Goal: Task Accomplishment & Management: Manage account settings

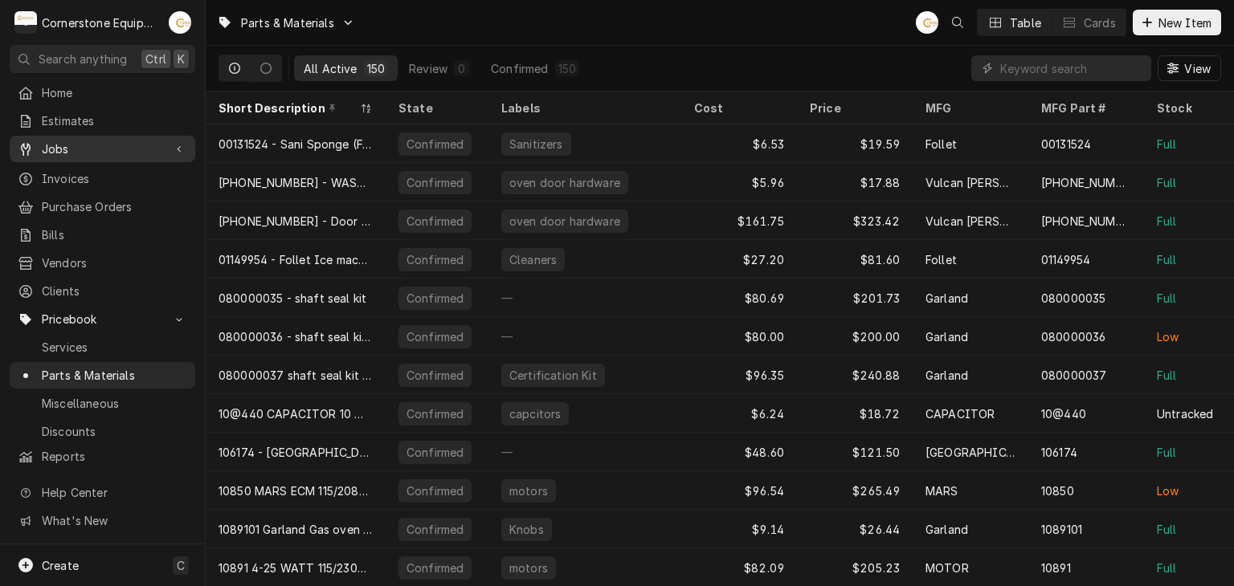
click at [129, 156] on link "Jobs" at bounding box center [103, 149] width 186 height 27
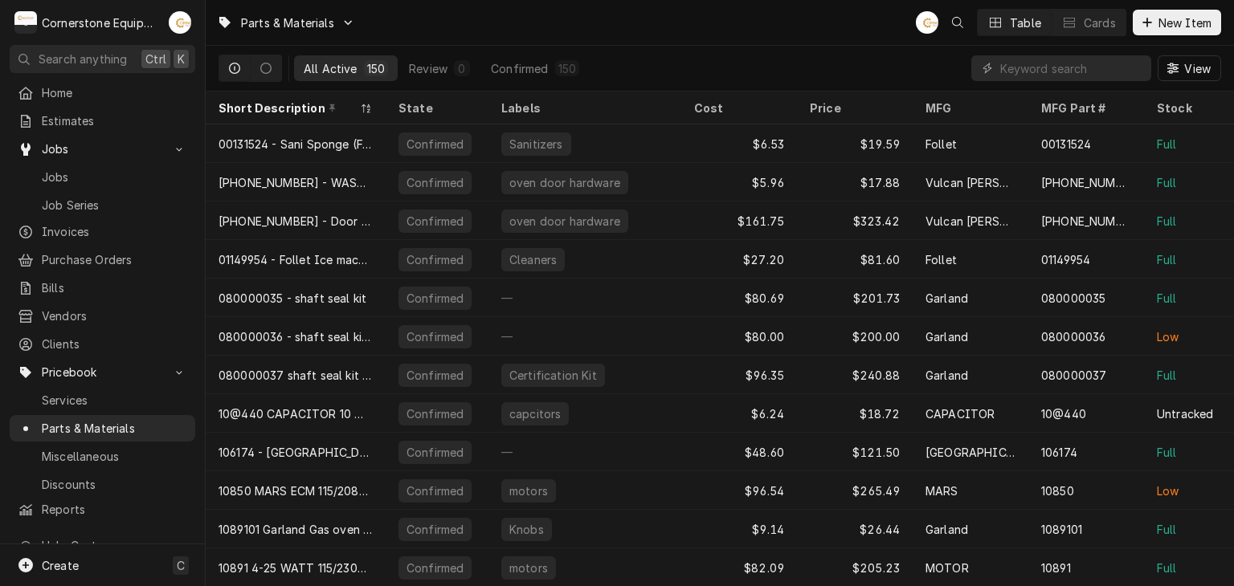
click at [125, 185] on div "Jobs Job Series" at bounding box center [103, 190] width 186 height 53
click at [129, 173] on span "Jobs" at bounding box center [114, 177] width 145 height 17
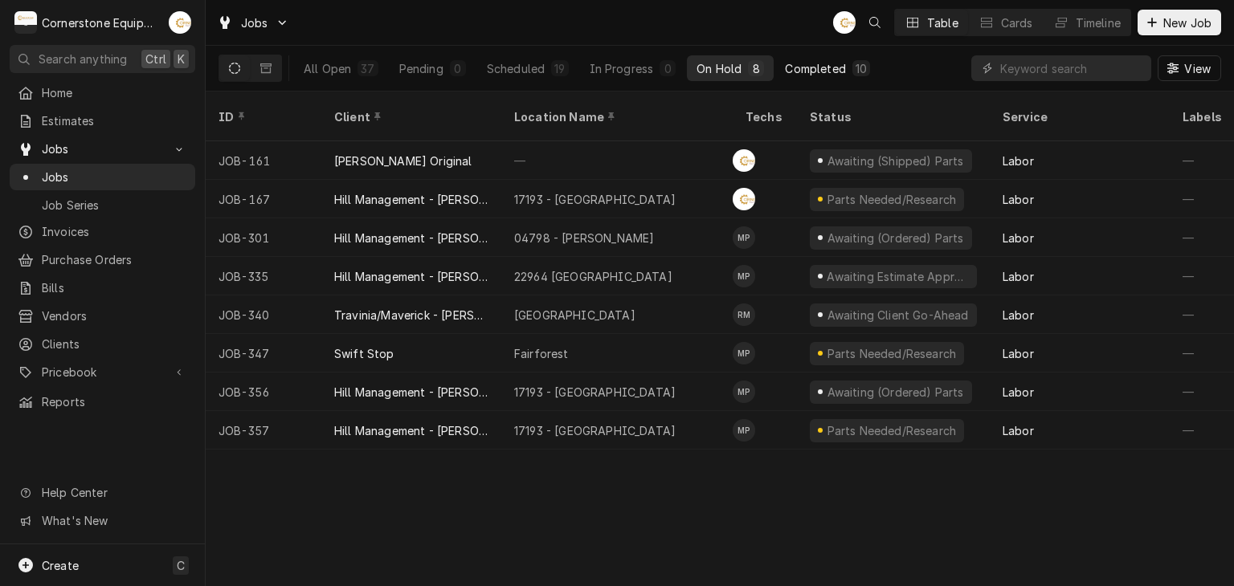
drag, startPoint x: 793, startPoint y: 82, endPoint x: 803, endPoint y: 65, distance: 19.4
click at [795, 79] on div "All Open 37 Pending 0 Scheduled 19 In Progress 0 On Hold 8 Completed 10" at bounding box center [586, 68] width 585 height 45
click at [804, 63] on div "Completed" at bounding box center [815, 68] width 60 height 17
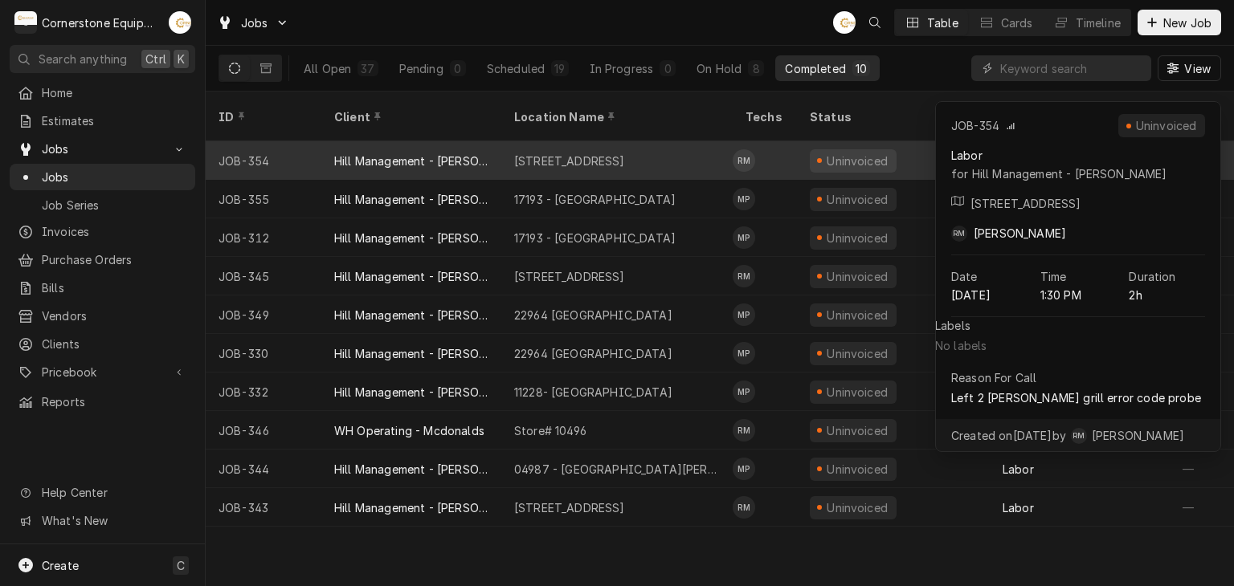
click at [616, 153] on div "11123 - Chesney Hwy" at bounding box center [569, 161] width 111 height 17
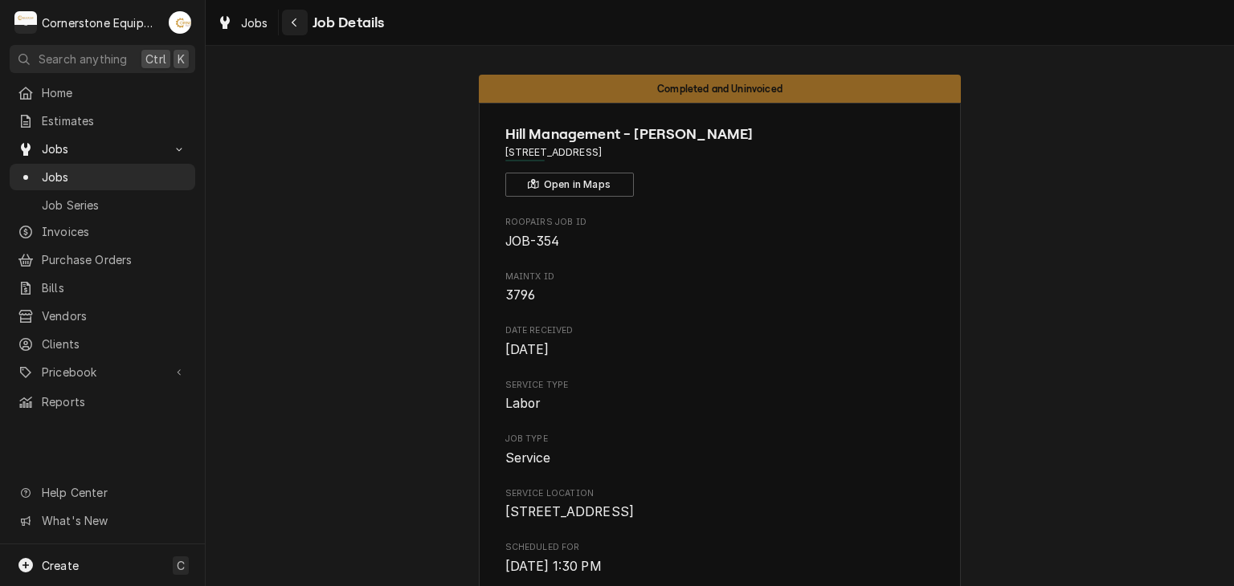
click at [294, 30] on div "Navigate back" at bounding box center [295, 22] width 16 height 16
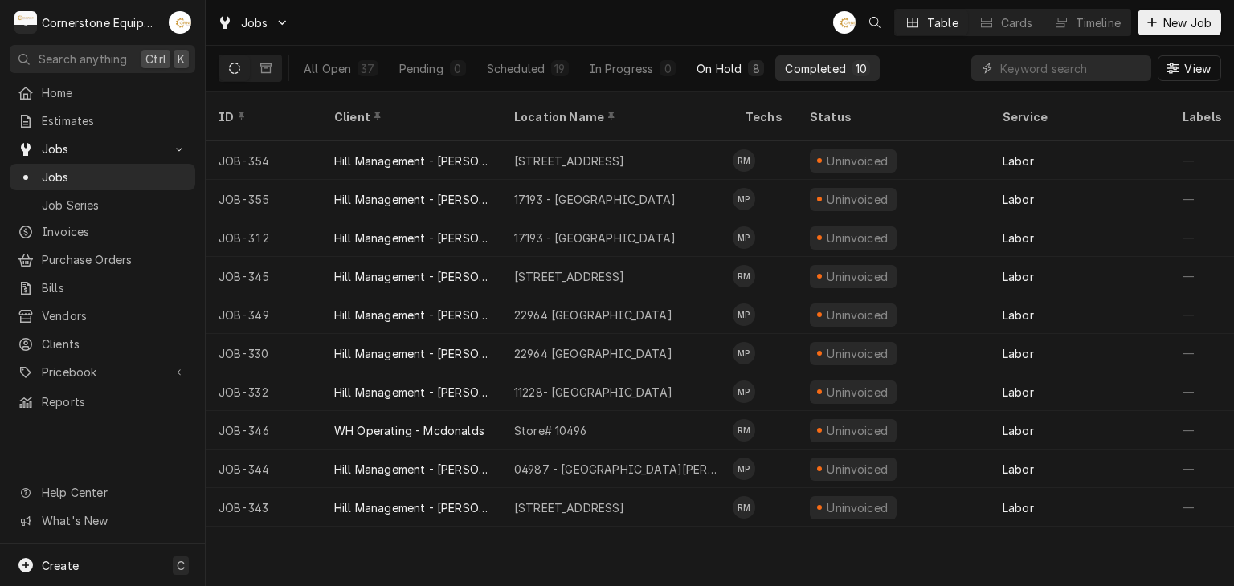
click at [706, 66] on div "On Hold" at bounding box center [718, 68] width 45 height 17
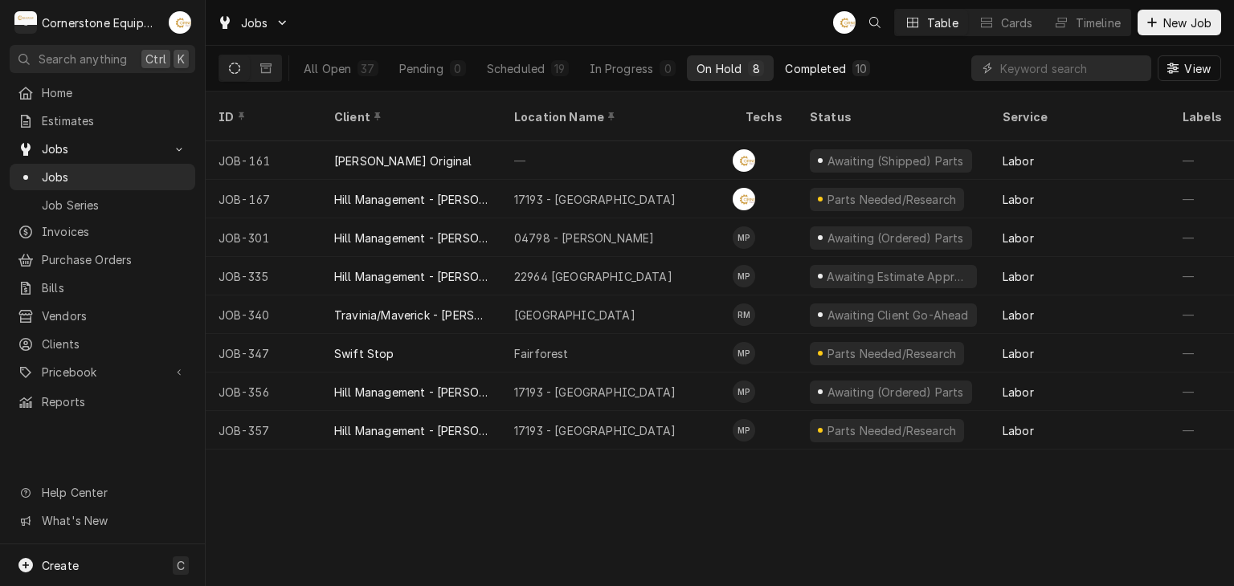
click at [842, 75] on div "Completed" at bounding box center [815, 68] width 60 height 17
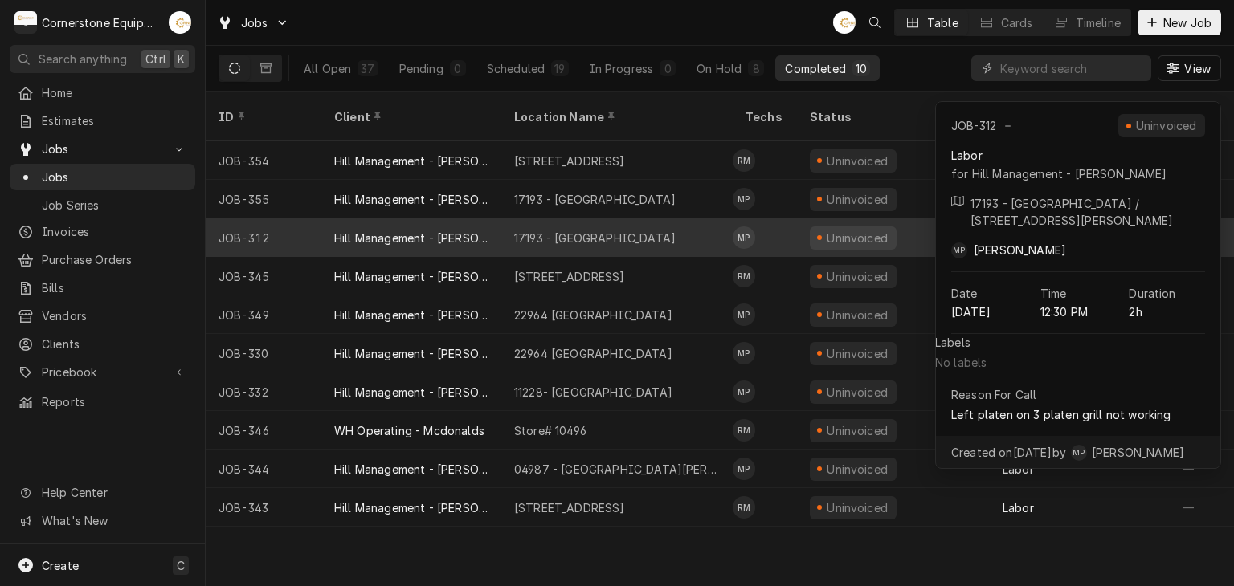
click at [677, 218] on div "17193 - Downtown Greenville" at bounding box center [616, 237] width 231 height 39
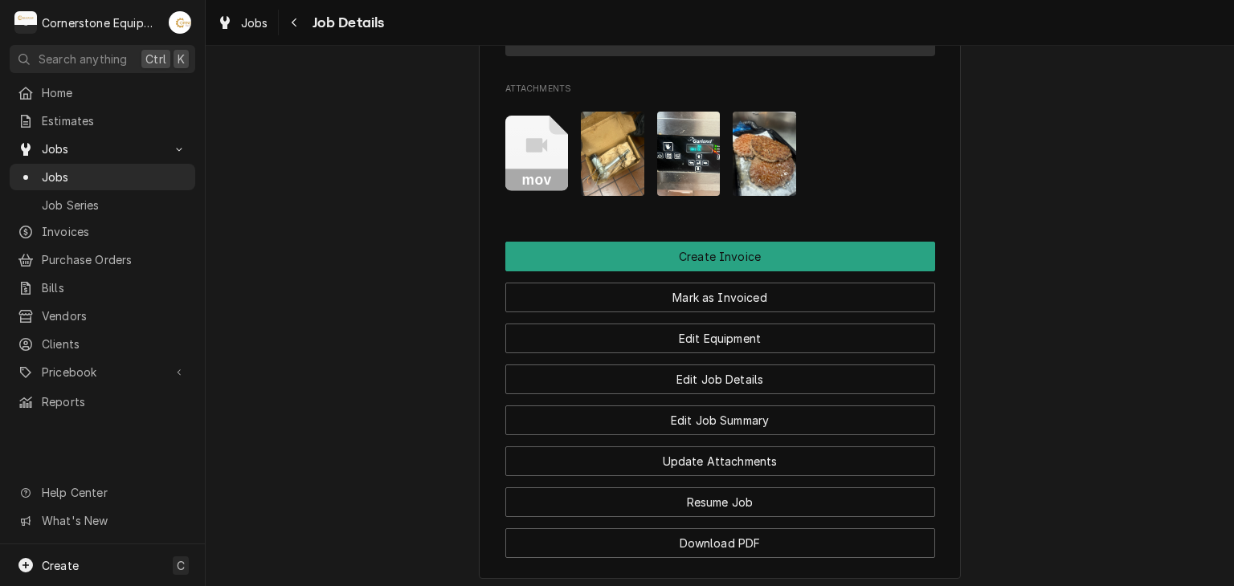
scroll to position [1425, 0]
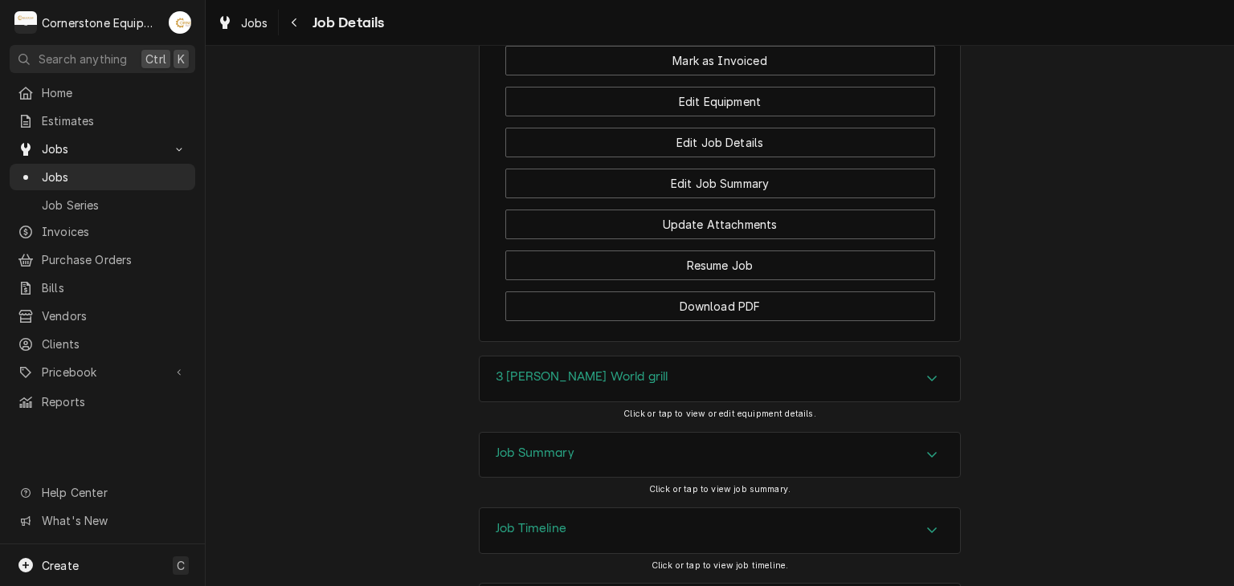
click at [936, 446] on div "Accordion Header" at bounding box center [932, 455] width 24 height 19
click at [137, 174] on span "Jobs" at bounding box center [114, 177] width 145 height 17
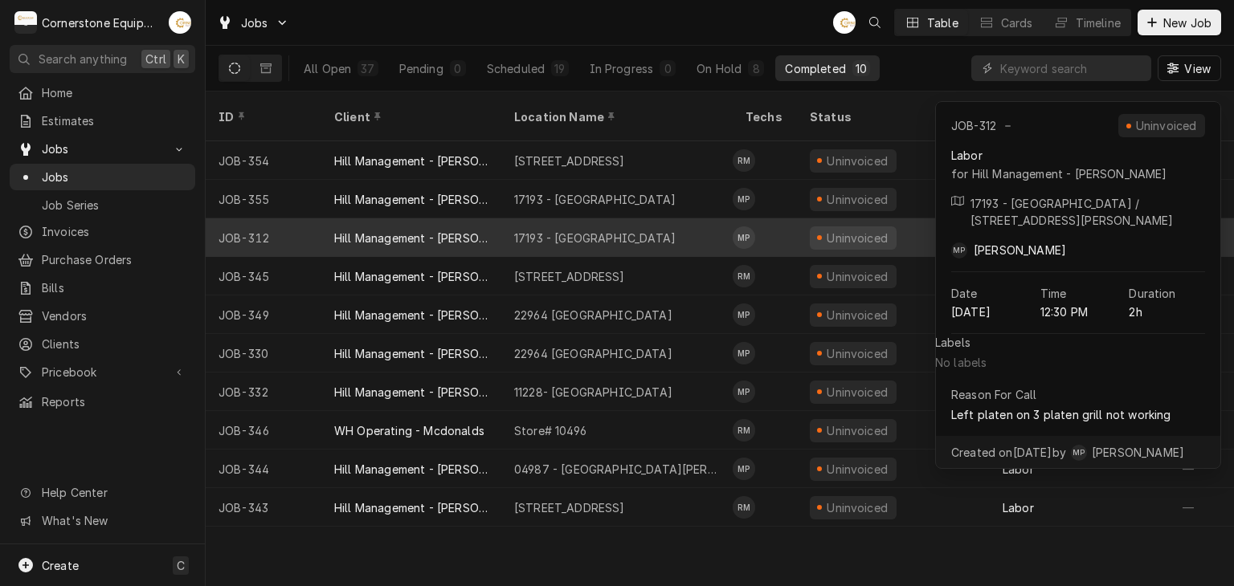
click at [630, 230] on div "17193 - Downtown Greenville" at bounding box center [594, 238] width 161 height 17
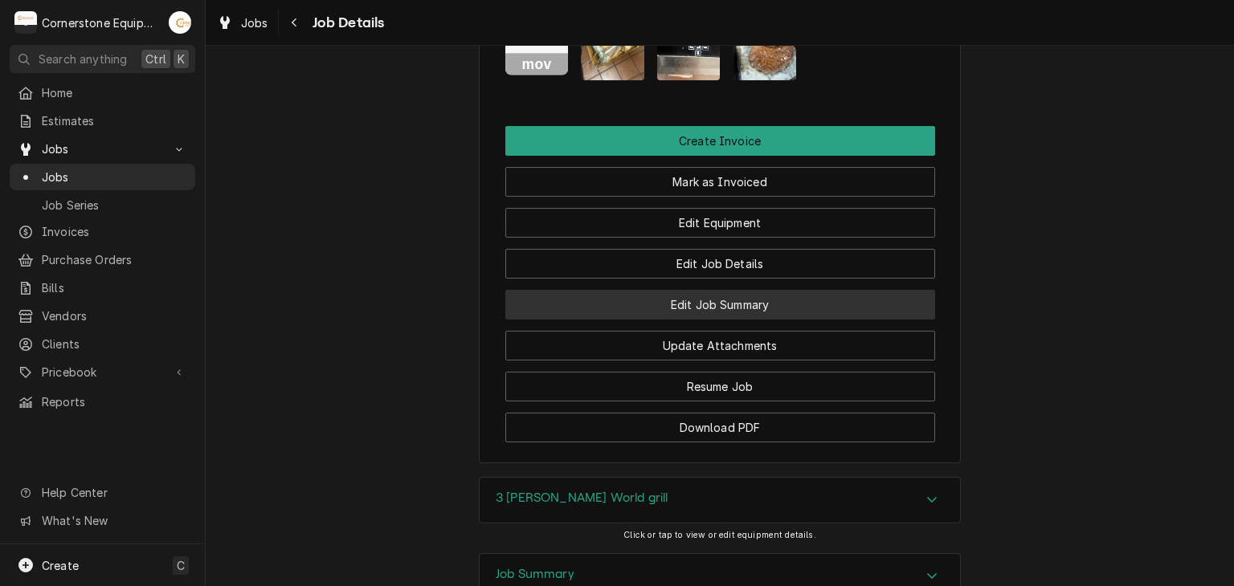
scroll to position [1425, 0]
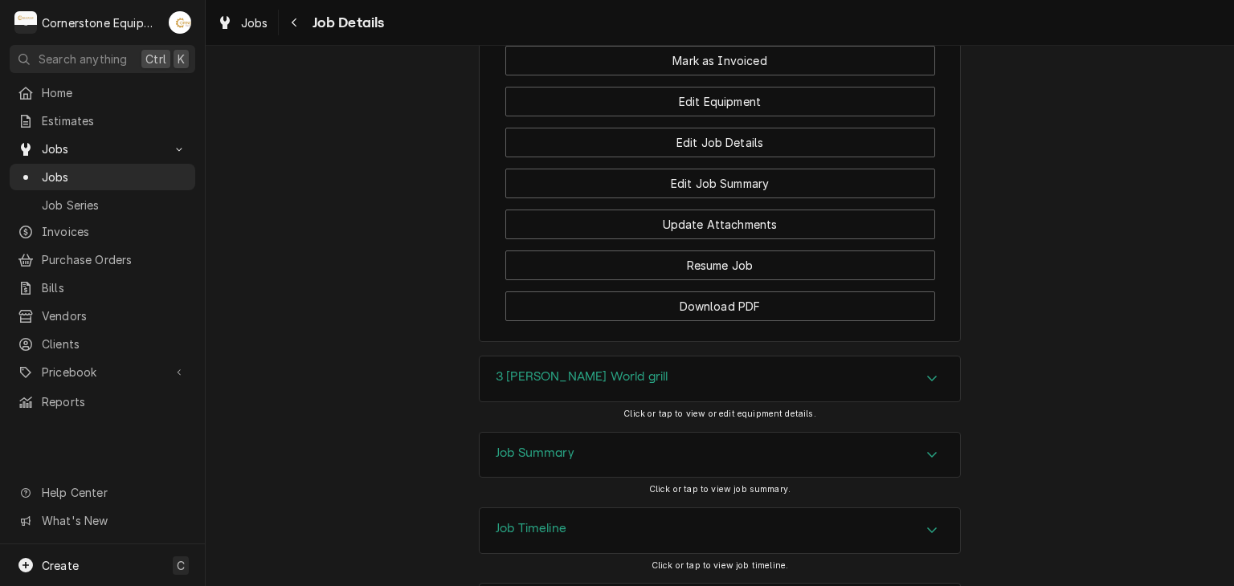
click at [642, 433] on div "Job Summary" at bounding box center [719, 455] width 480 height 45
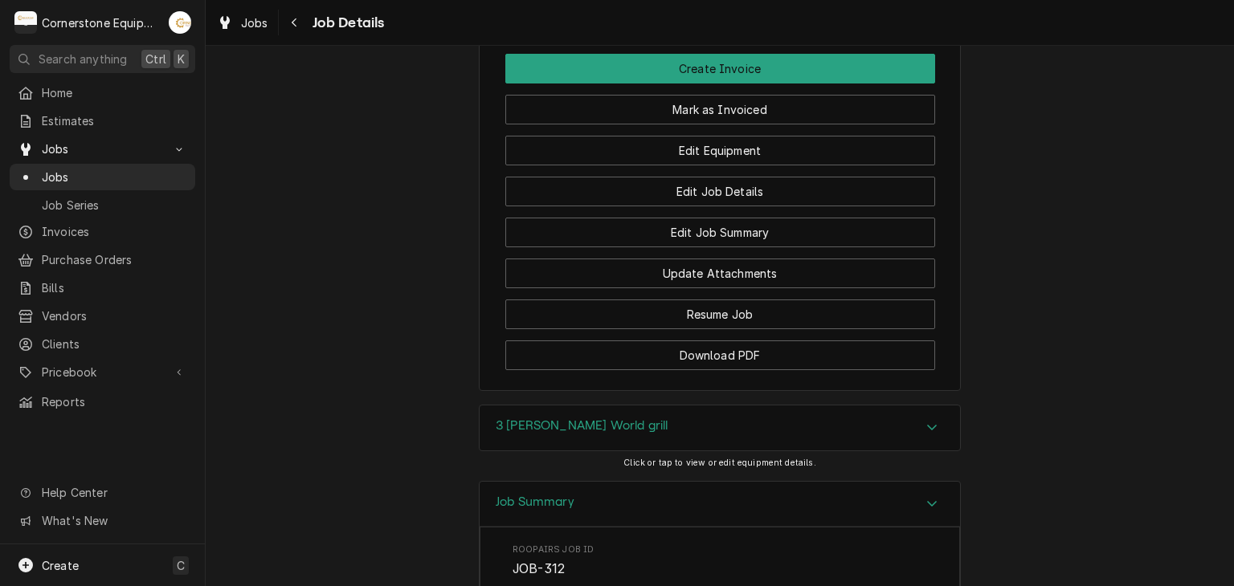
scroll to position [1055, 0]
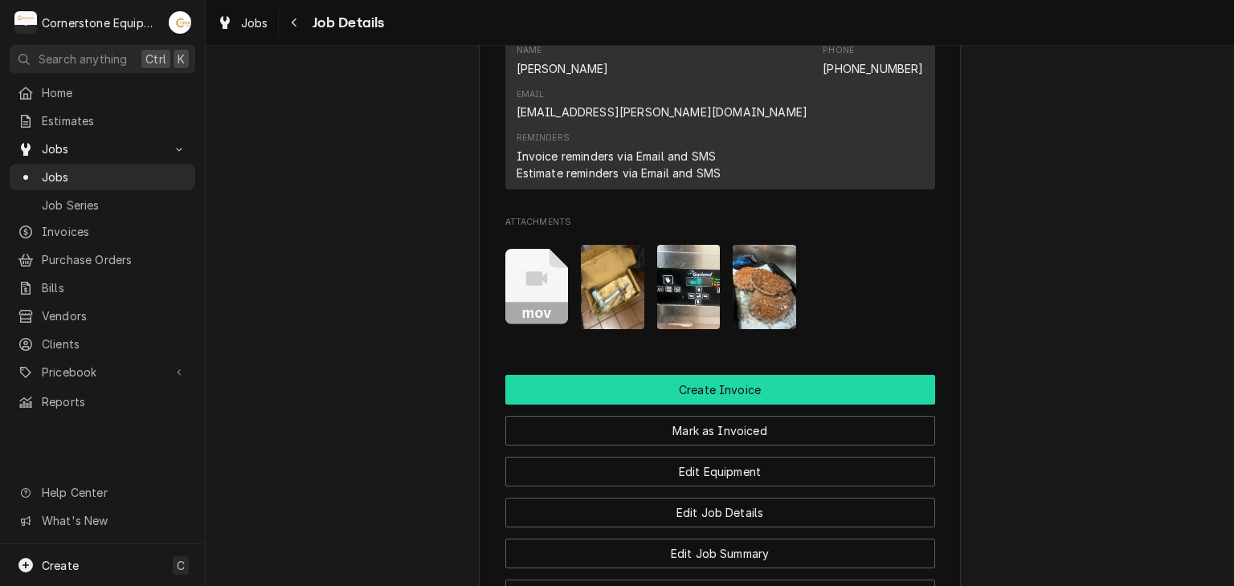
click at [634, 375] on button "Create Invoice" at bounding box center [720, 390] width 430 height 30
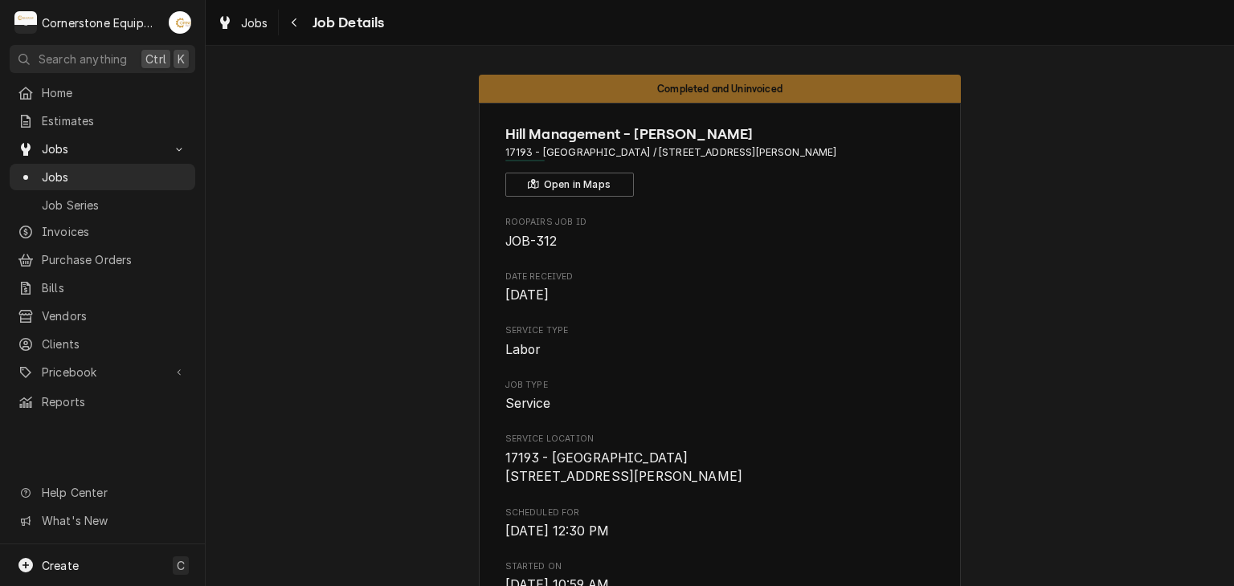
drag, startPoint x: 0, startPoint y: 0, endPoint x: 1050, endPoint y: 177, distance: 1065.2
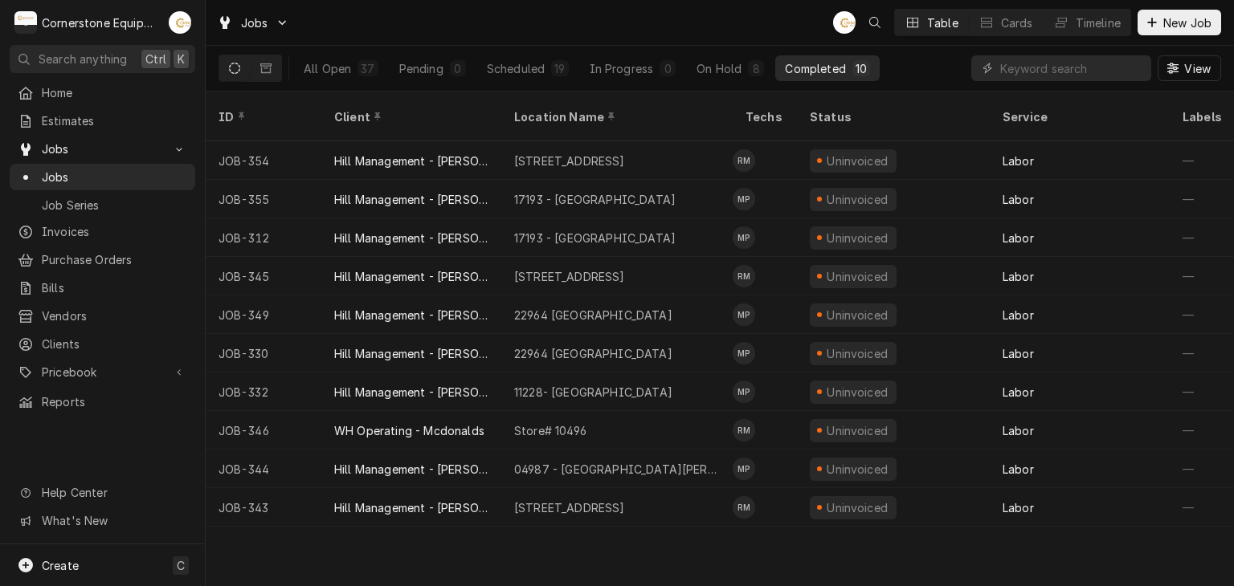
click at [867, 542] on div "ID Client Location Name Techs Status Service Labels Job Type Priority Source So…" at bounding box center [720, 339] width 1028 height 495
click at [732, 73] on div "On Hold" at bounding box center [718, 68] width 45 height 17
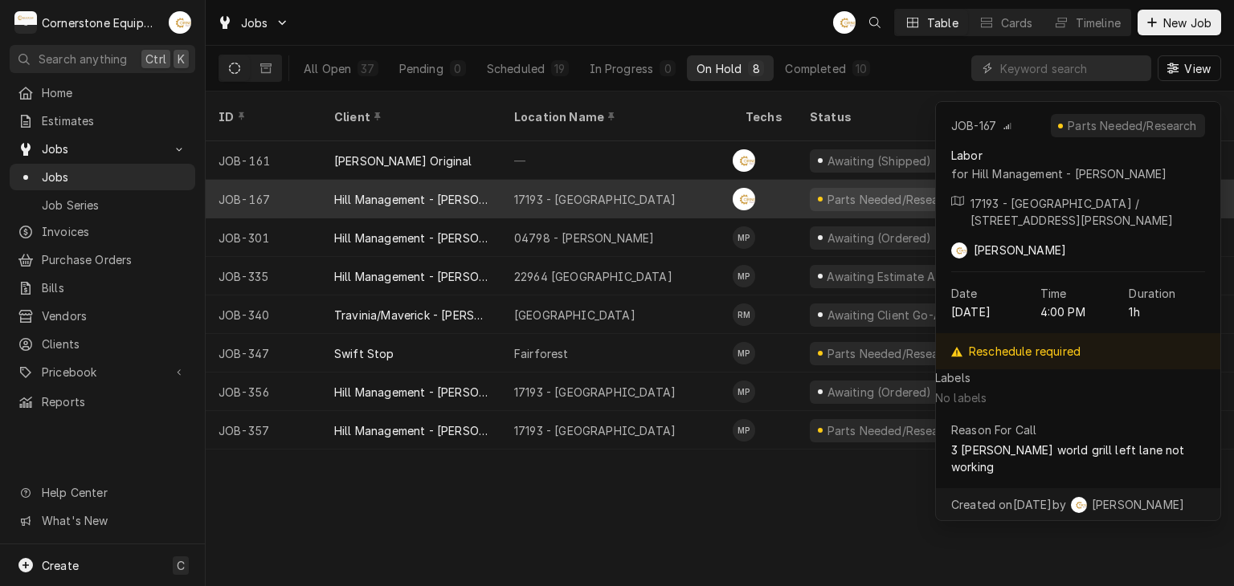
click at [702, 190] on div "17193 - Downtown Greenville" at bounding box center [616, 199] width 231 height 39
click at [707, 180] on div "17193 - Downtown Greenville" at bounding box center [616, 199] width 231 height 39
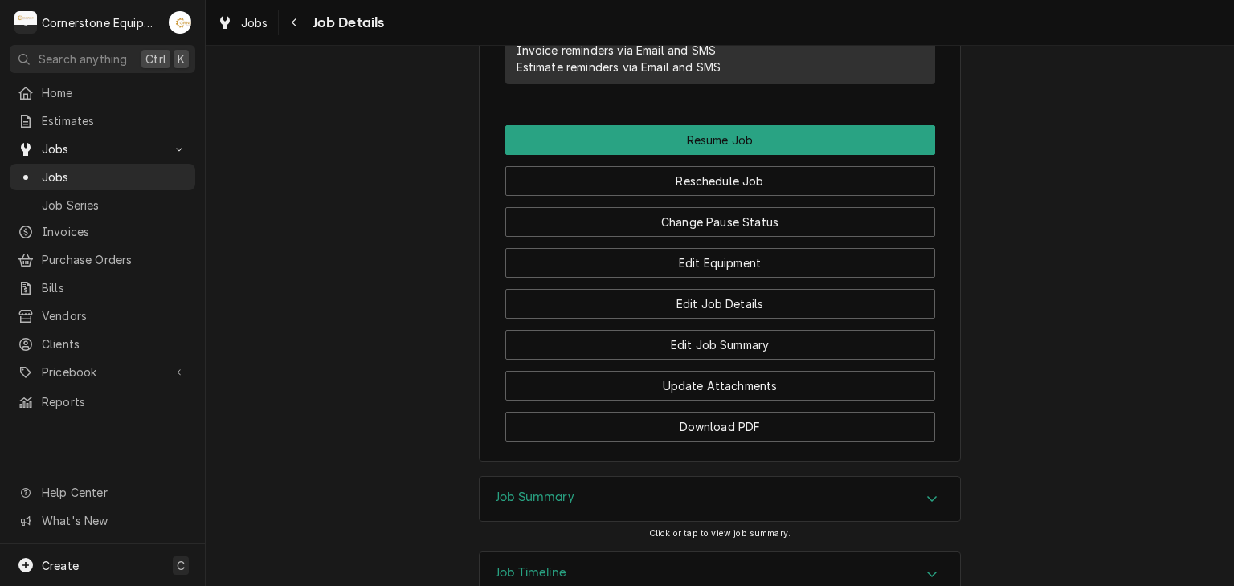
scroll to position [1673, 0]
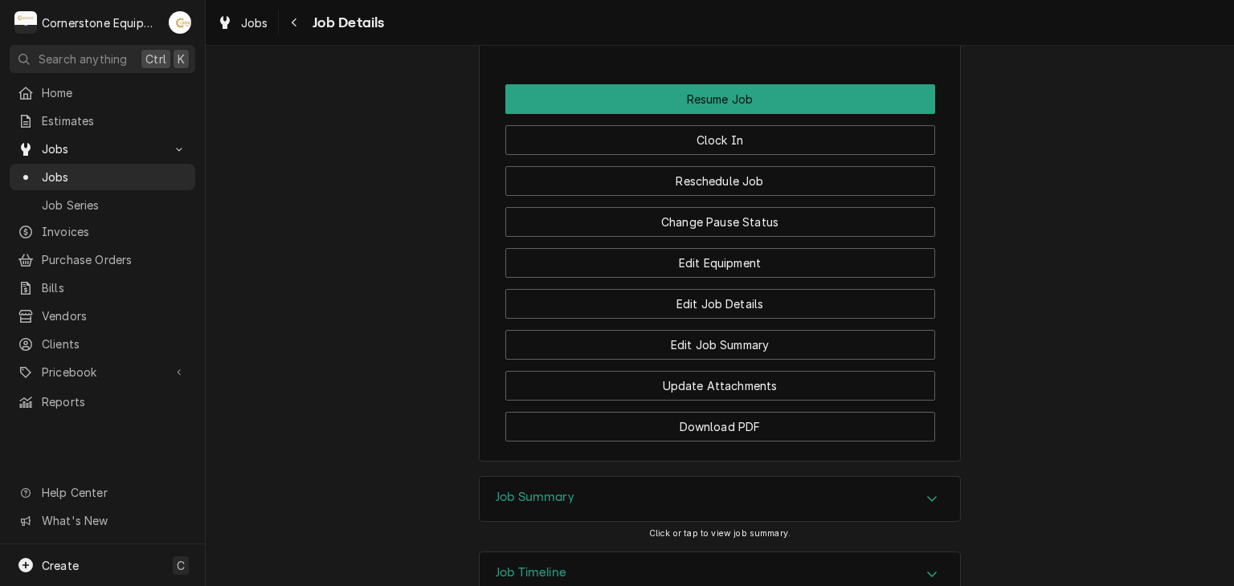
click at [820, 477] on div "Job Summary" at bounding box center [719, 499] width 480 height 45
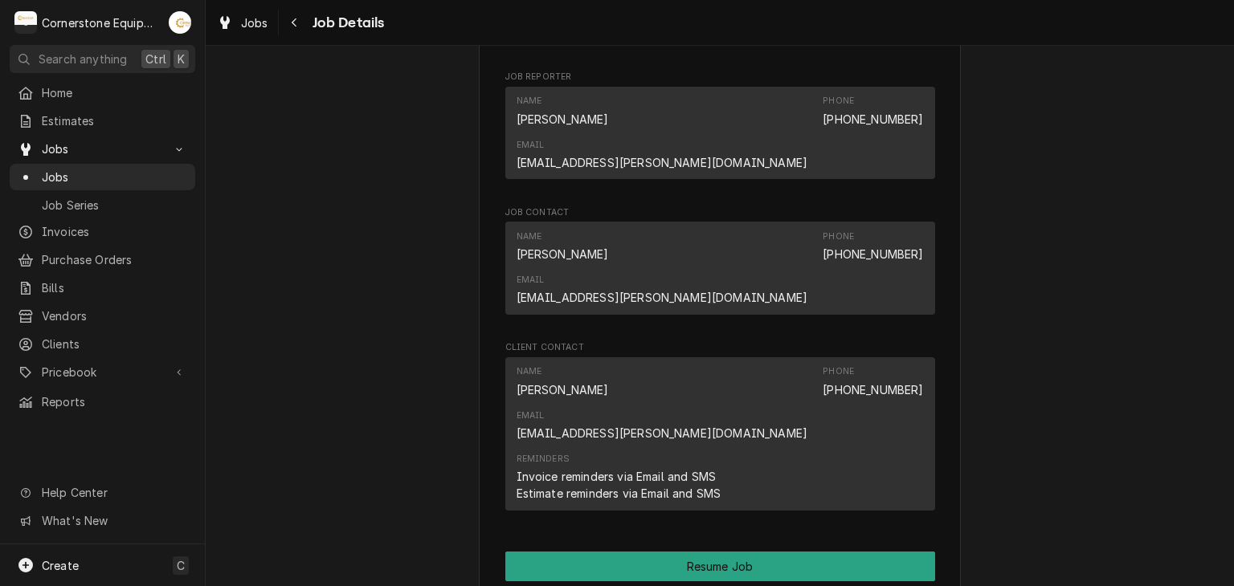
scroll to position [924, 0]
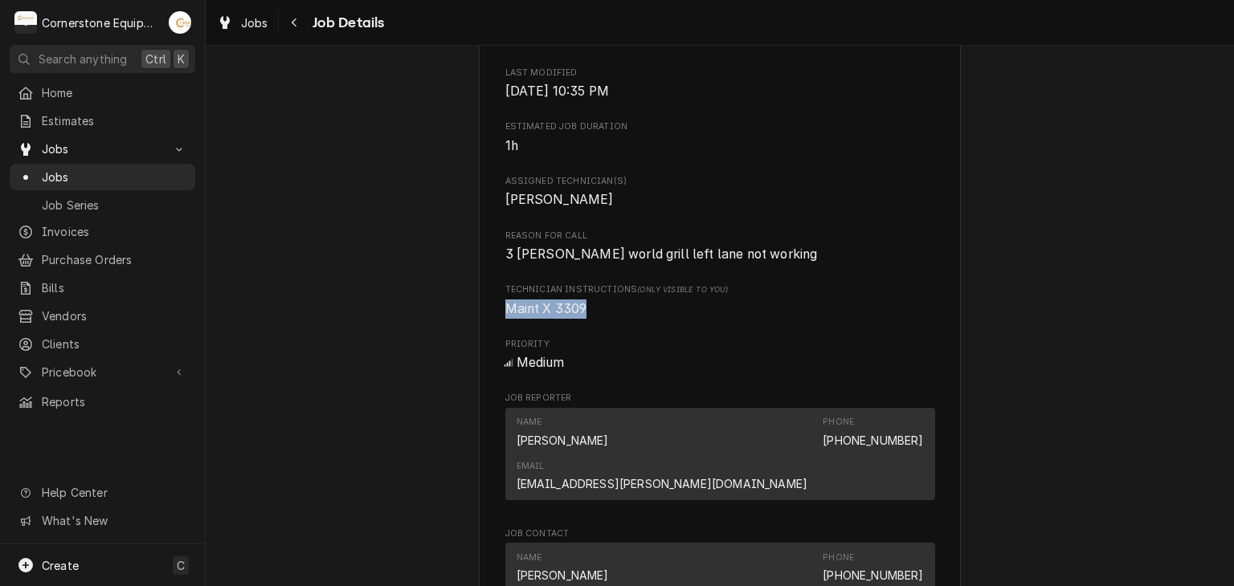
drag, startPoint x: 572, startPoint y: 328, endPoint x: 503, endPoint y: 319, distance: 69.7
click at [505, 319] on span "Maint X 3309" at bounding box center [720, 309] width 430 height 19
copy span "Maint X 3309"
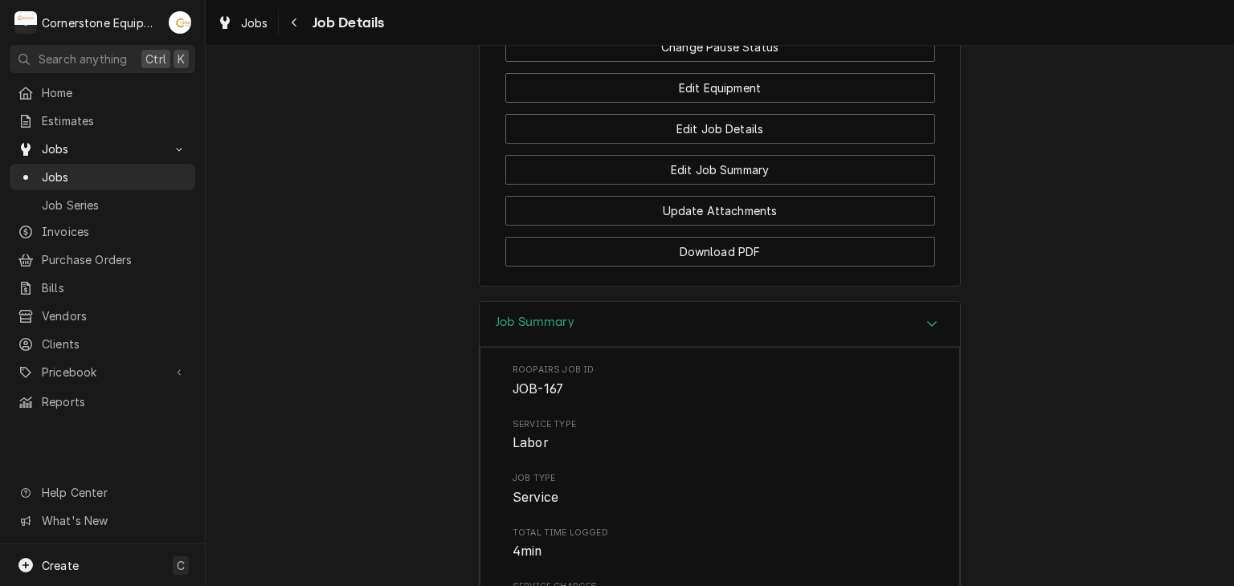
scroll to position [1567, 0]
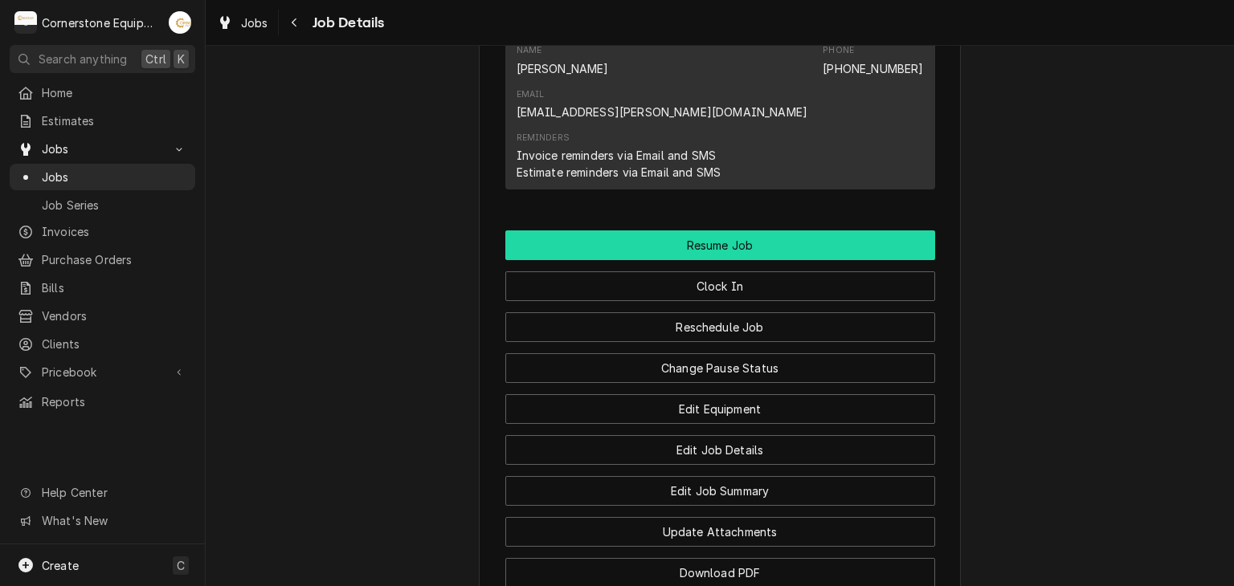
click at [662, 230] on button "Resume Job" at bounding box center [720, 245] width 430 height 30
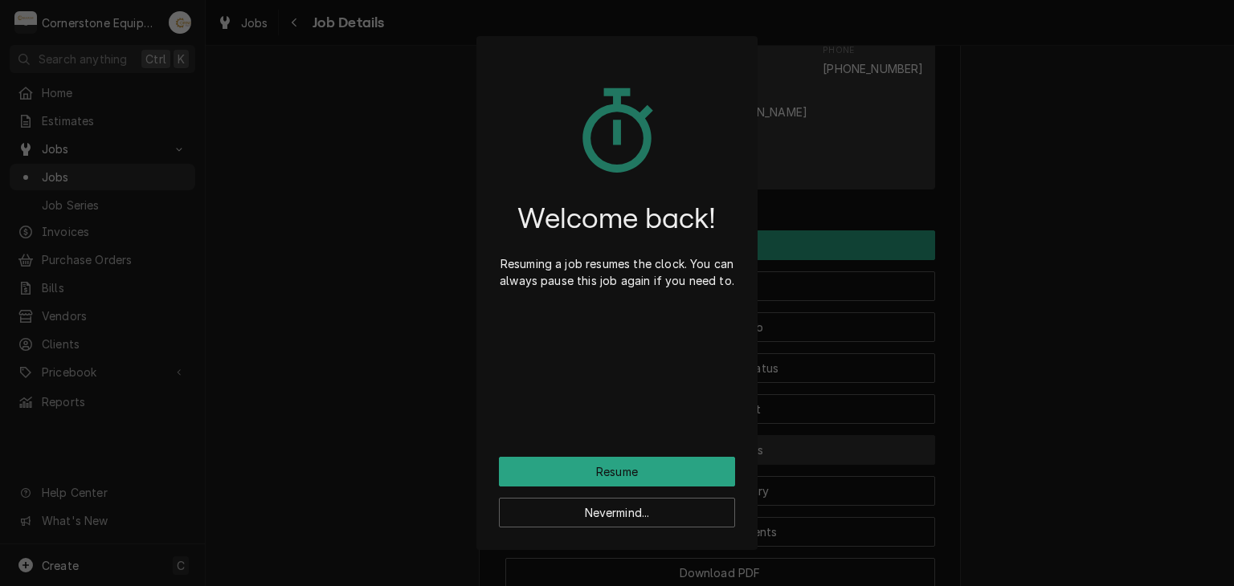
click at [822, 331] on div "Welcome back! Resuming a job resumes the clock. You can always pause this job a…" at bounding box center [617, 293] width 1234 height 586
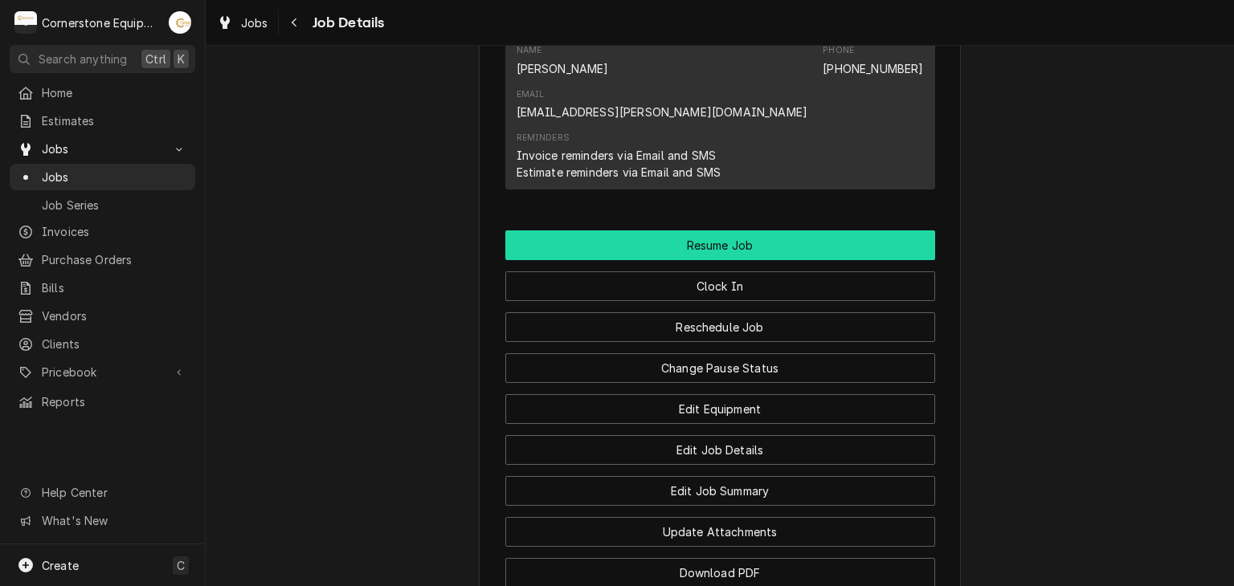
click at [646, 230] on button "Resume Job" at bounding box center [720, 245] width 430 height 30
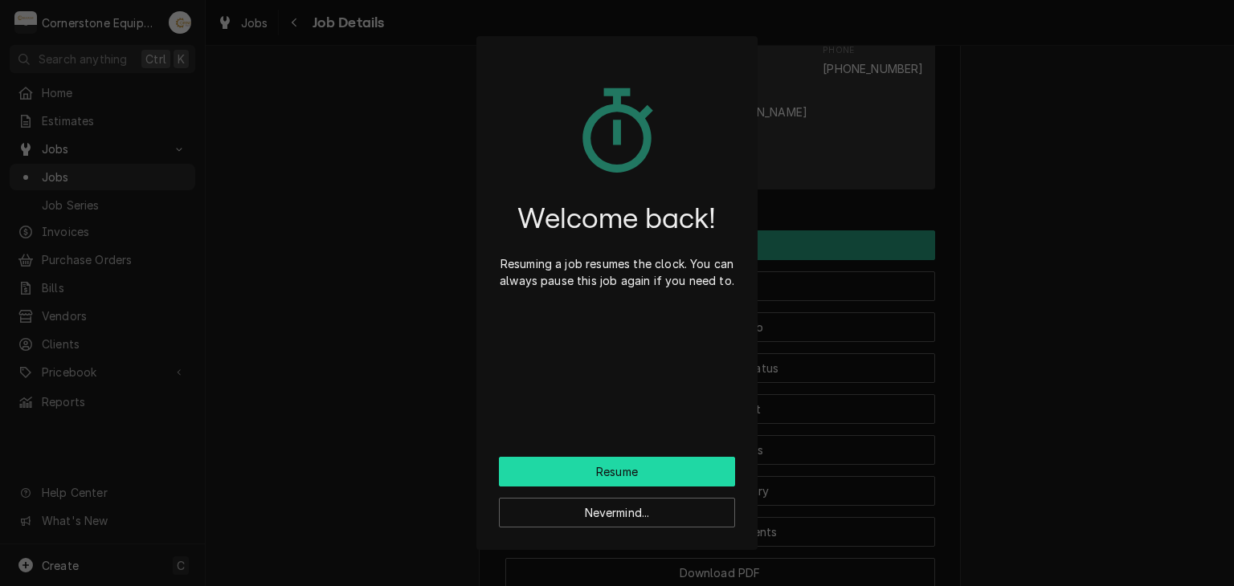
click at [626, 469] on button "Resume" at bounding box center [617, 472] width 236 height 30
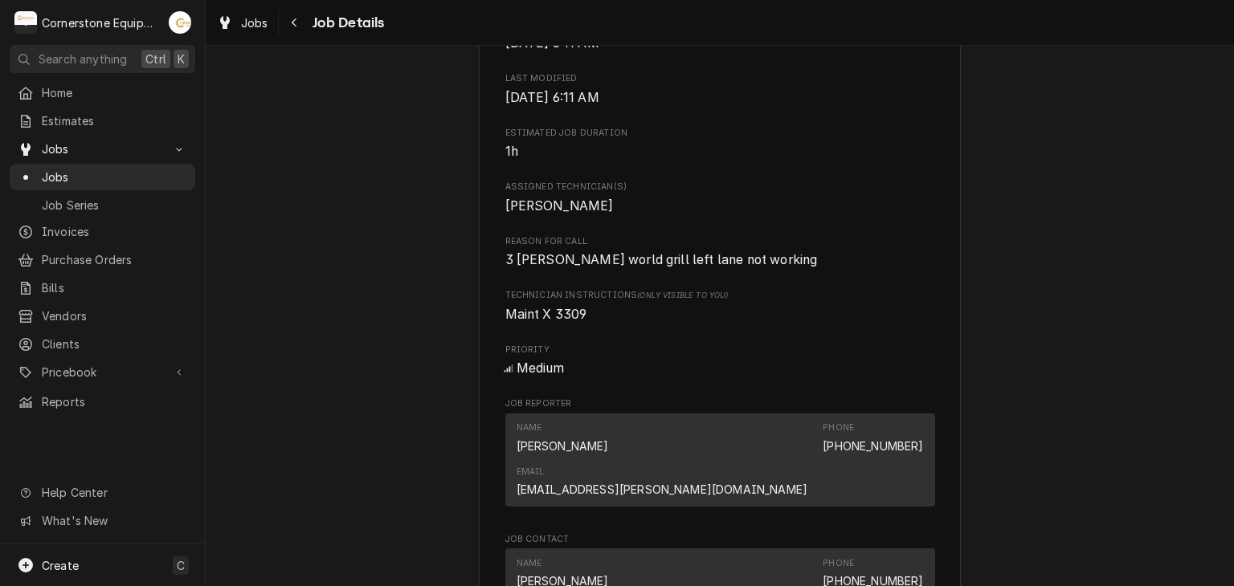
scroll to position [1285, 0]
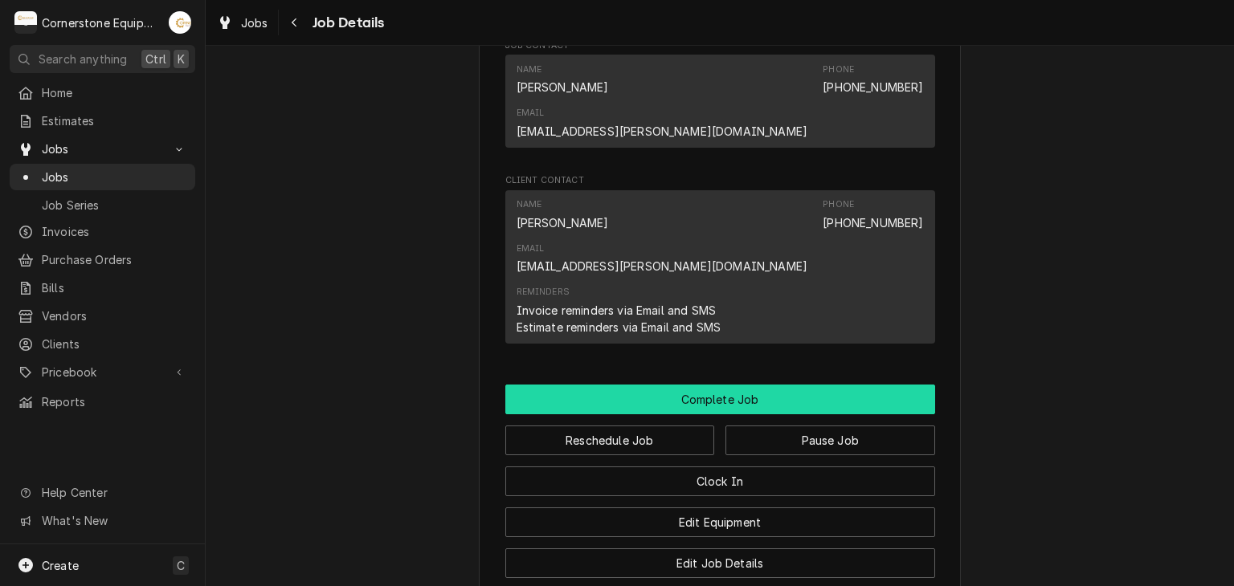
click at [788, 385] on button "Complete Job" at bounding box center [720, 400] width 430 height 30
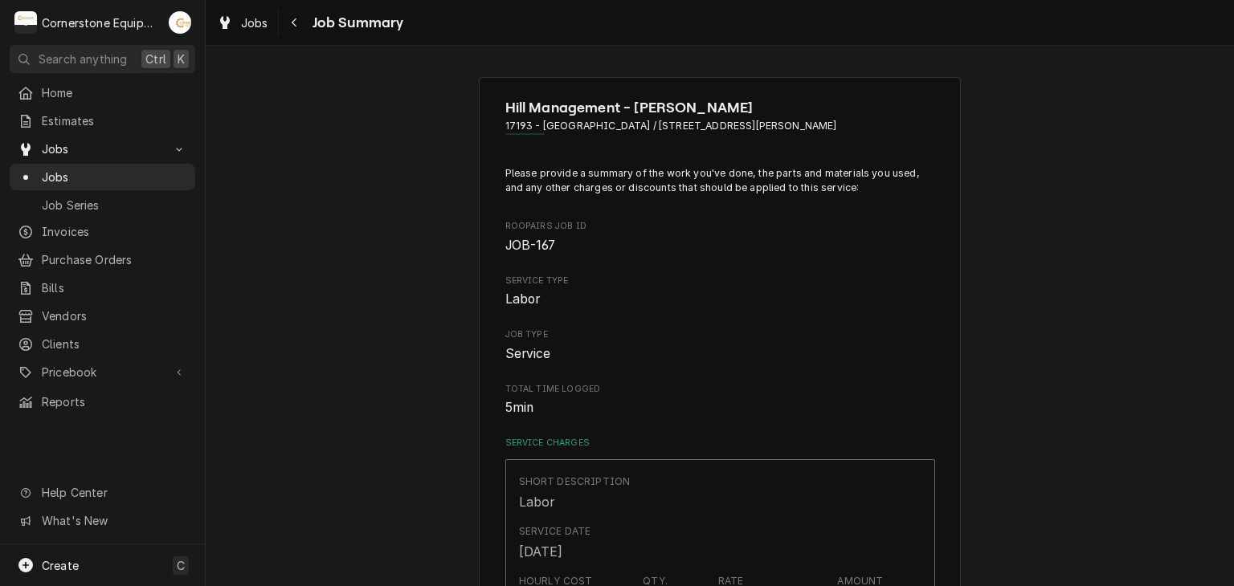
scroll to position [321, 0]
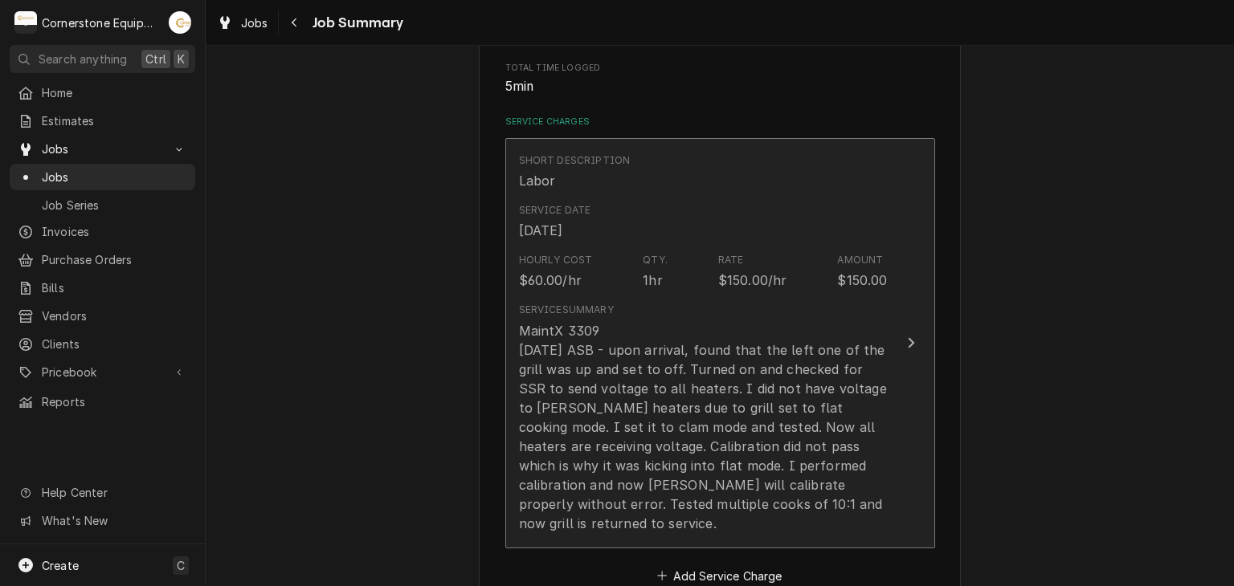
click at [721, 348] on div "MaintX 3309 [DATE] ASB - upon arrival, found that the left one of the grill was…" at bounding box center [703, 427] width 369 height 212
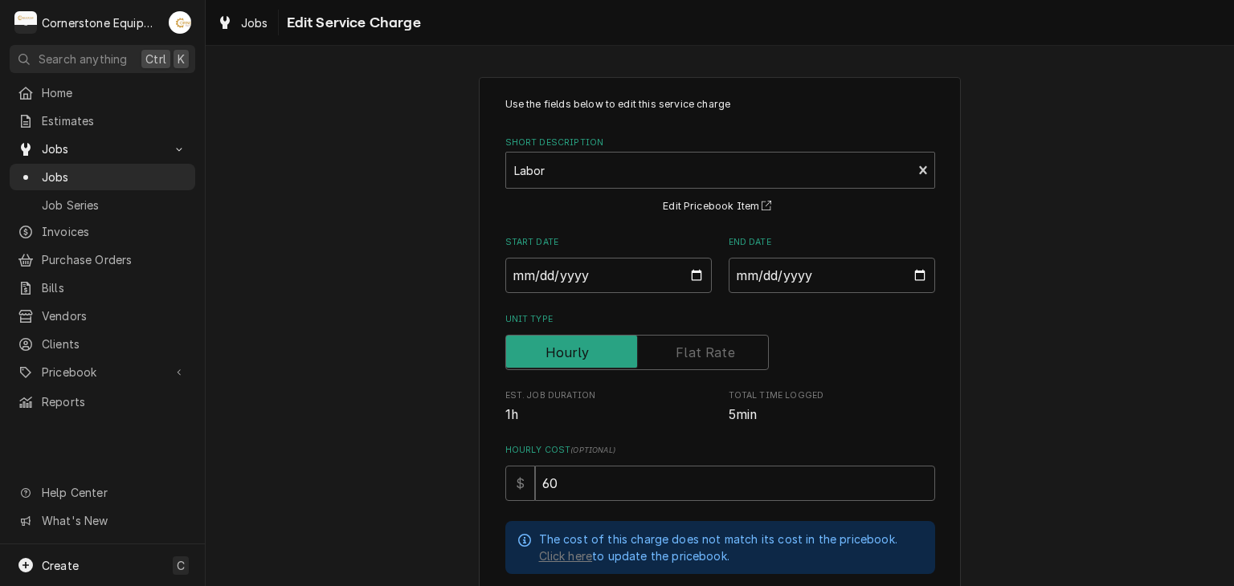
scroll to position [497, 0]
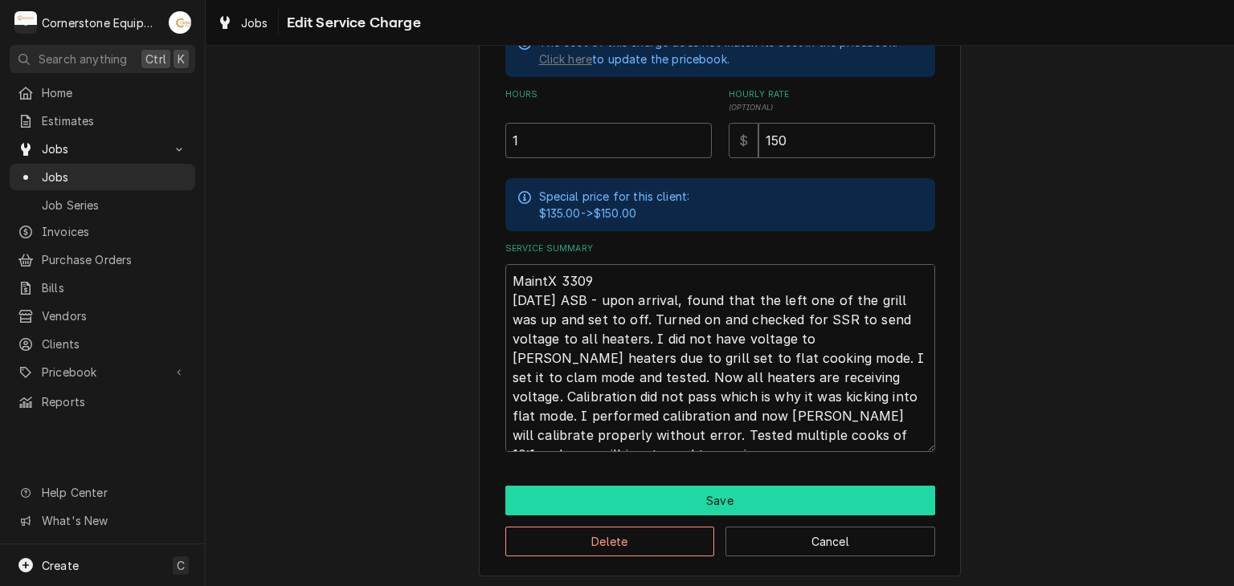
click at [699, 502] on button "Save" at bounding box center [720, 501] width 430 height 30
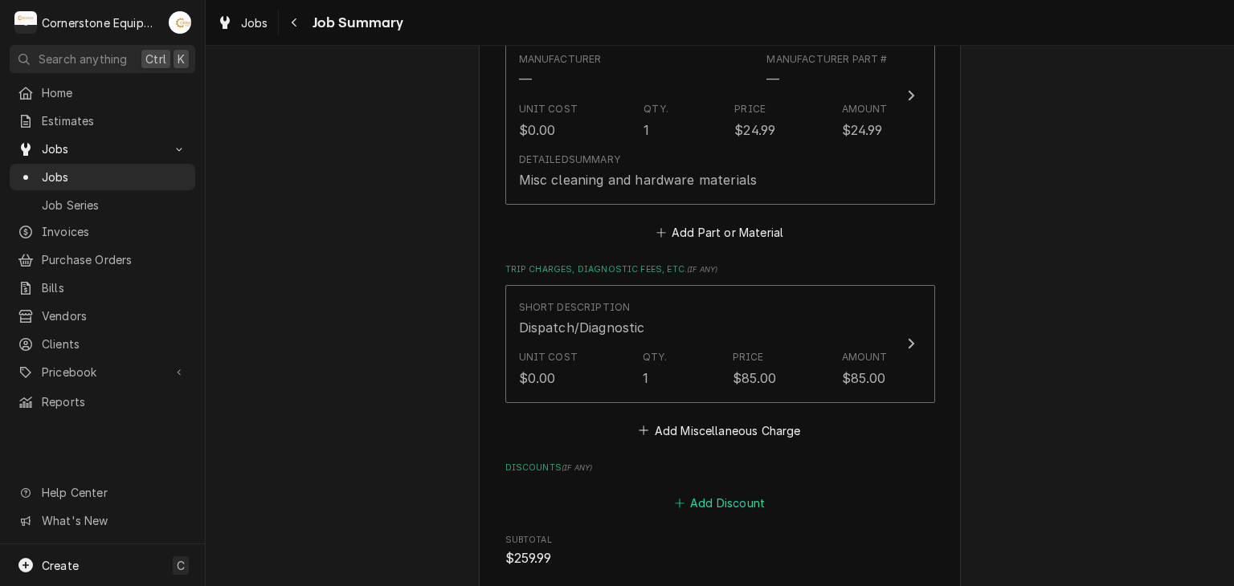
scroll to position [1284, 0]
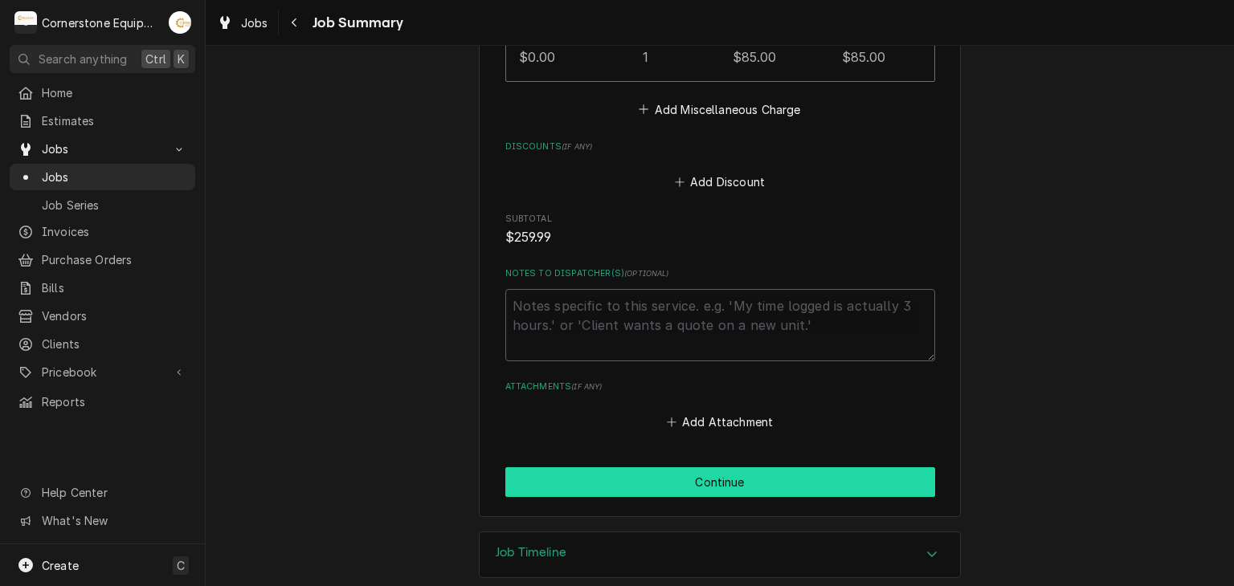
click at [716, 467] on button "Continue" at bounding box center [720, 482] width 430 height 30
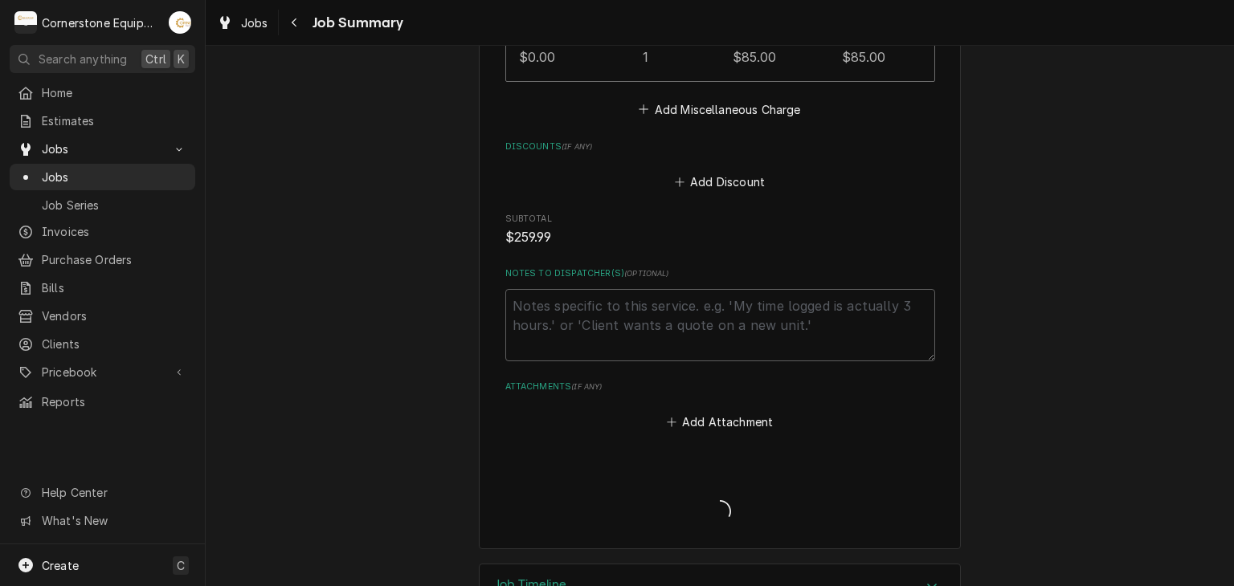
type textarea "x"
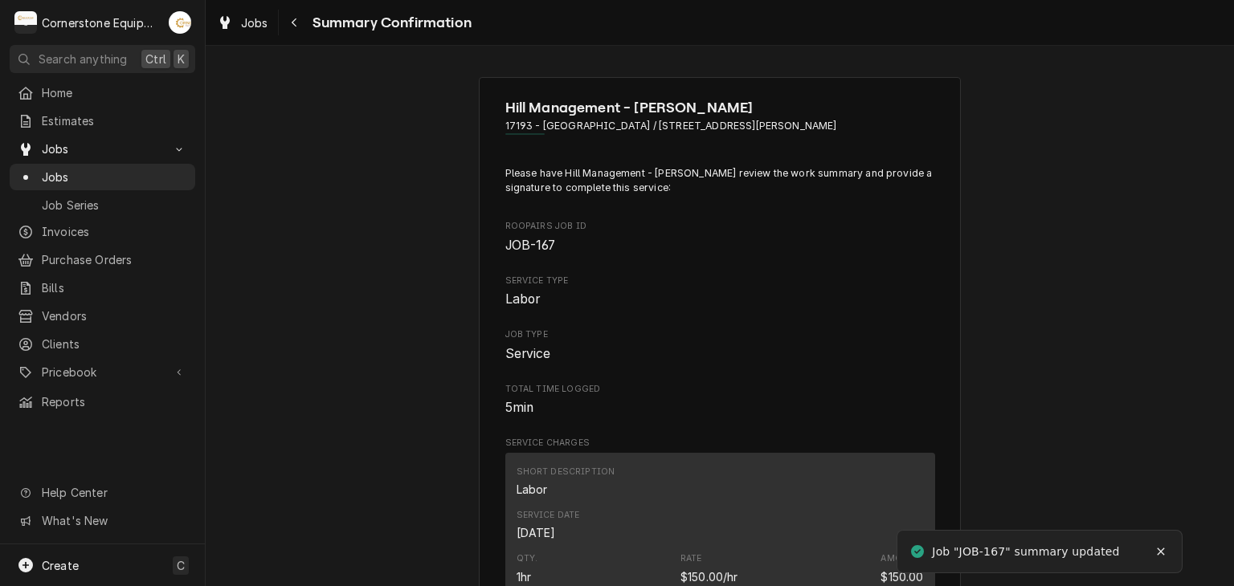
scroll to position [321, 0]
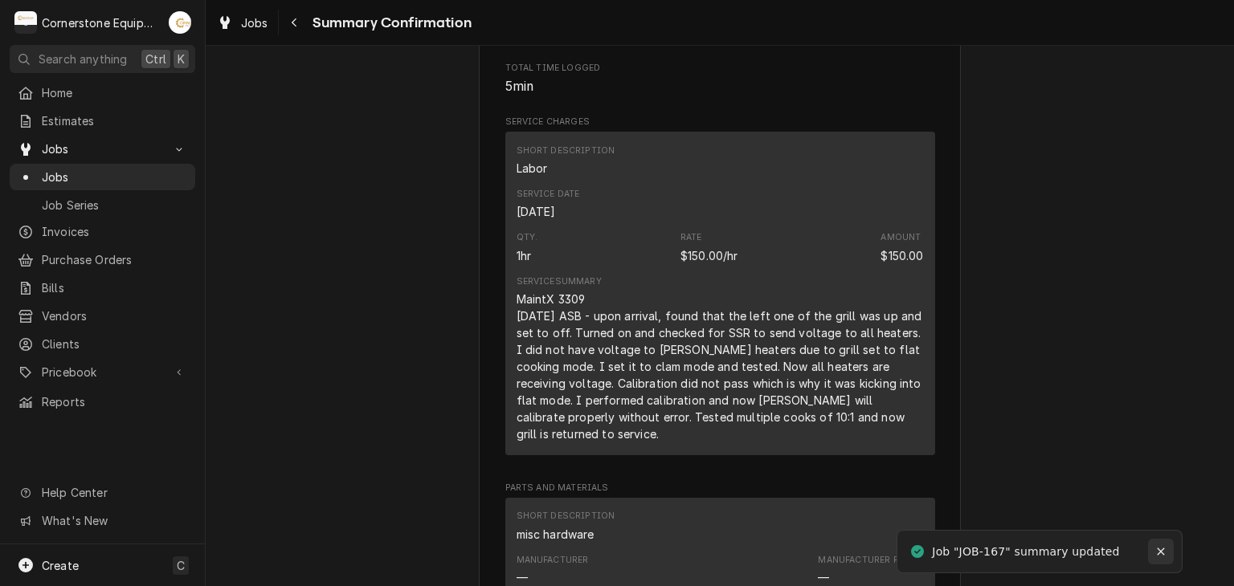
click at [1156, 546] on icon "Notifications alt+T" at bounding box center [1160, 551] width 11 height 11
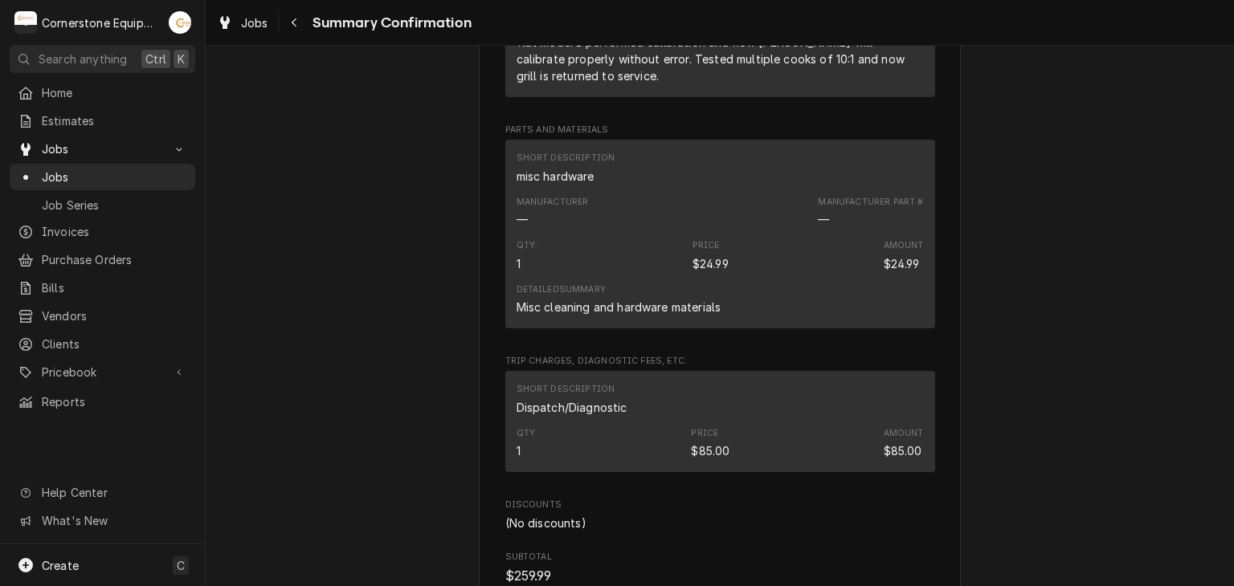
scroll to position [1231, 0]
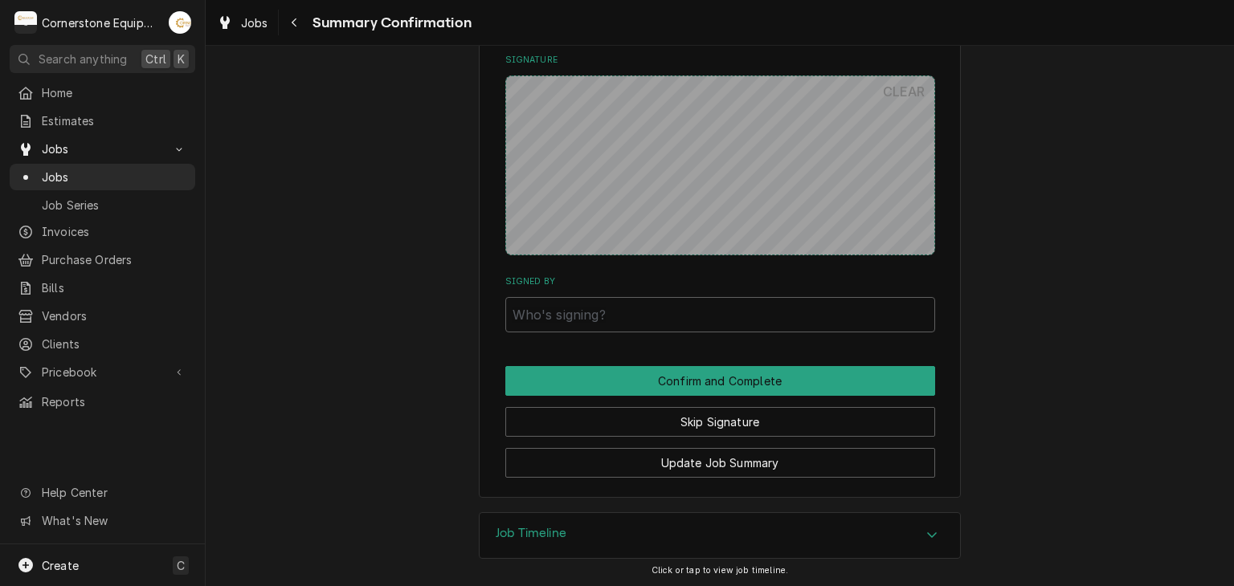
click at [744, 437] on div "Update Job Summary" at bounding box center [720, 457] width 430 height 41
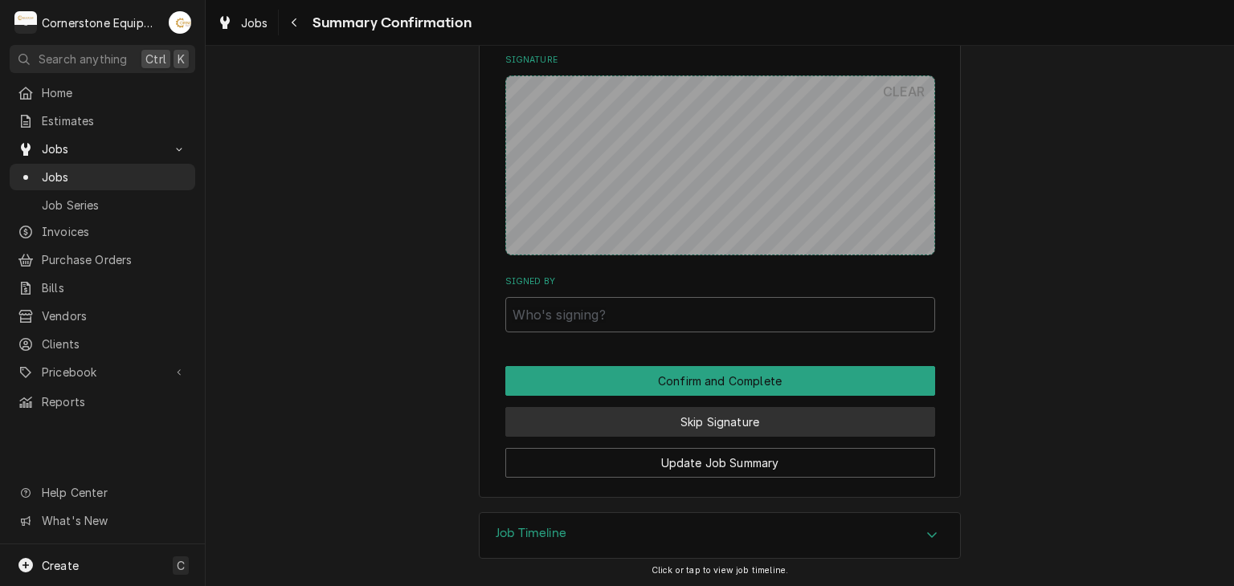
click at [743, 420] on button "Skip Signature" at bounding box center [720, 422] width 430 height 30
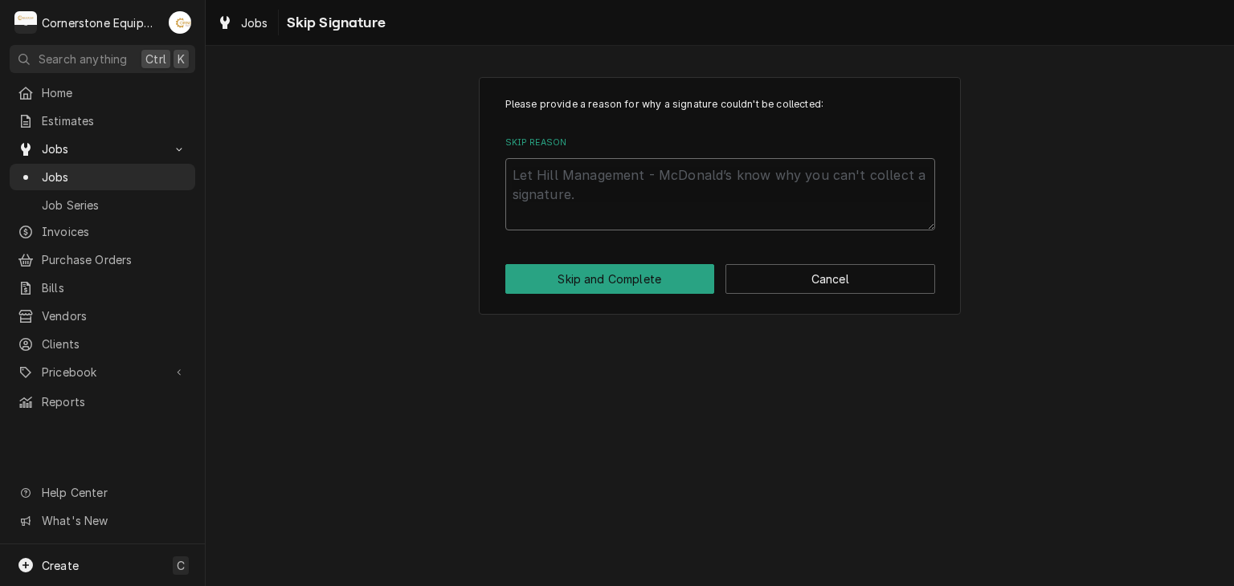
click at [662, 206] on textarea "Skip Reason" at bounding box center [720, 194] width 430 height 72
type textarea "x"
type textarea "A"
type textarea "x"
type textarea "As"
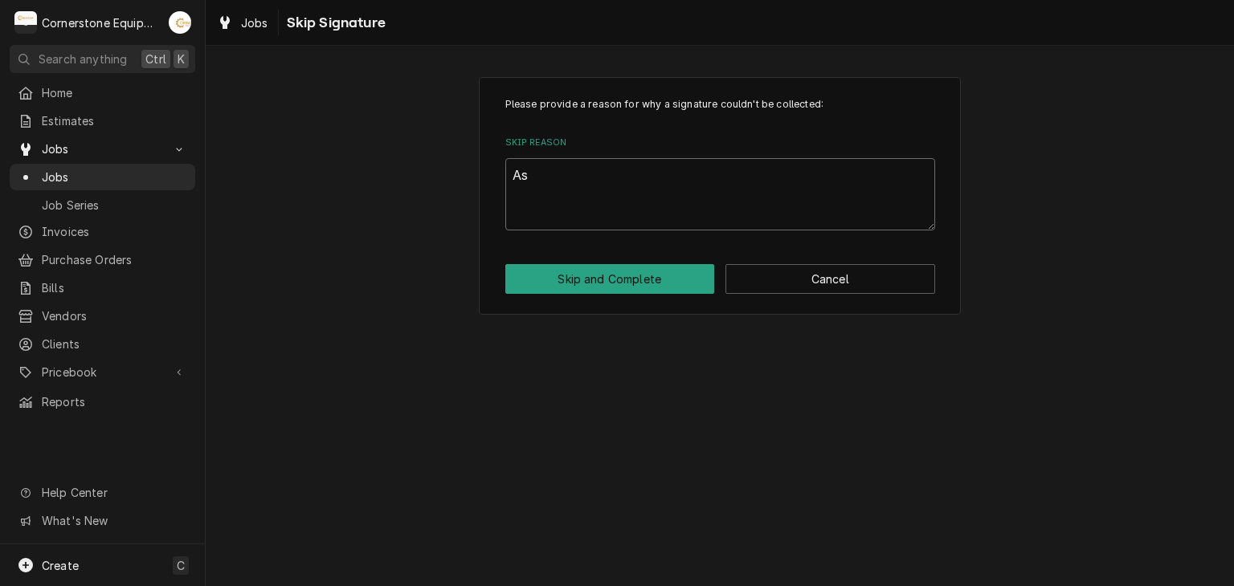
type textarea "x"
type textarea "Ash"
type textarea "x"
type textarea "Asht"
type textarea "x"
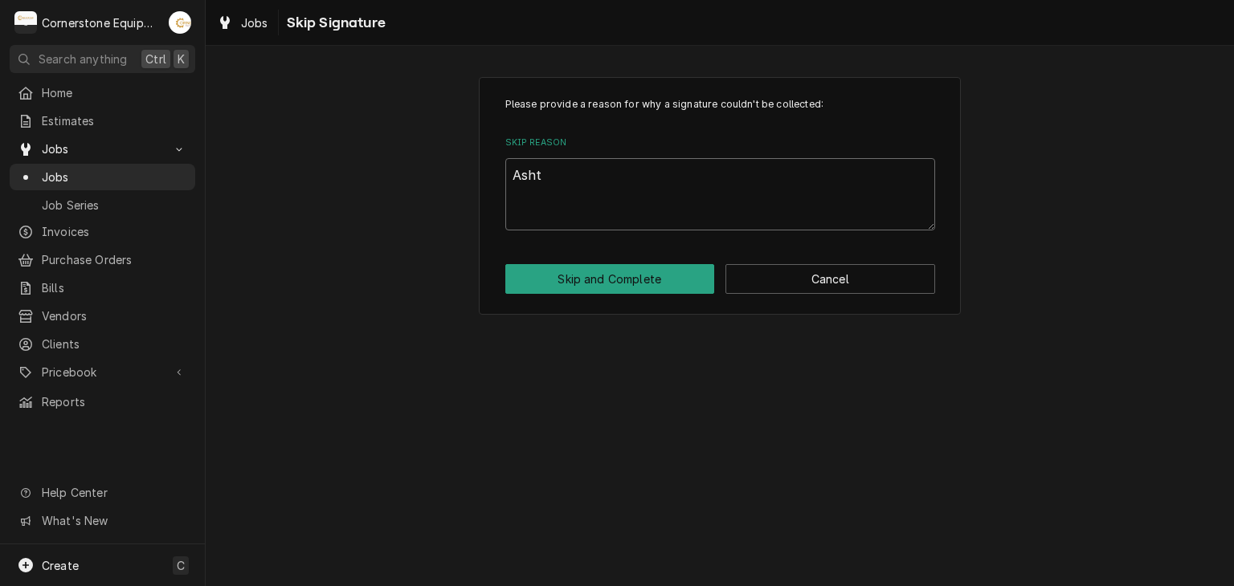
type textarea "Ashto"
type textarea "x"
type textarea "Ashton"
type textarea "x"
type textarea "Ashton"
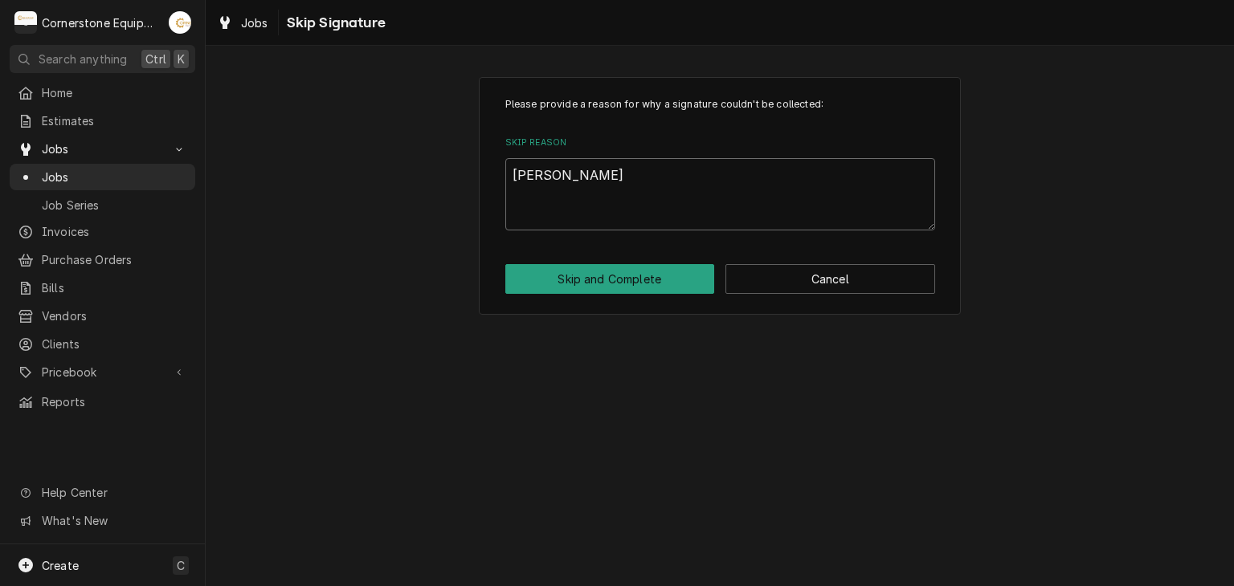
type textarea "x"
type textarea "Ashton A"
type textarea "x"
type textarea "Ashton Ap"
type textarea "x"
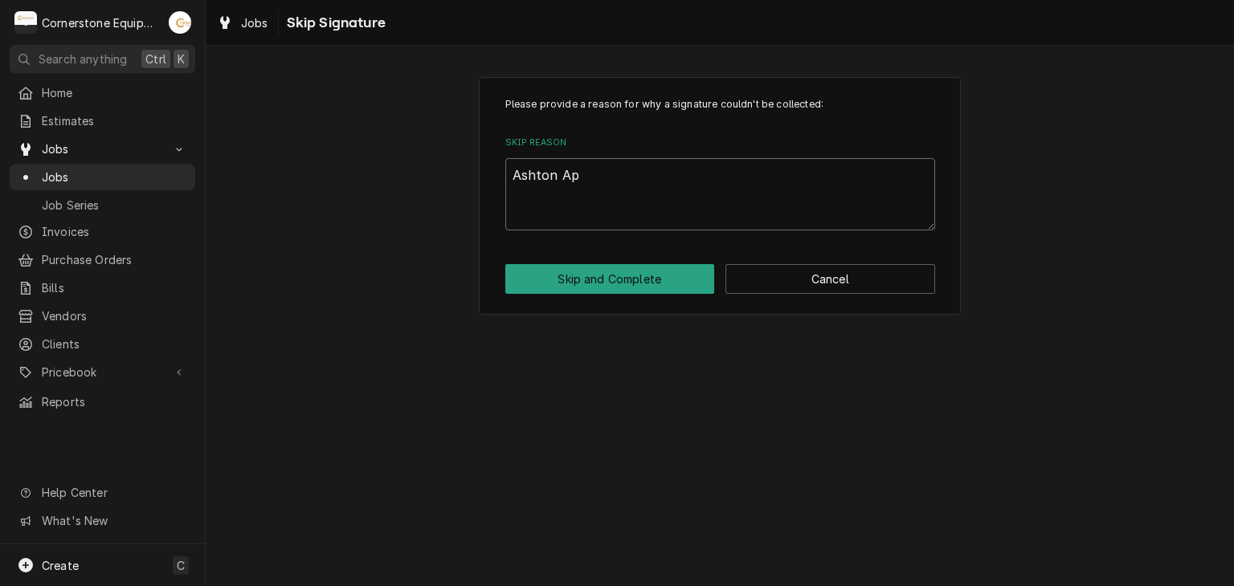
type textarea "Ashton App"
type textarea "x"
type textarea "Ashton Appr"
type textarea "x"
type textarea "Ashton Appro"
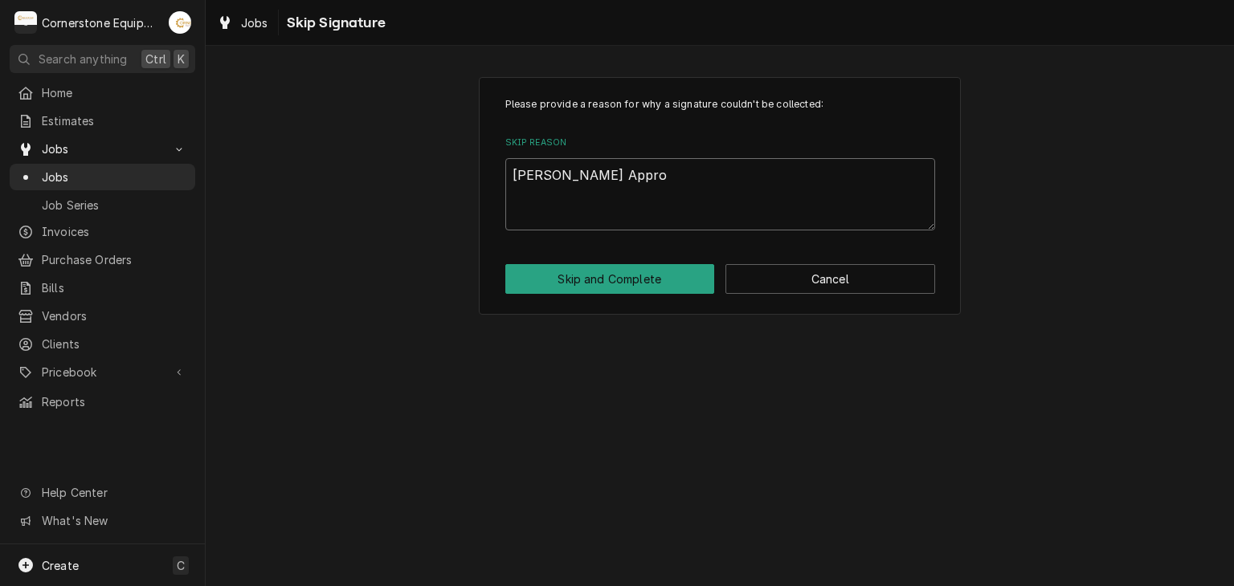
type textarea "x"
type textarea "Ashton Approv"
type textarea "x"
type textarea "Ashton Approve"
type textarea "x"
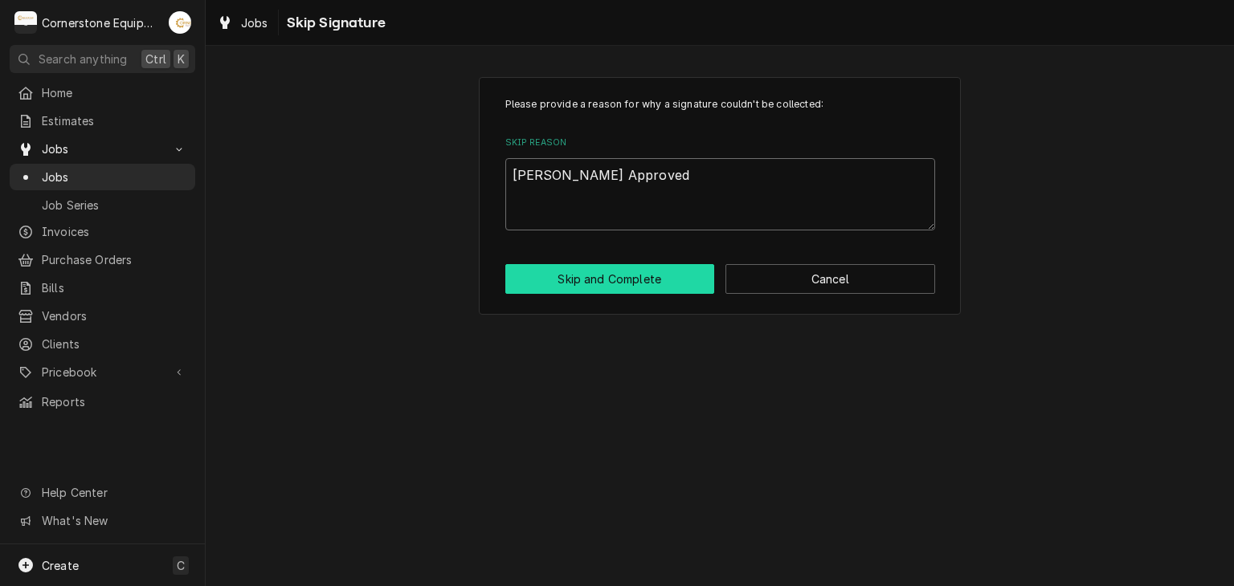
type textarea "Ashton Approved"
click at [637, 277] on button "Skip and Complete" at bounding box center [610, 279] width 210 height 30
type textarea "x"
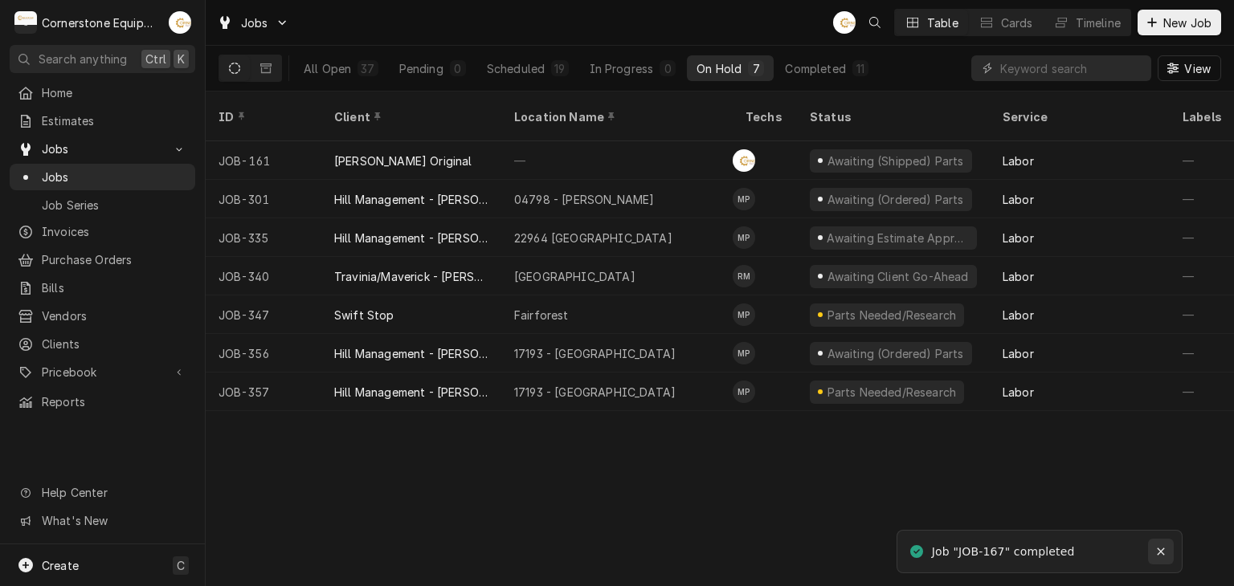
click at [1156, 553] on icon "Notifications alt+T" at bounding box center [1160, 551] width 11 height 11
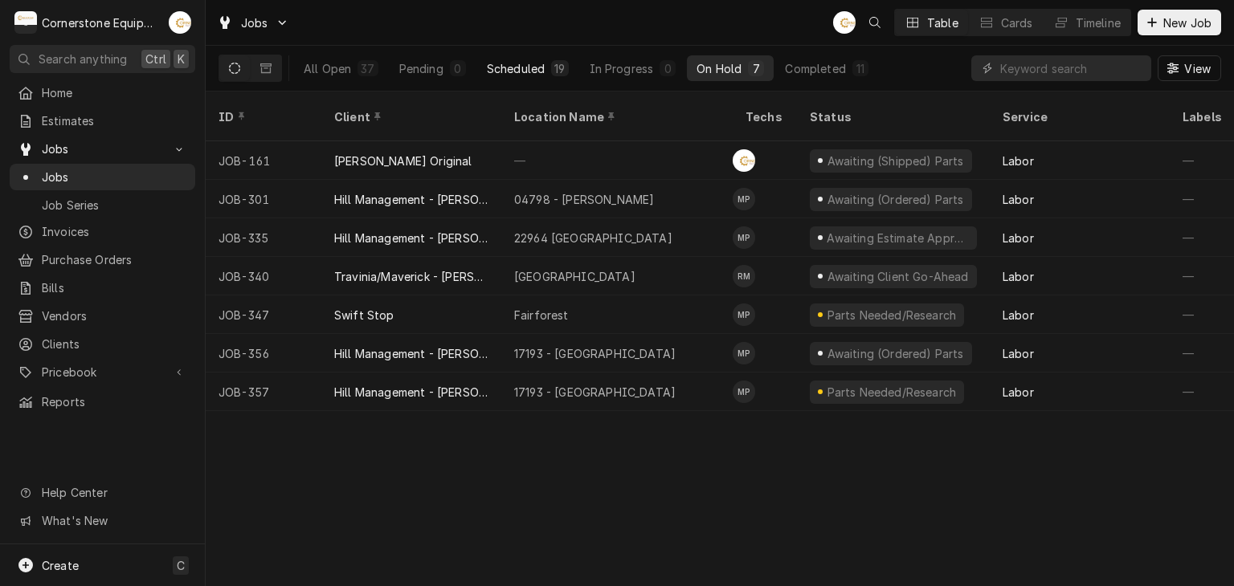
click at [554, 67] on div "19" at bounding box center [559, 68] width 10 height 17
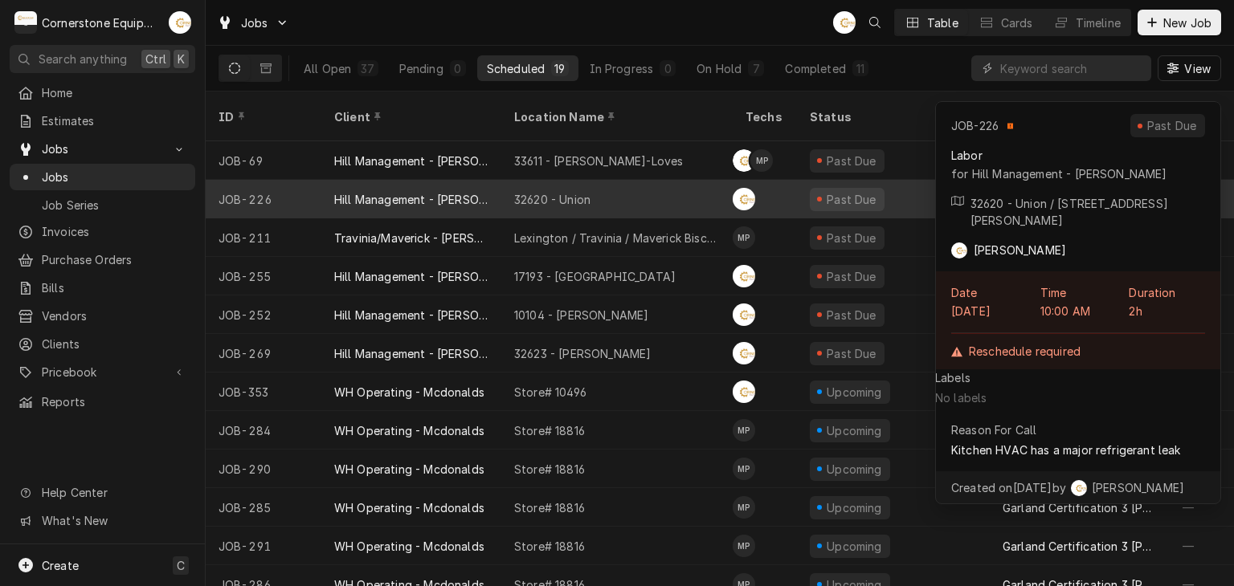
click at [611, 182] on div "32620 - Union" at bounding box center [616, 199] width 231 height 39
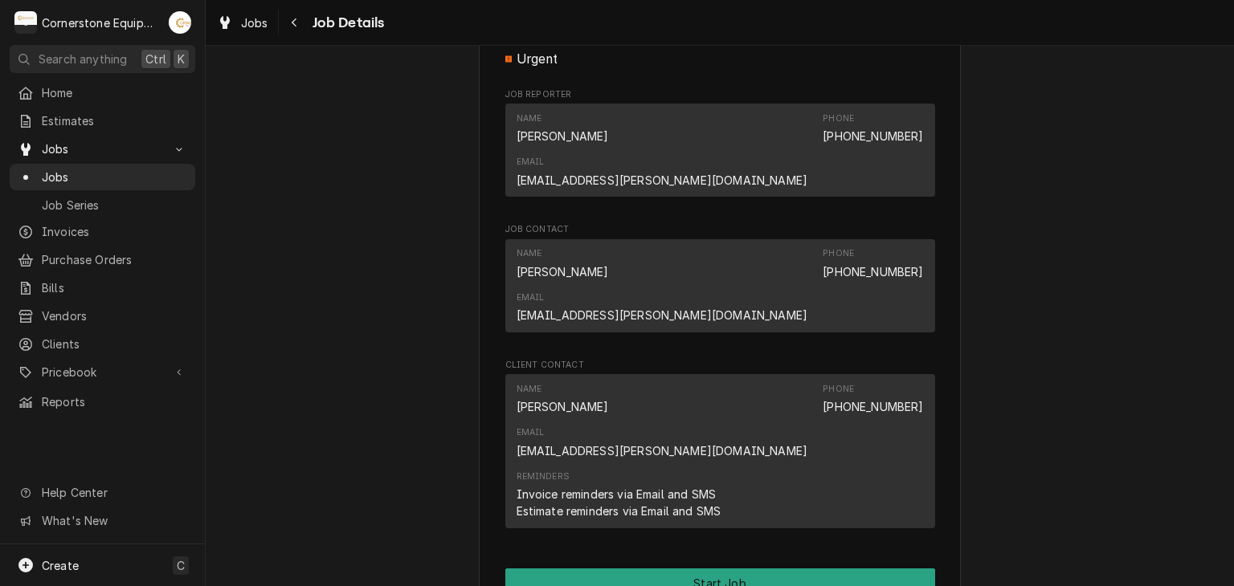
scroll to position [1099, 0]
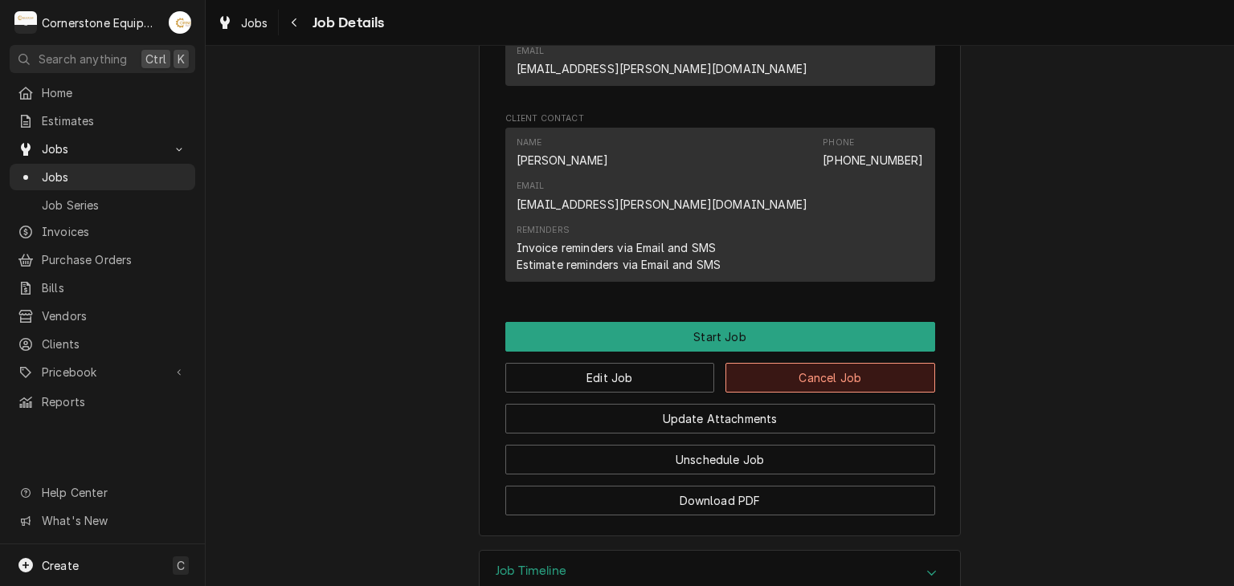
click at [818, 363] on button "Cancel Job" at bounding box center [830, 378] width 210 height 30
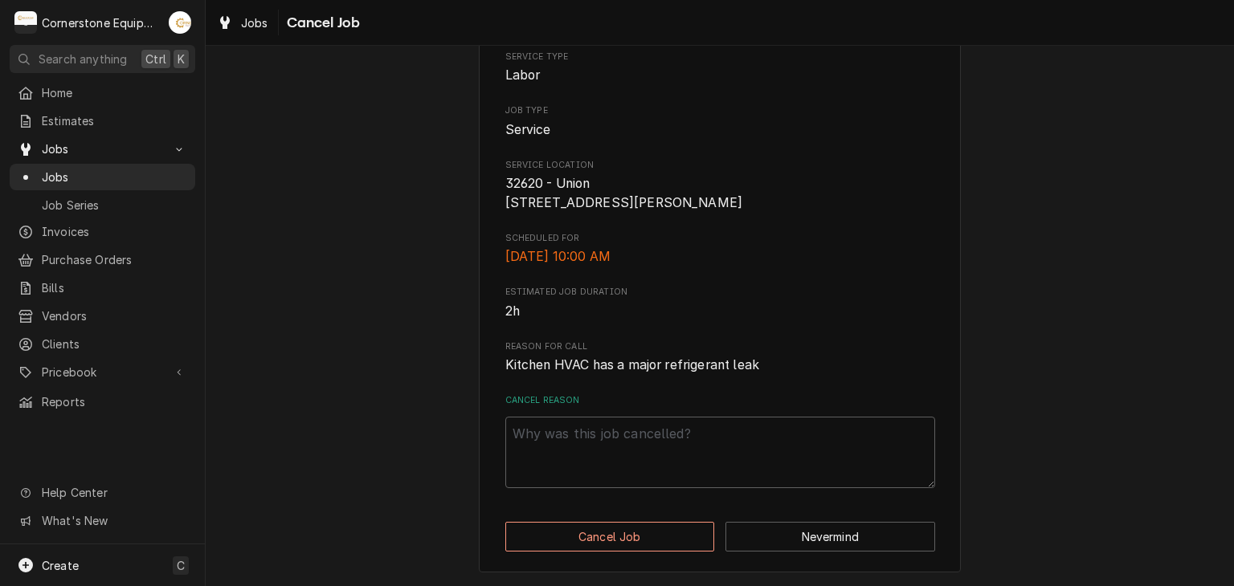
scroll to position [159, 0]
click at [649, 453] on textarea "Cancel Reason" at bounding box center [720, 453] width 430 height 72
type textarea "x"
type textarea "q"
type textarea "x"
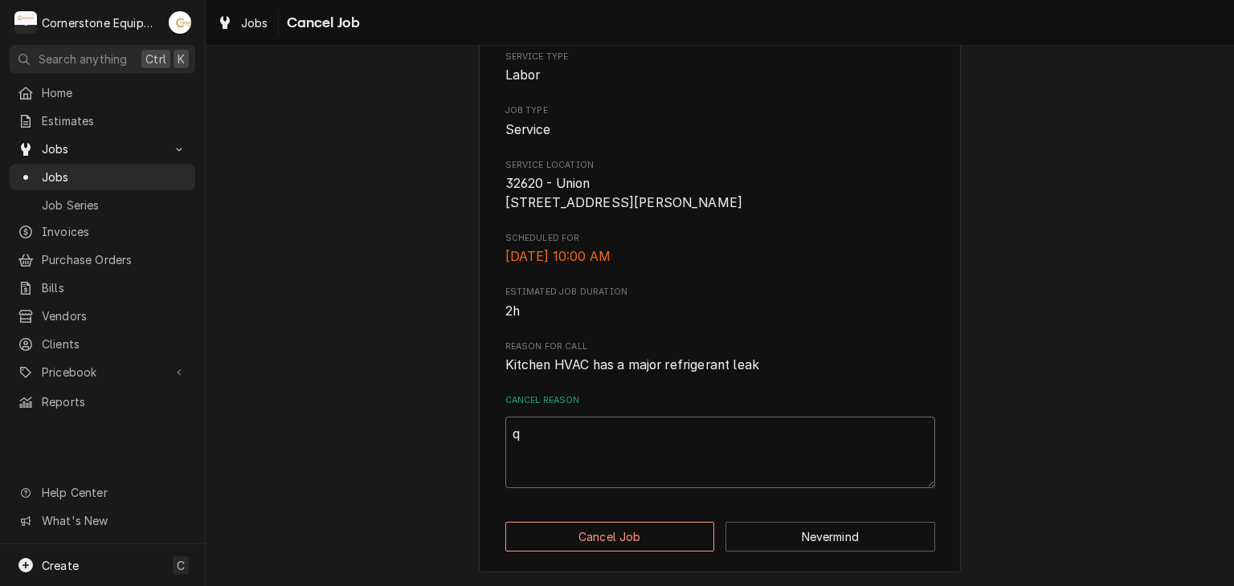
type textarea "qu"
type textarea "x"
type textarea "quo"
type textarea "x"
type textarea "quot"
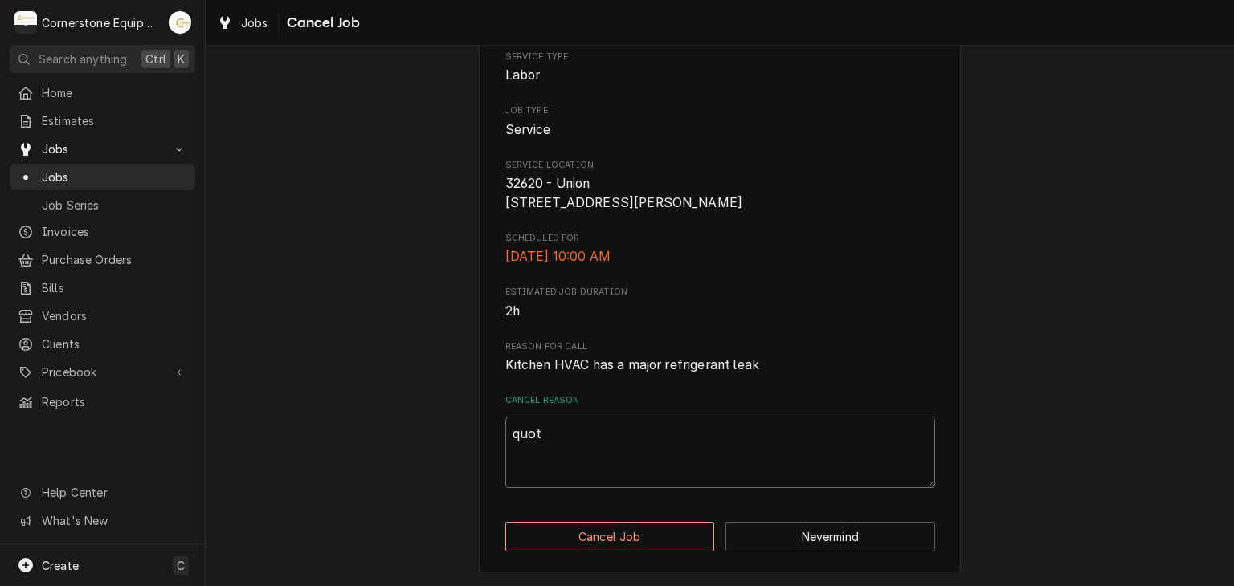
type textarea "x"
type textarea "quote"
type textarea "x"
type textarea "quote"
type textarea "x"
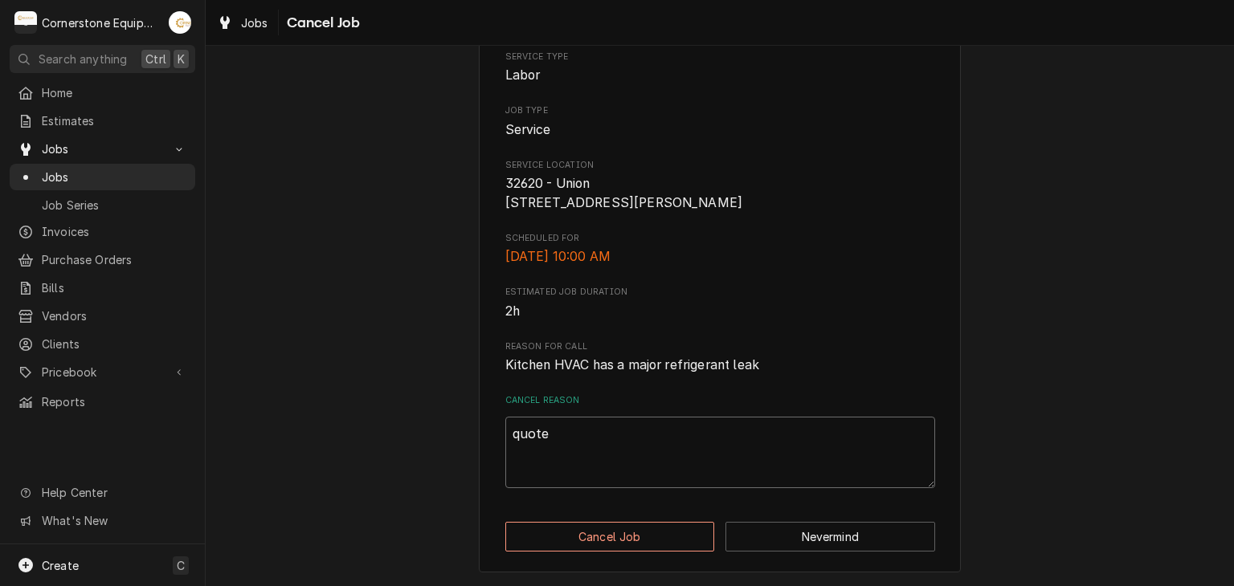
type textarea "quote f"
type textarea "x"
type textarea "quote fr"
type textarea "x"
type textarea "quote f"
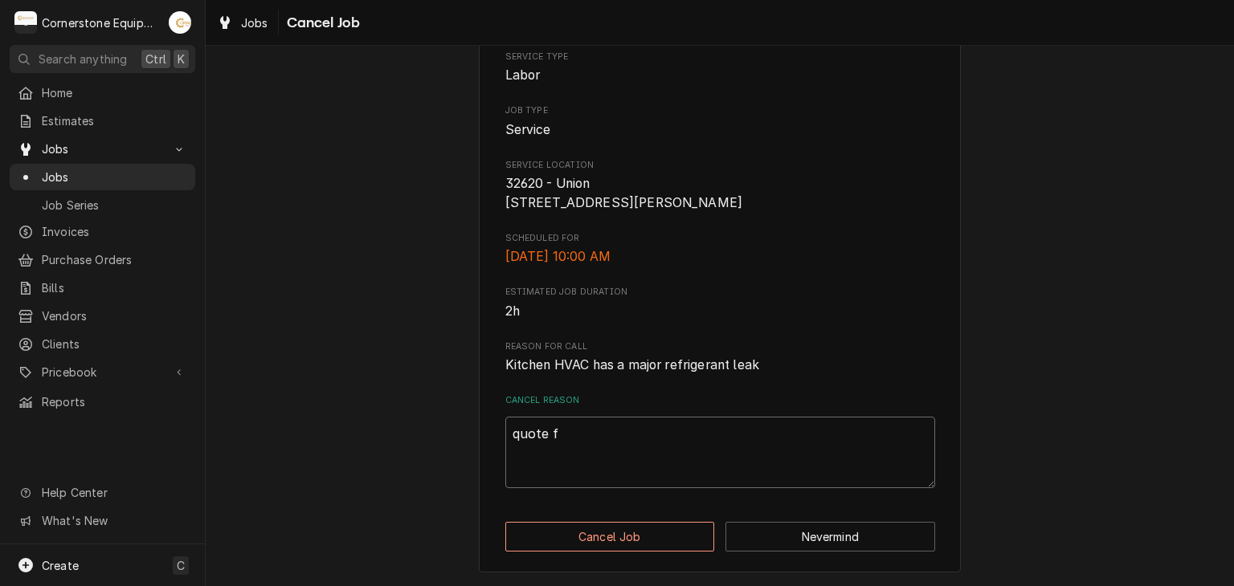
type textarea "x"
type textarea "quote fo"
type textarea "x"
type textarea "quote for"
type textarea "x"
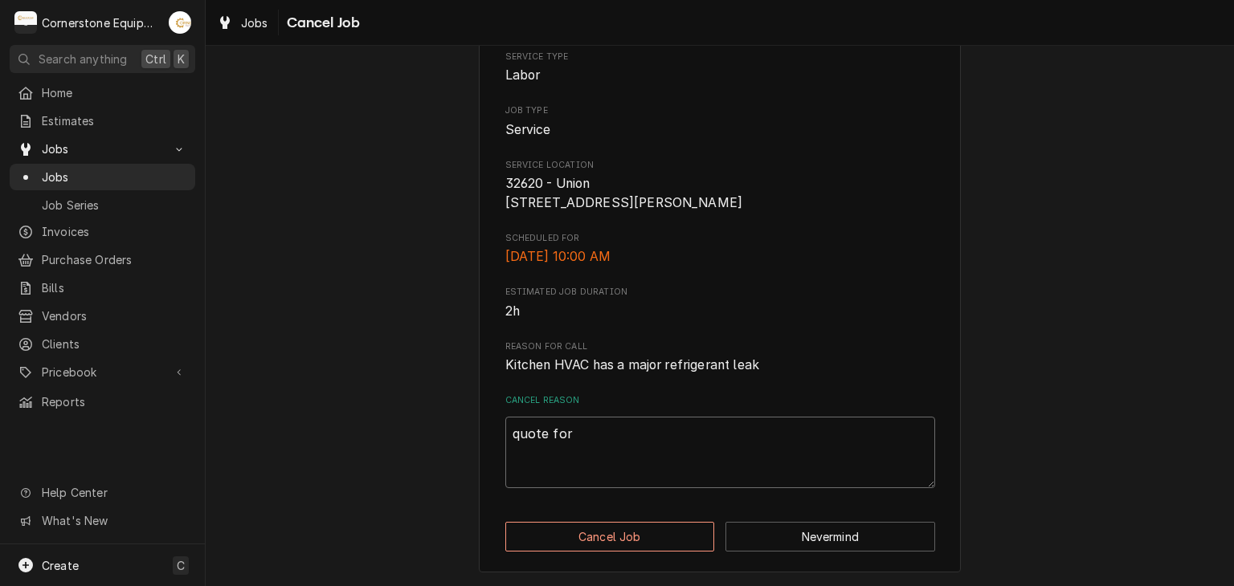
type textarea "quote for"
type textarea "x"
type textarea "quote for r"
type textarea "x"
type textarea "quote for re"
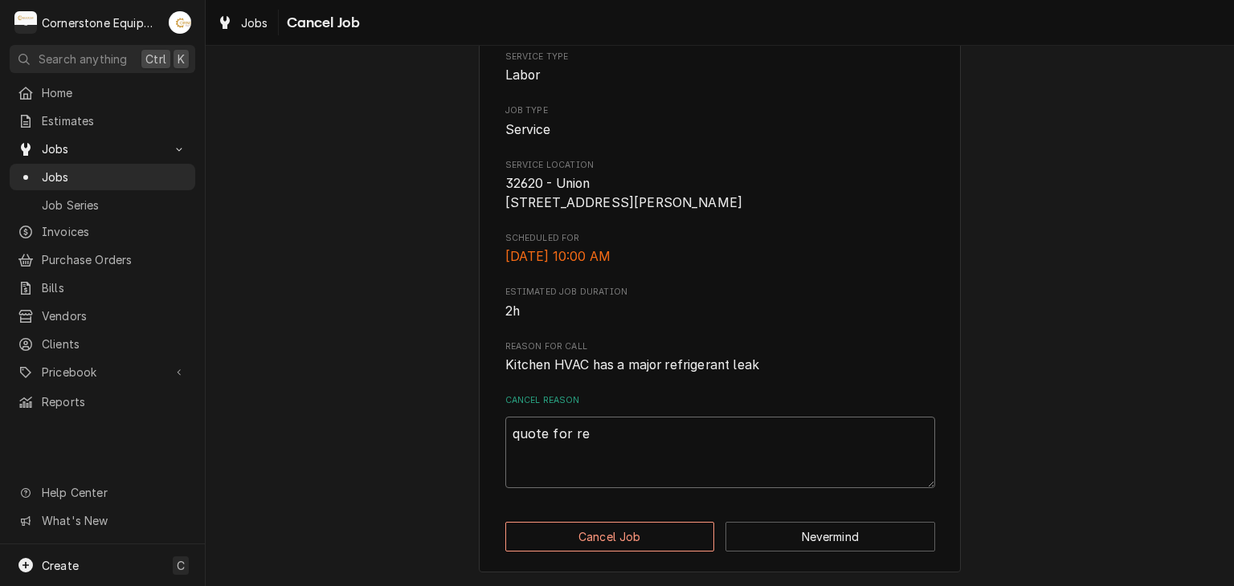
type textarea "x"
type textarea "quote for rep"
type textarea "x"
type textarea "quote for repa"
type textarea "x"
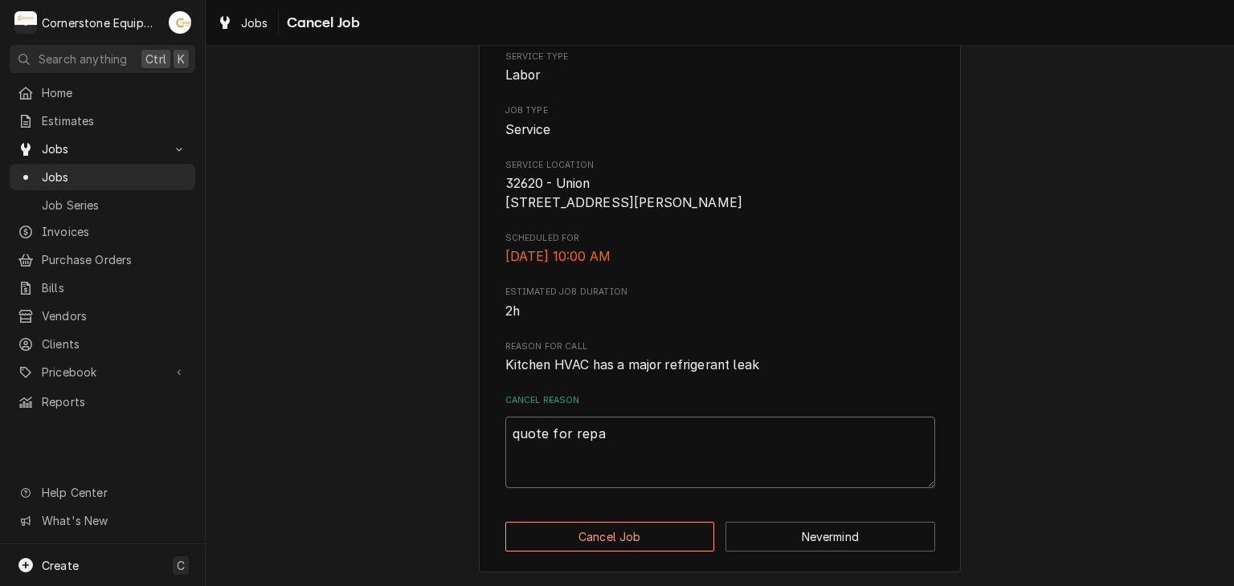
type textarea "quote for repai"
type textarea "x"
type textarea "quote for repair"
type textarea "x"
type textarea "quote for repair"
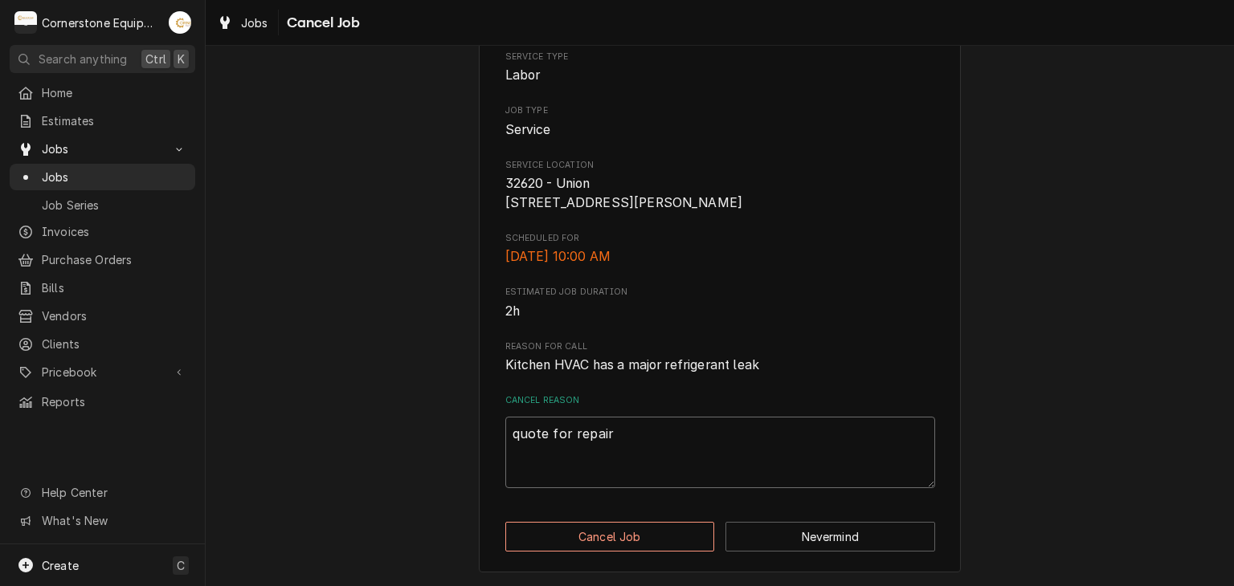
type textarea "x"
type textarea "quote for repair a"
type textarea "x"
type textarea "quote for repair ap"
type textarea "x"
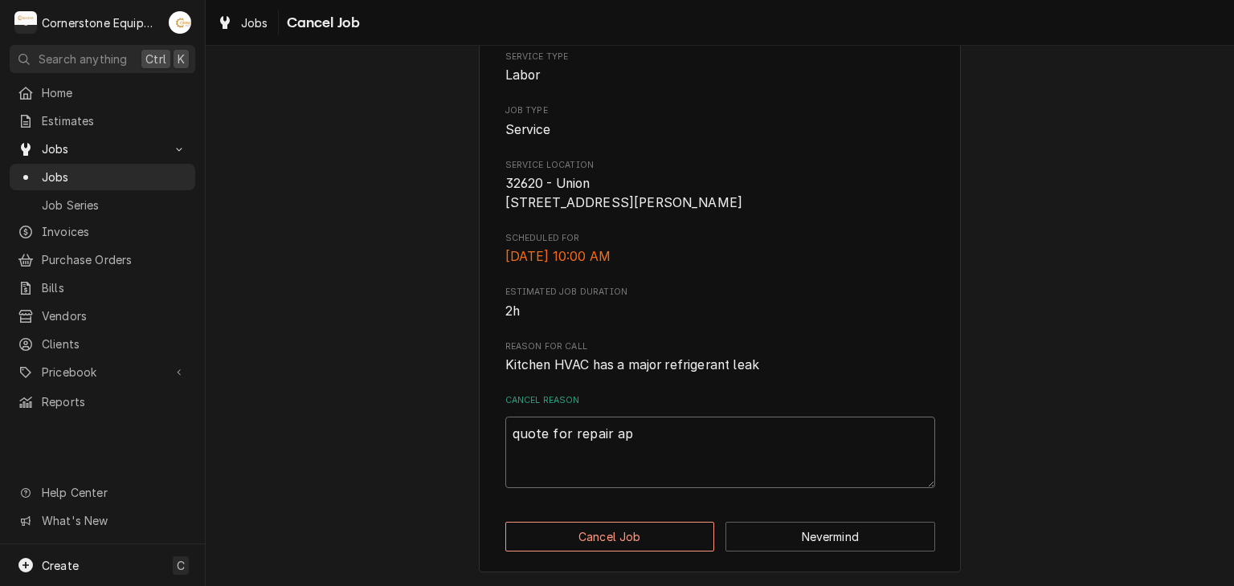
type textarea "quote for repair app"
type textarea "x"
type textarea "quote for repair appr"
type textarea "x"
type textarea "quote for repair appro"
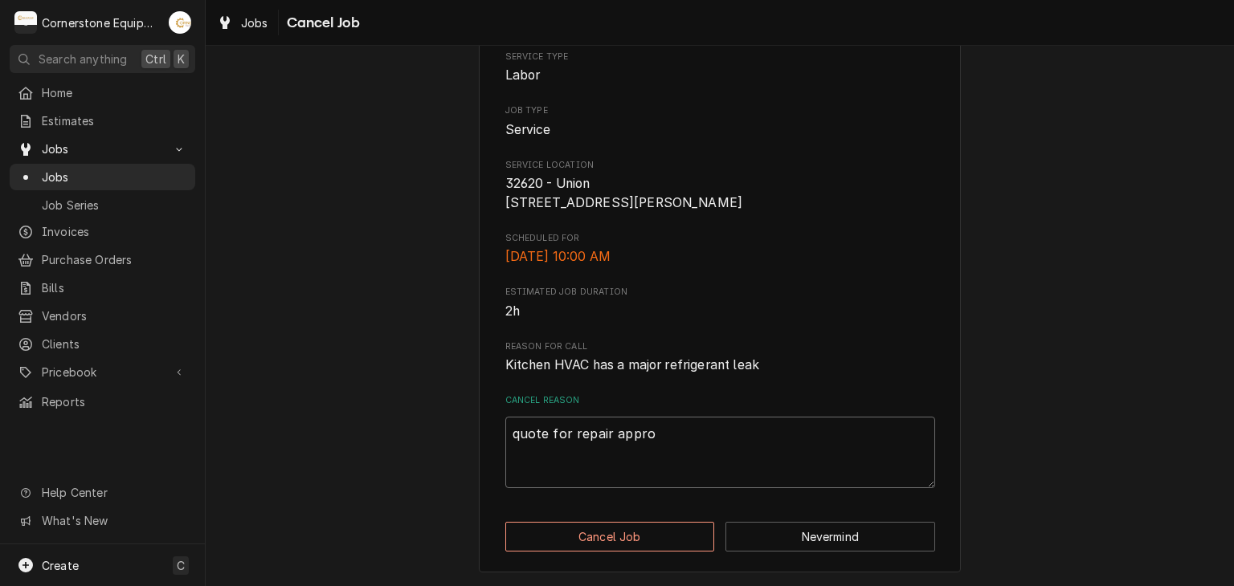
type textarea "x"
type textarea "quote for repair approv"
type textarea "x"
type textarea "quote for repair approve"
type textarea "x"
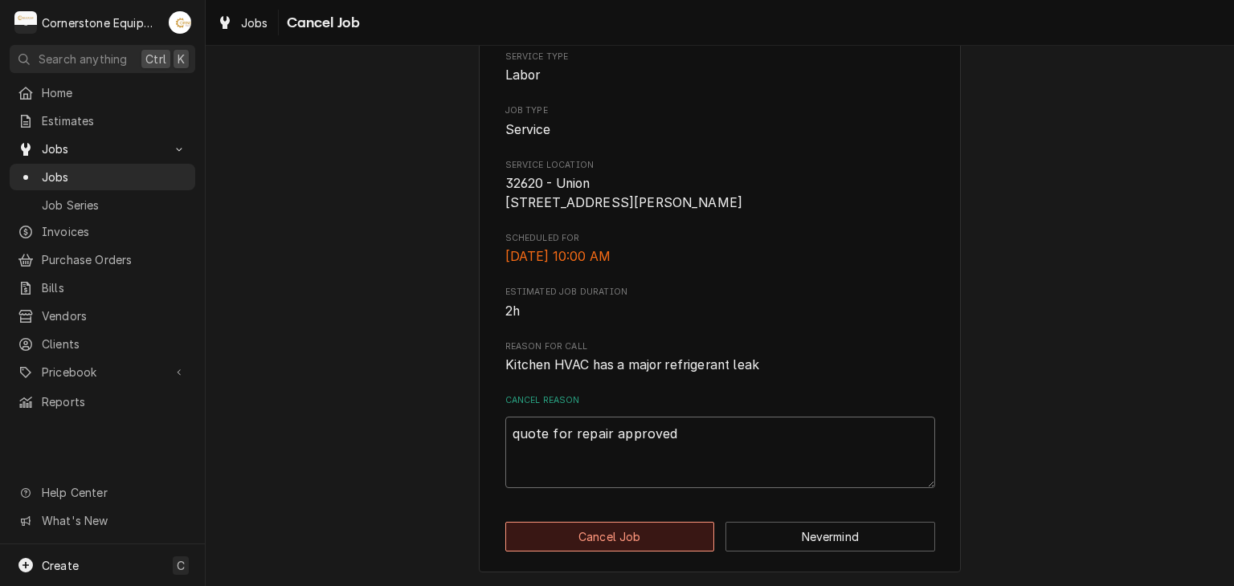
type textarea "quote for repair approved"
click at [628, 534] on button "Cancel Job" at bounding box center [610, 537] width 210 height 30
type textarea "x"
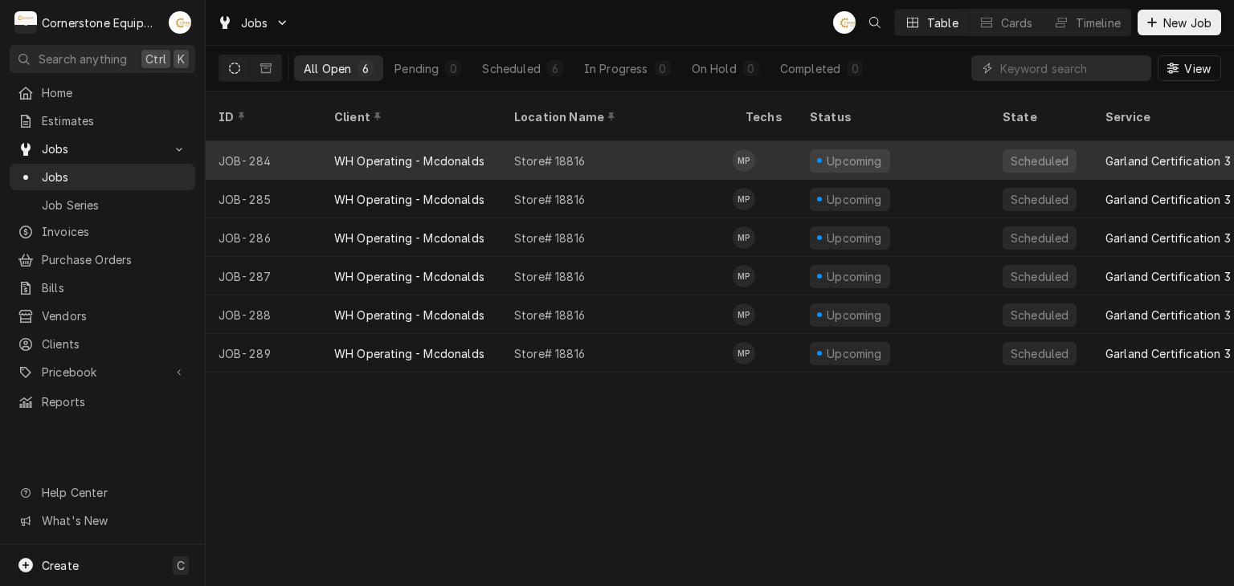
click at [631, 141] on div "Store# 18816" at bounding box center [616, 160] width 231 height 39
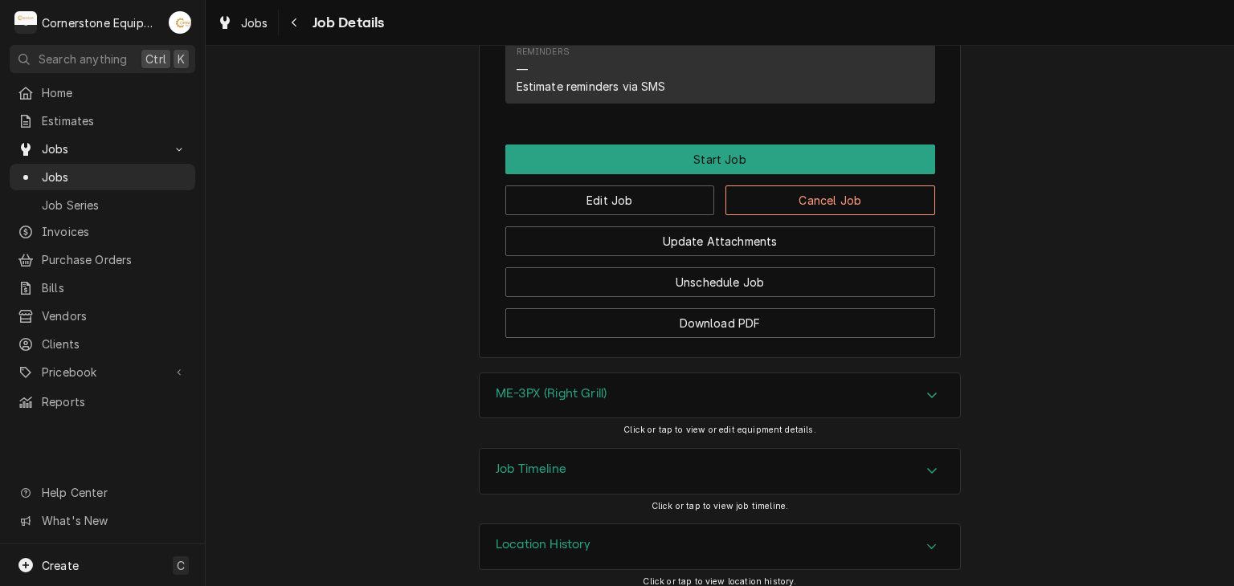
scroll to position [1120, 0]
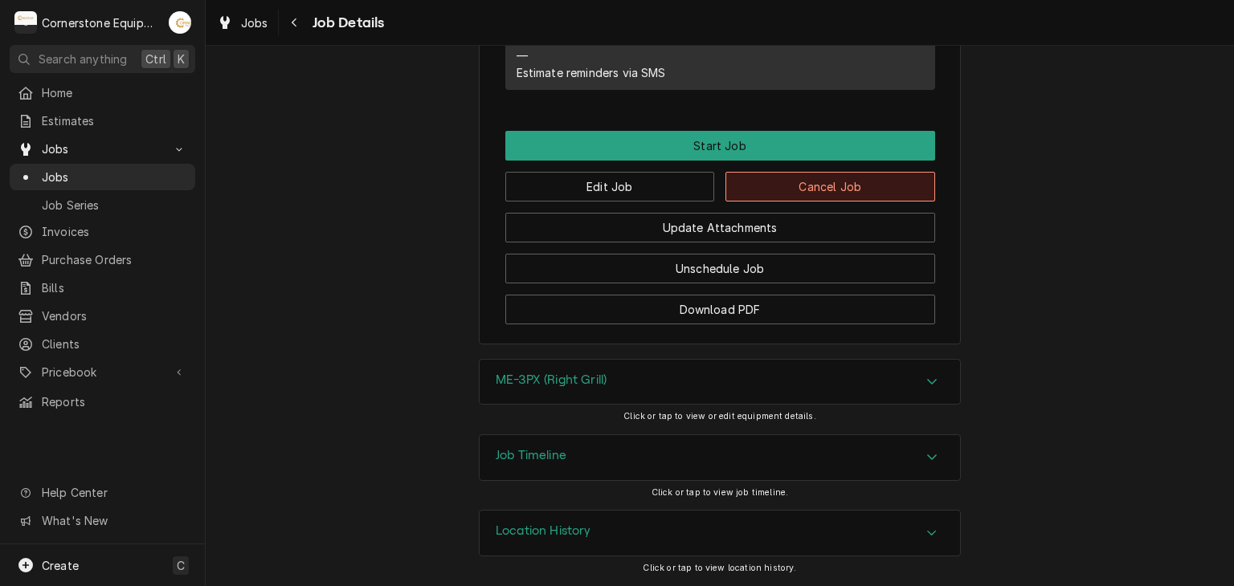
click at [743, 185] on button "Cancel Job" at bounding box center [830, 187] width 210 height 30
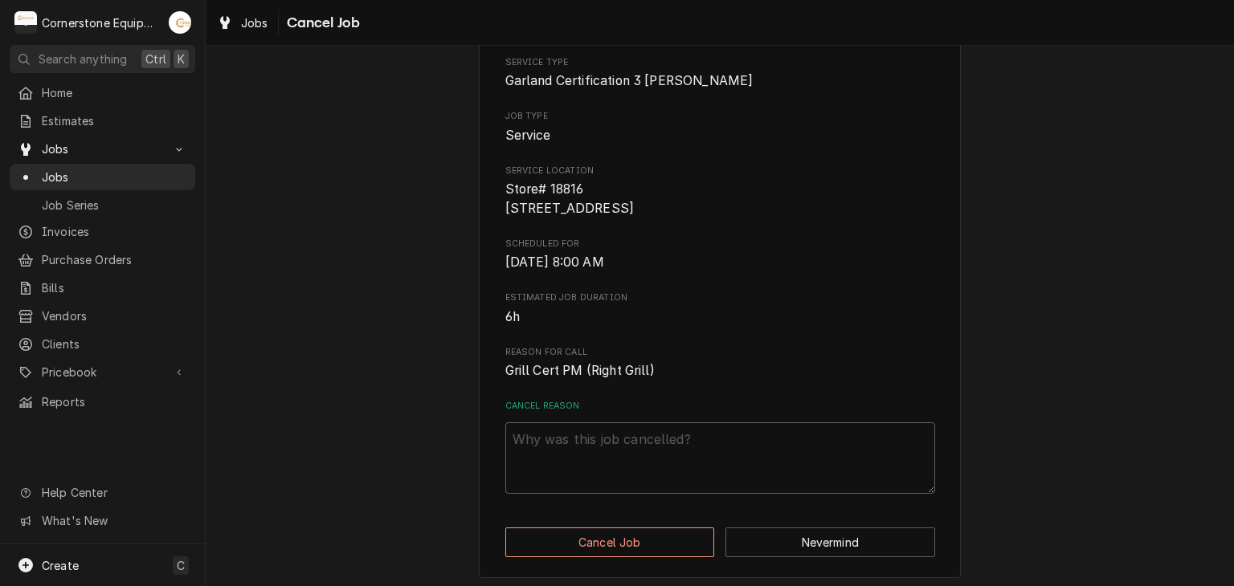
scroll to position [159, 0]
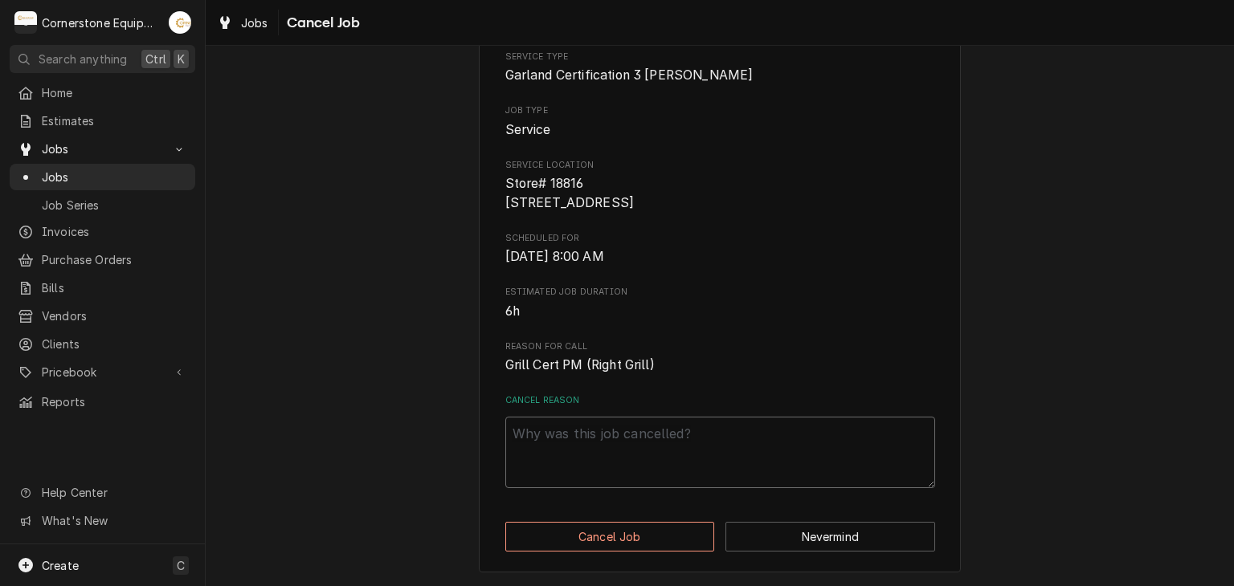
click at [618, 450] on textarea "Cancel Reason" at bounding box center [720, 453] width 430 height 72
type textarea "x"
type textarea "r"
type textarea "x"
type textarea "rf"
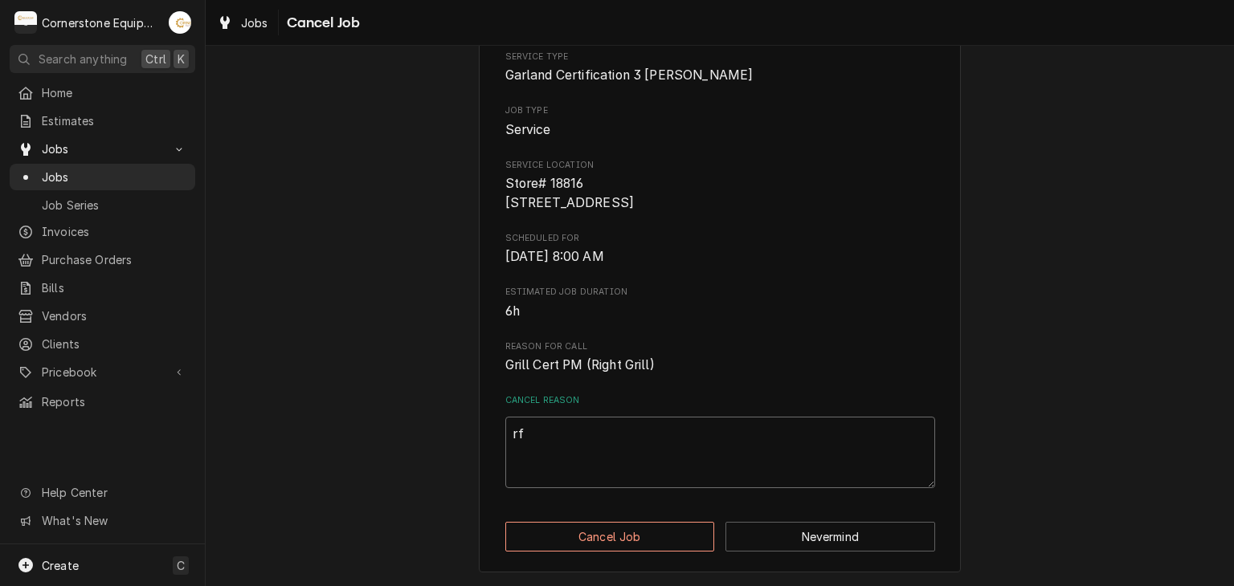
type textarea "x"
type textarea "rff"
type textarea "x"
type textarea "rffr"
type textarea "x"
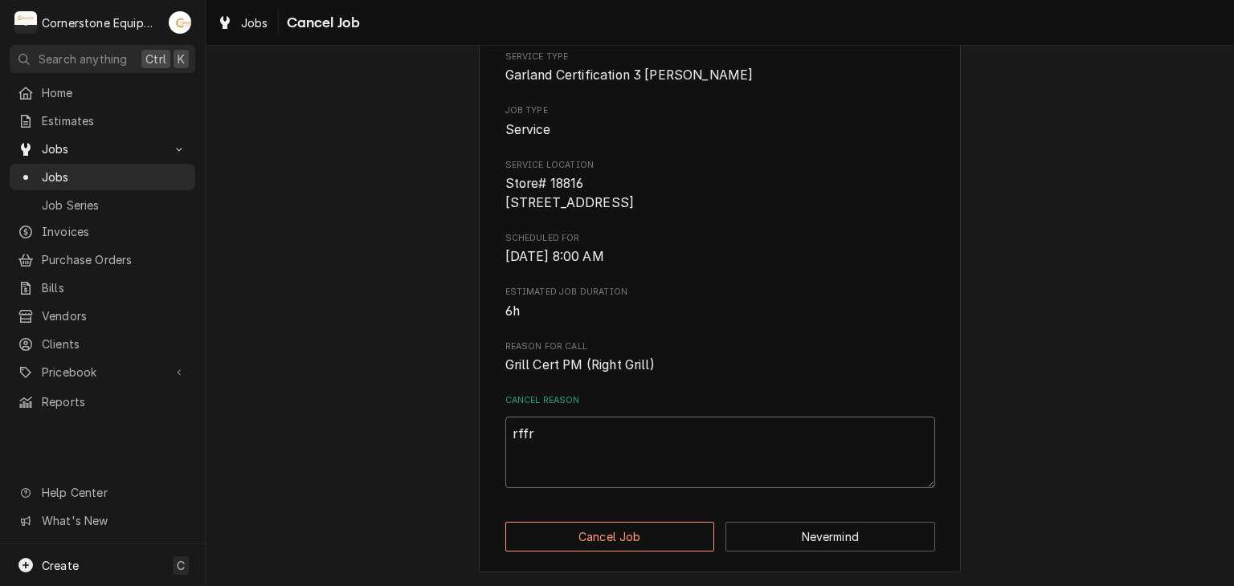
type textarea "rff"
type textarea "x"
type textarea "rf"
type textarea "x"
type textarea "r"
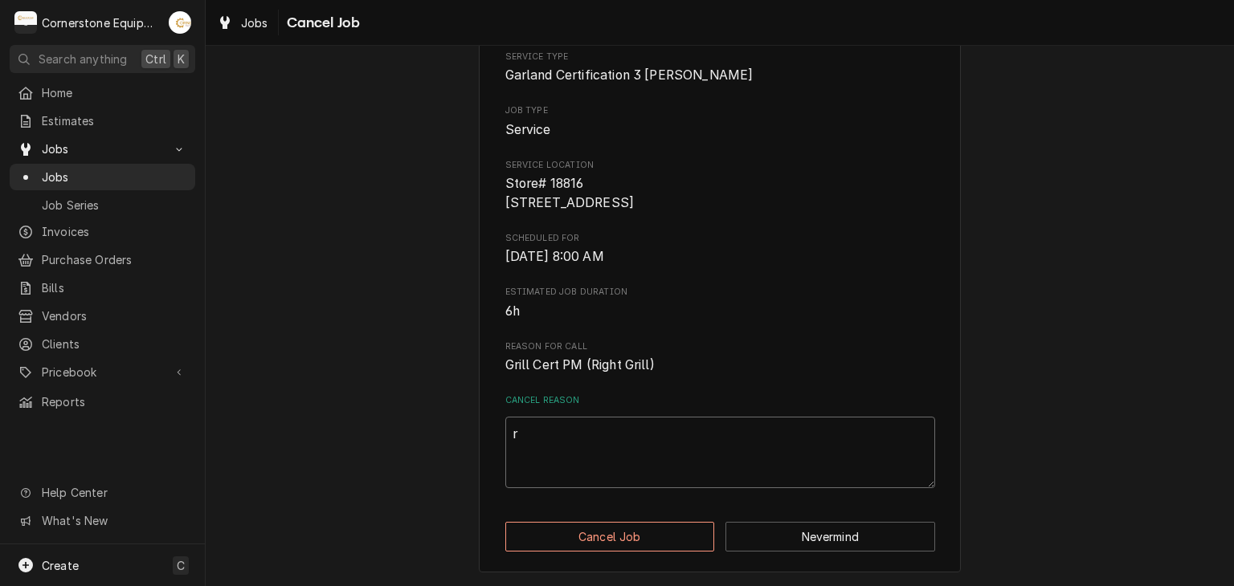
type textarea "x"
type textarea "n"
type textarea "x"
type textarea "n/"
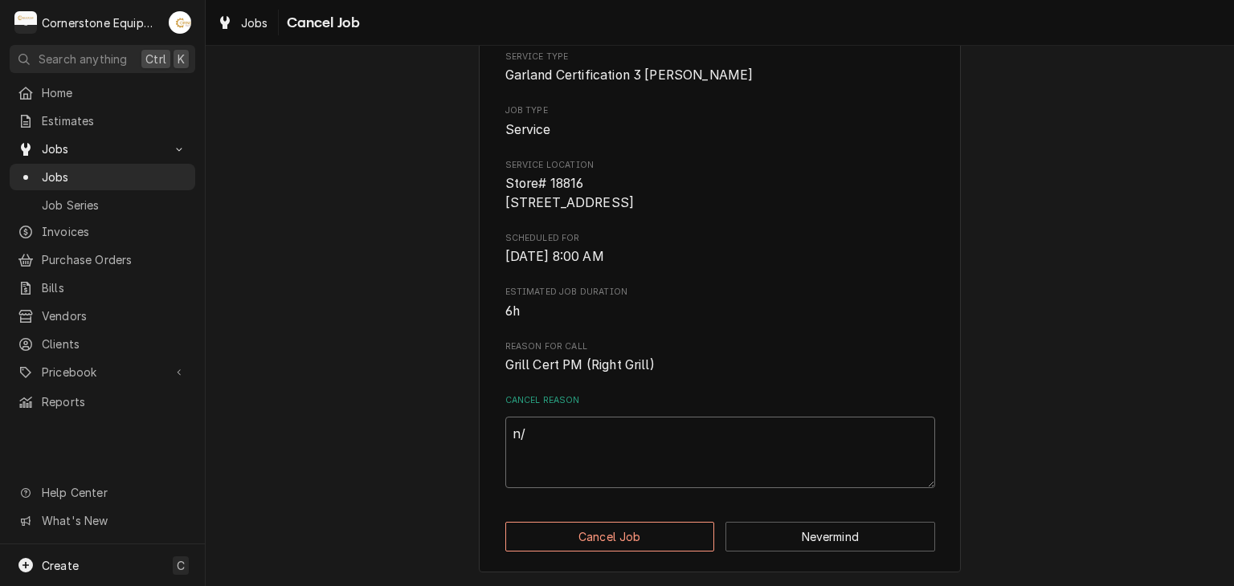
type textarea "x"
type textarea "n/a"
click at [583, 521] on div "Please confirm that you'd like to cancel this job. Roopairs Job ID JOB-284 Serv…" at bounding box center [720, 255] width 482 height 636
click at [586, 533] on button "Cancel Job" at bounding box center [610, 537] width 210 height 30
type textarea "x"
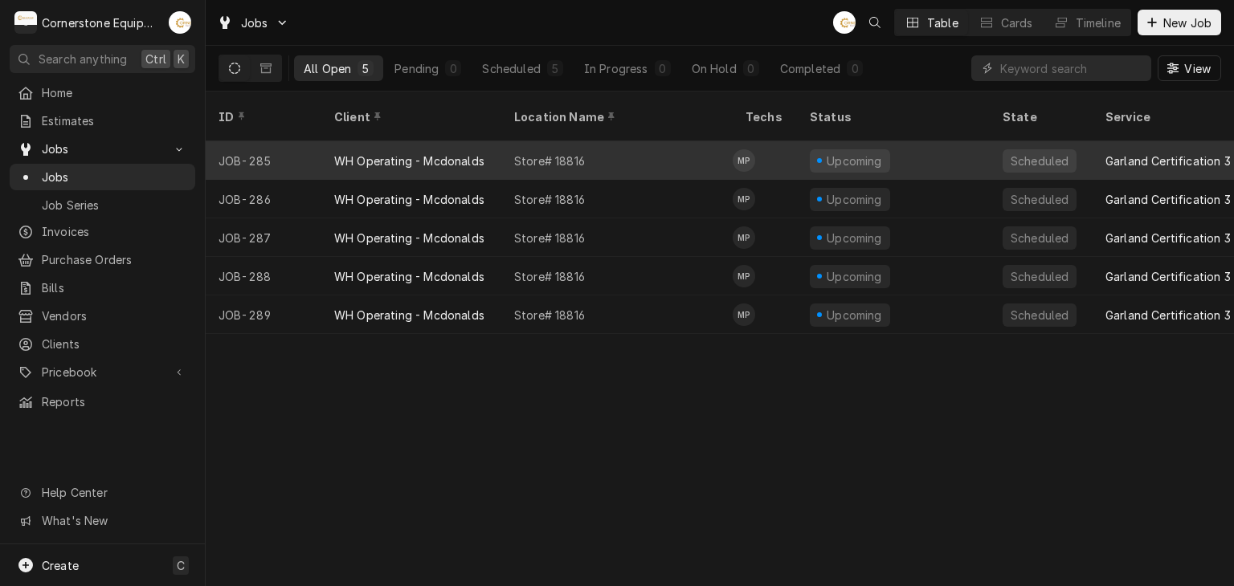
click at [495, 145] on div "WH Operating - Mcdonalds" at bounding box center [411, 160] width 180 height 39
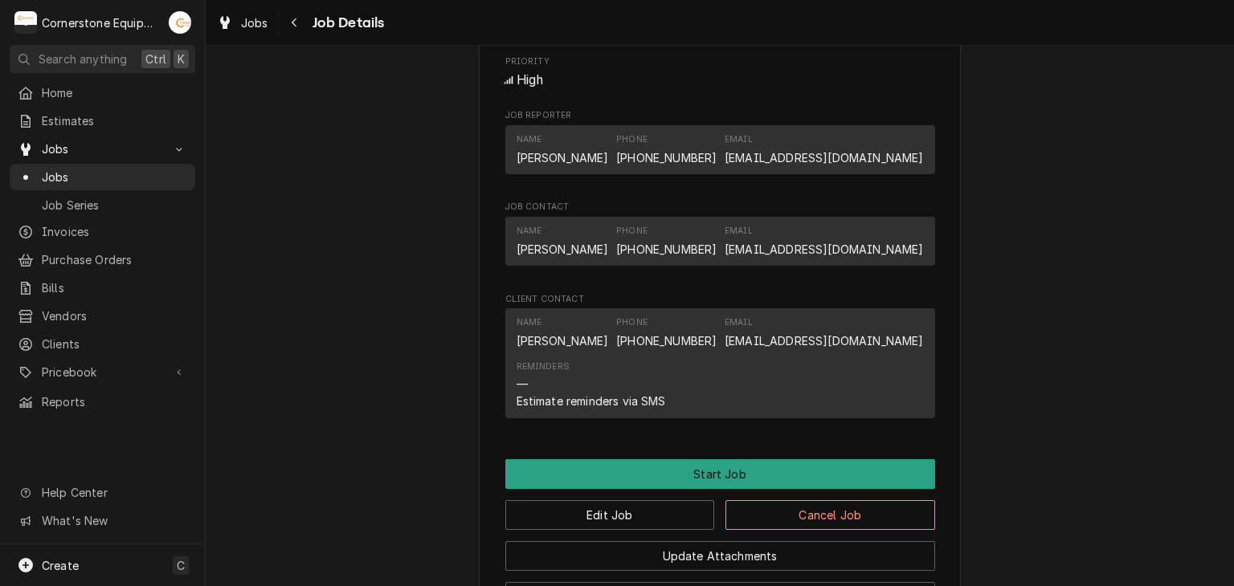
scroll to position [1120, 0]
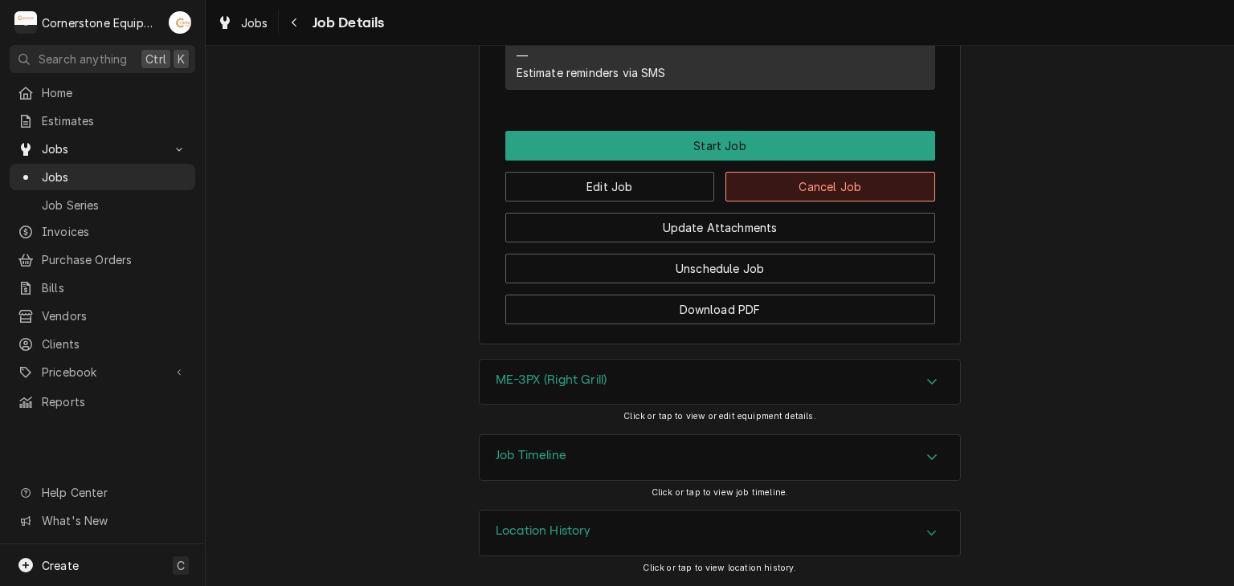
click at [838, 177] on button "Cancel Job" at bounding box center [830, 187] width 210 height 30
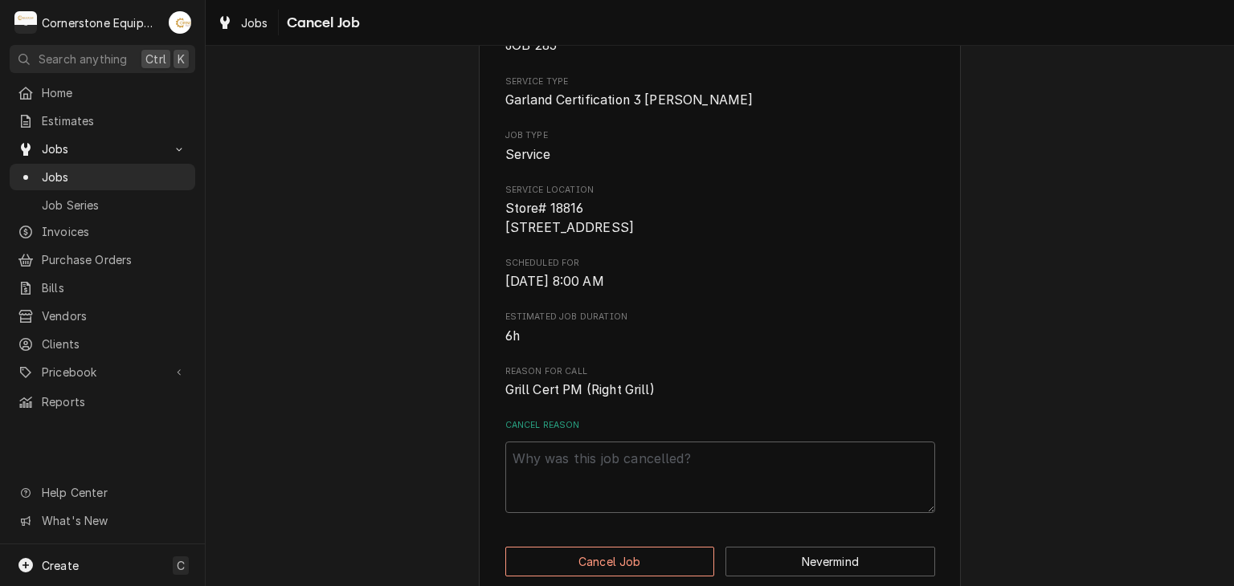
scroll to position [159, 0]
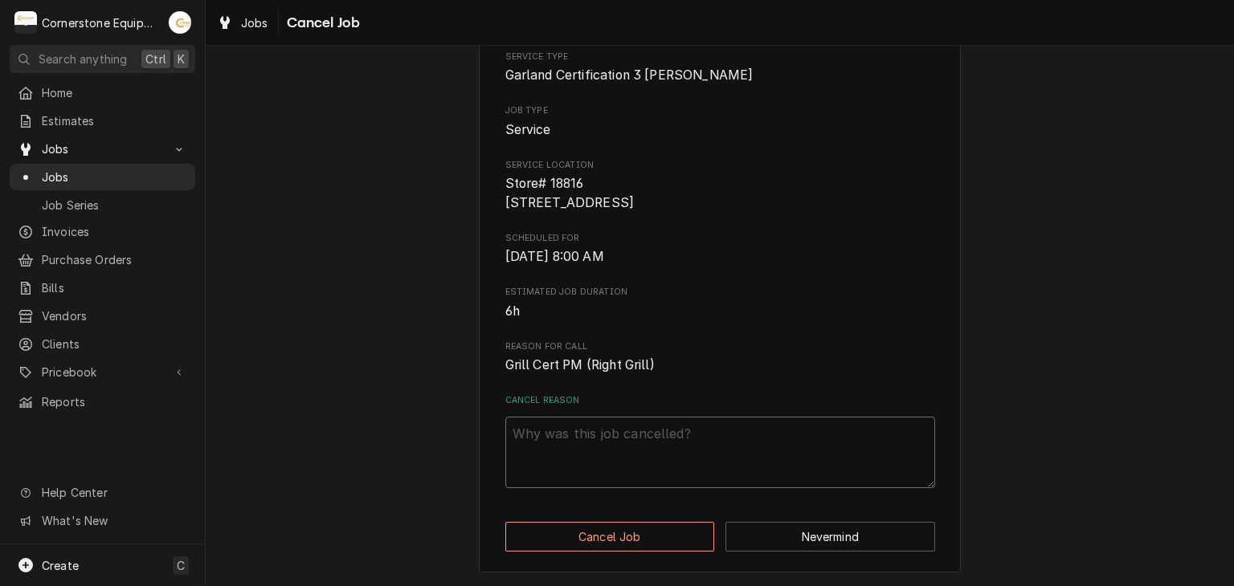
click at [594, 447] on textarea "Cancel Reason" at bounding box center [720, 453] width 430 height 72
type textarea "x"
type textarea "n"
type textarea "x"
type textarea "n/"
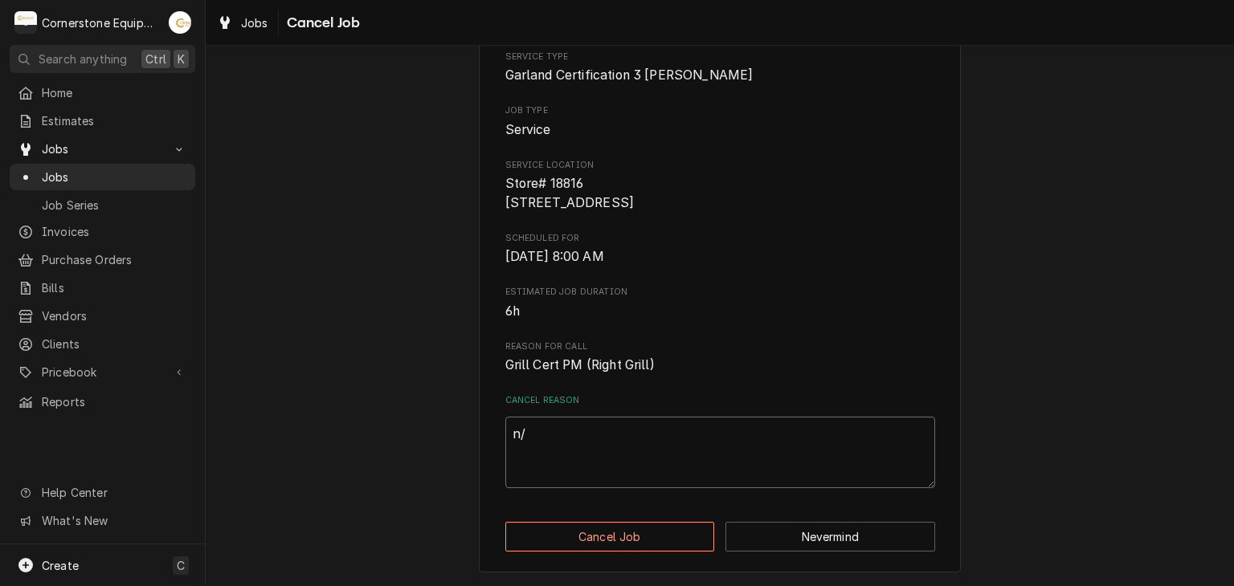
type textarea "x"
type textarea "n/a"
click at [576, 522] on button "Cancel Job" at bounding box center [610, 537] width 210 height 30
type textarea "x"
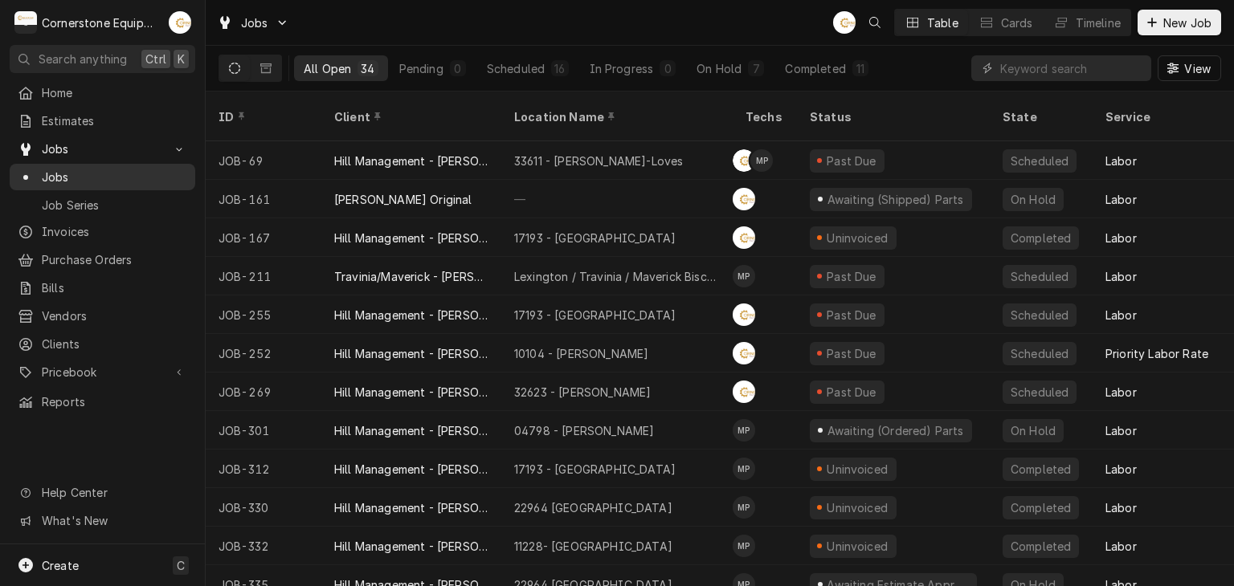
click at [111, 174] on span "Jobs" at bounding box center [114, 177] width 145 height 17
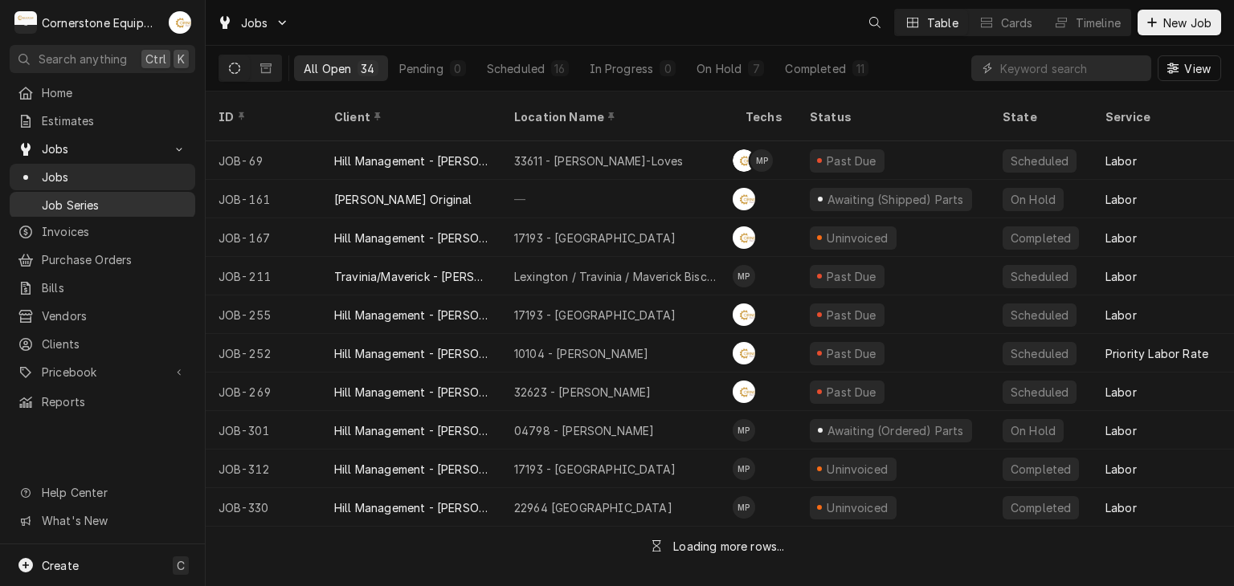
click at [84, 209] on link "Job Series" at bounding box center [103, 205] width 186 height 27
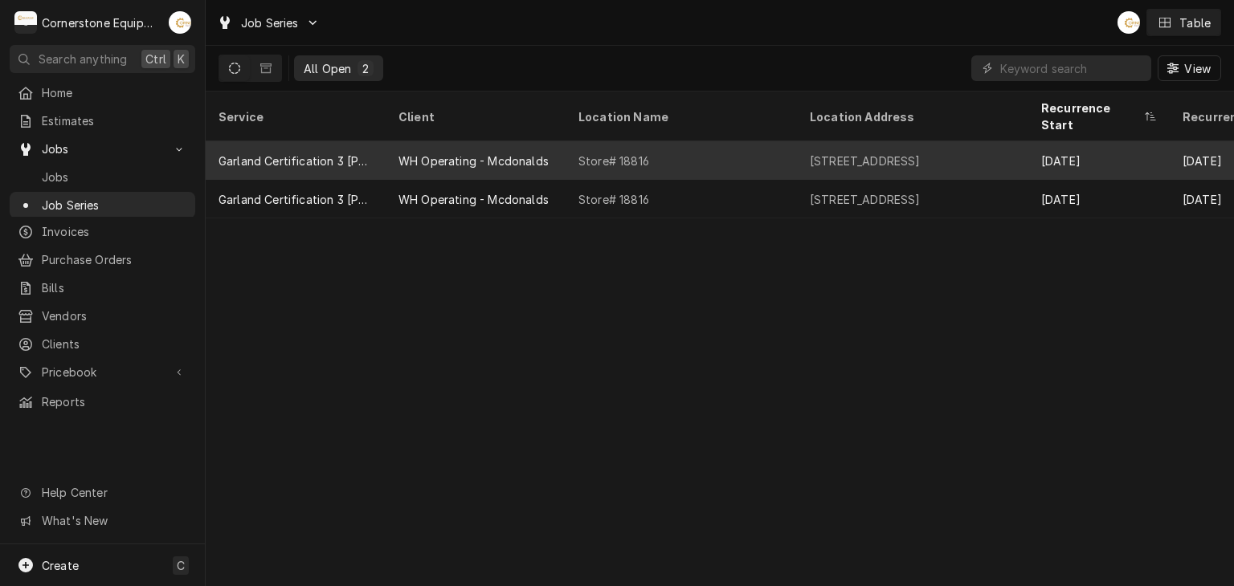
click at [482, 153] on div "WH Operating - Mcdonalds" at bounding box center [473, 161] width 150 height 17
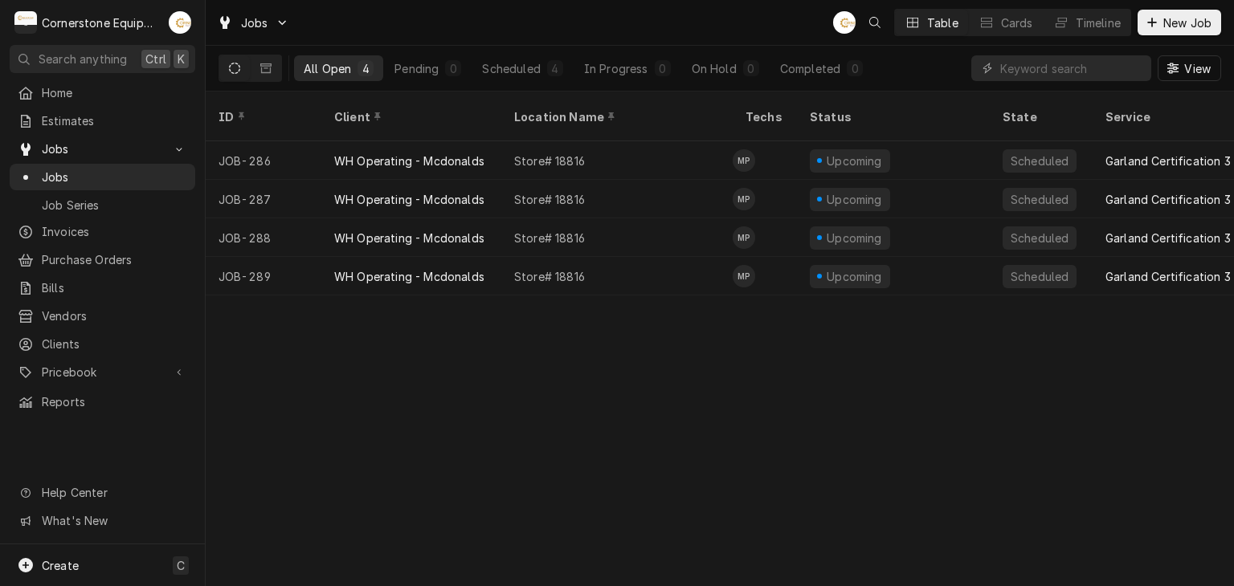
click at [514, 153] on div "Store# 18816" at bounding box center [549, 161] width 71 height 17
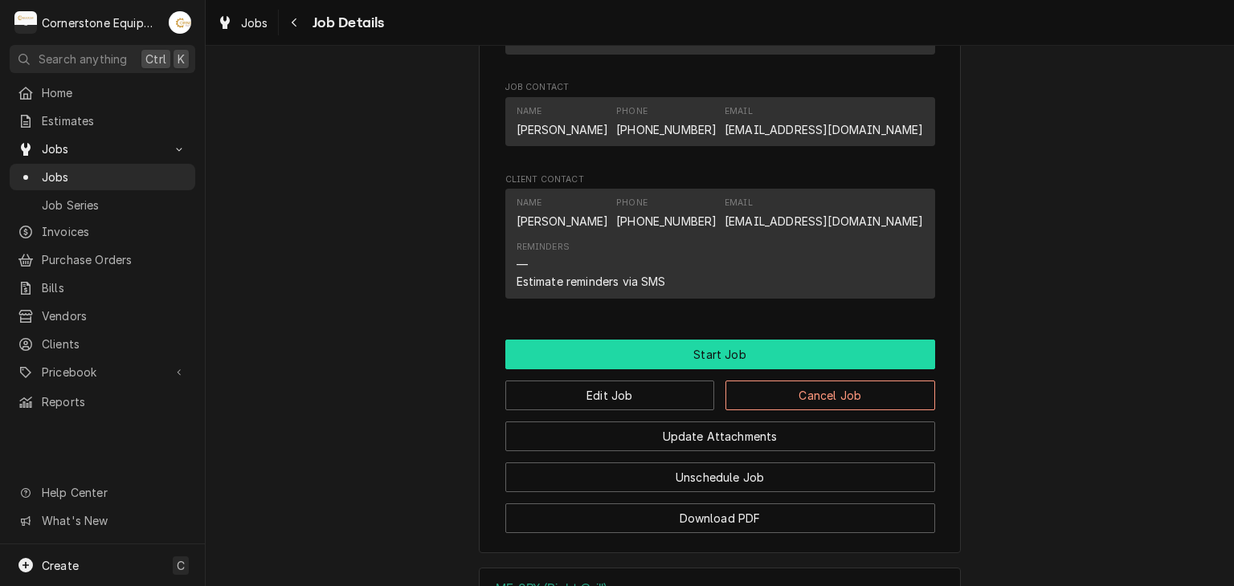
scroll to position [964, 0]
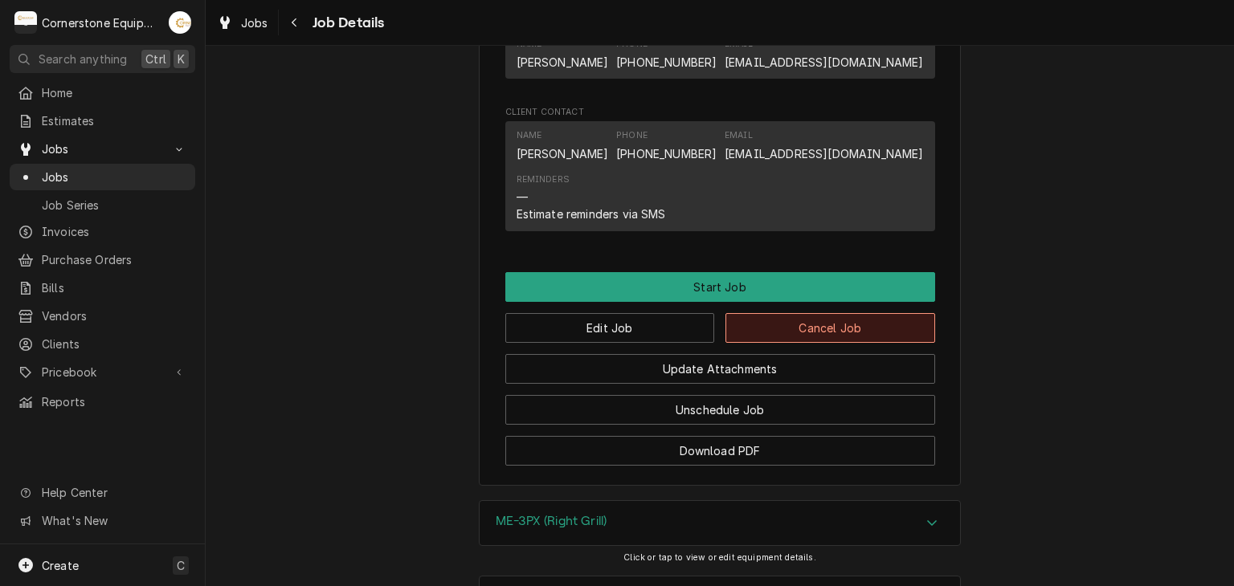
click at [782, 340] on button "Cancel Job" at bounding box center [830, 328] width 210 height 30
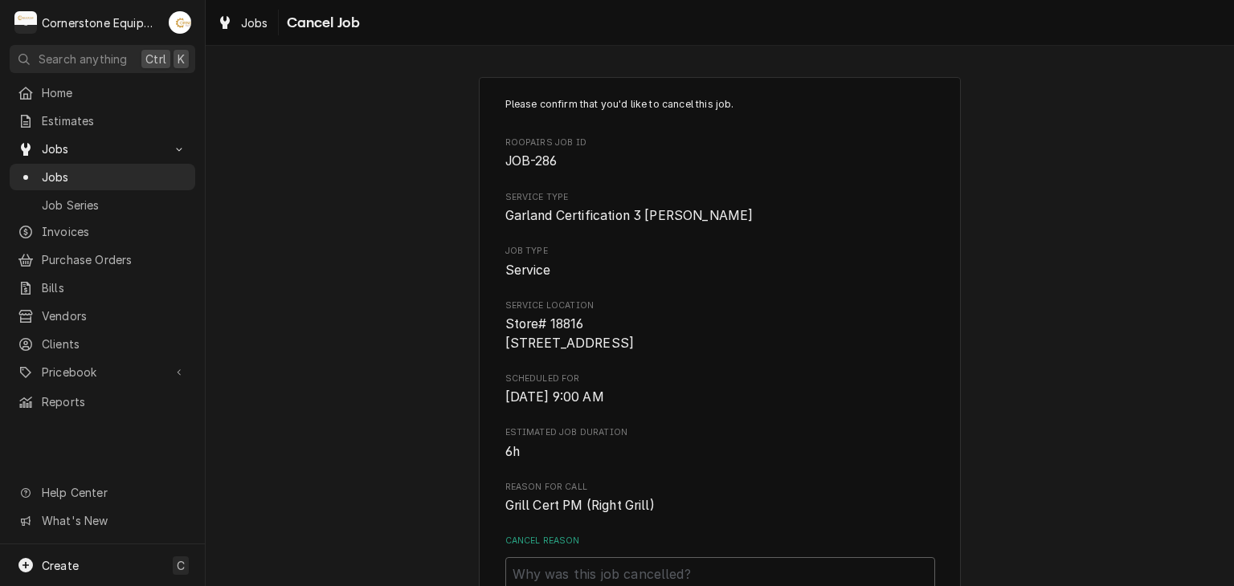
scroll to position [159, 0]
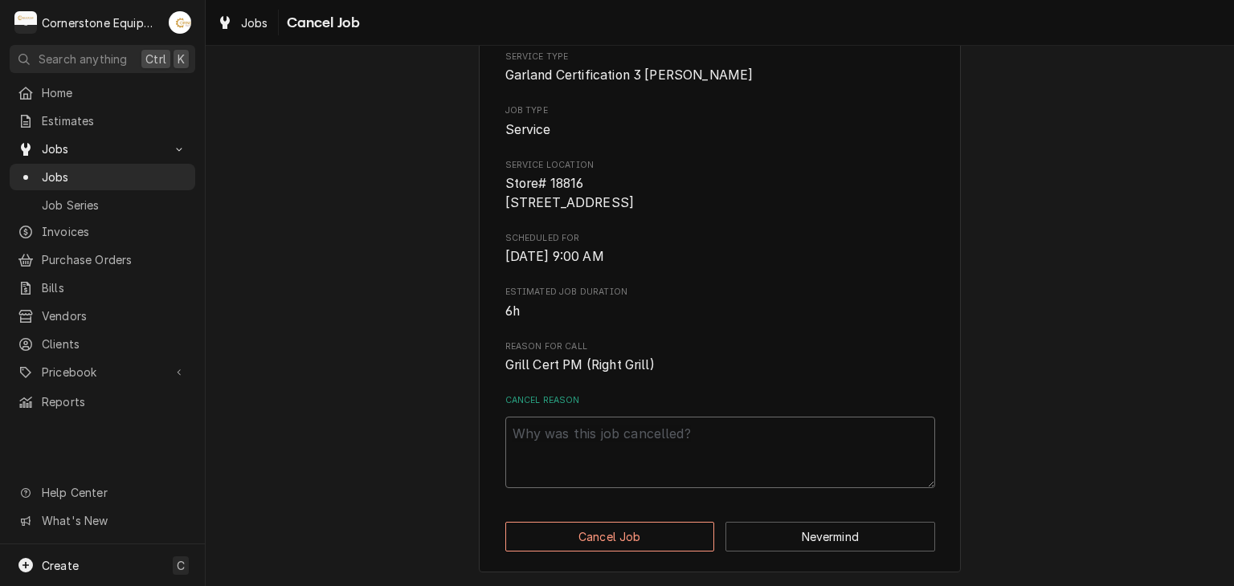
click at [617, 468] on textarea "Cancel Reason" at bounding box center [720, 453] width 430 height 72
type textarea "x"
type textarea "m"
type textarea "x"
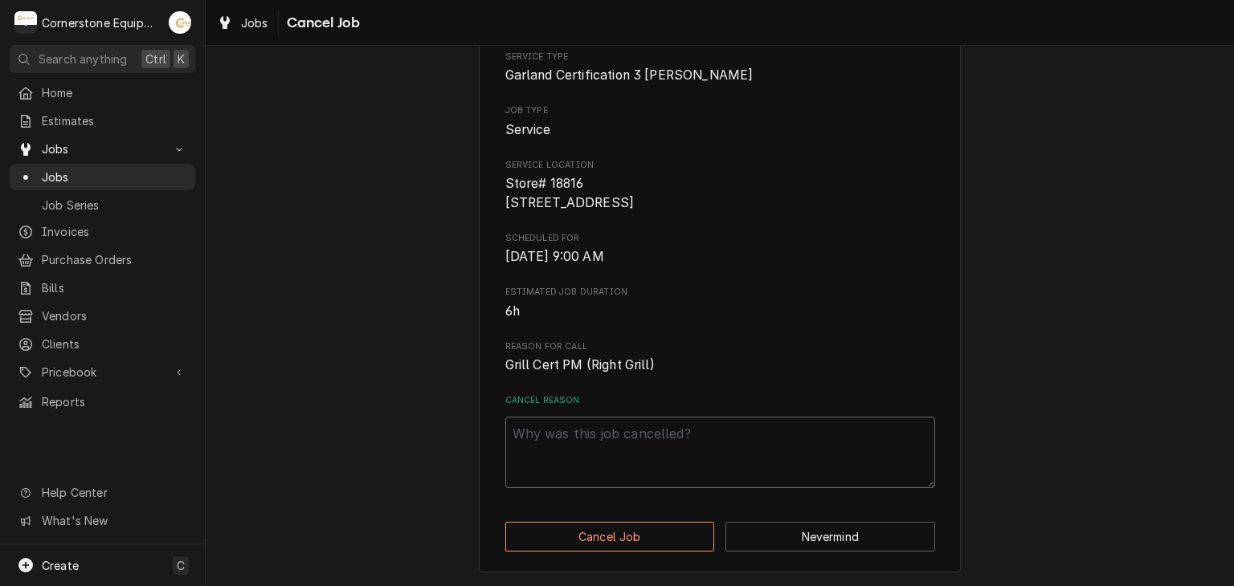
type textarea "n"
type textarea "x"
type textarea "n/"
type textarea "x"
type textarea "n/a"
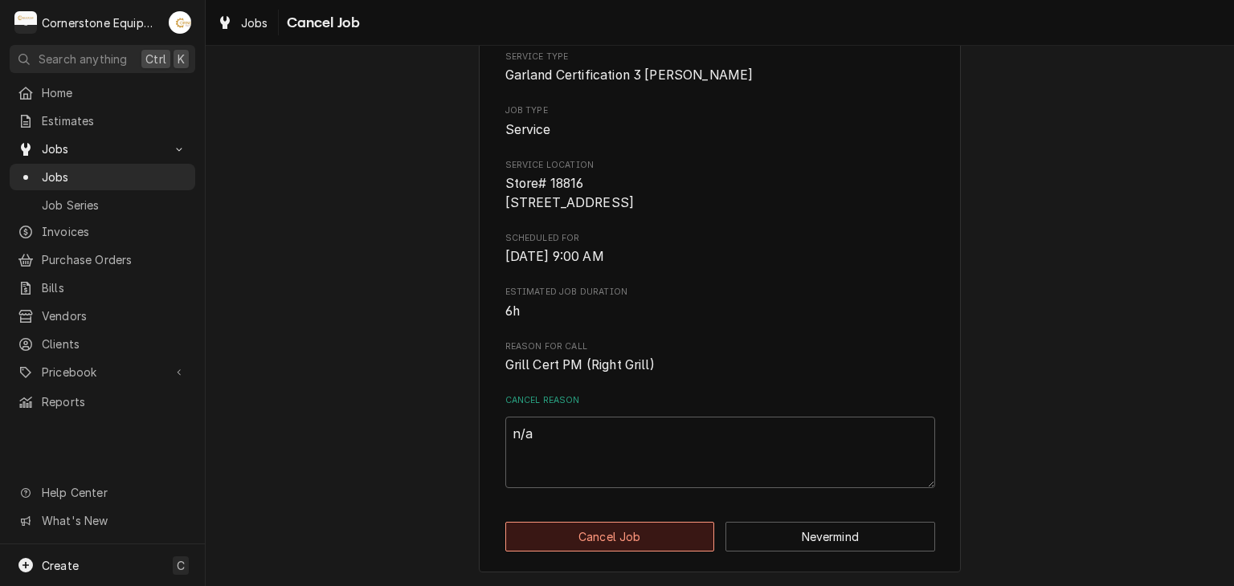
click at [620, 534] on button "Cancel Job" at bounding box center [610, 537] width 210 height 30
type textarea "x"
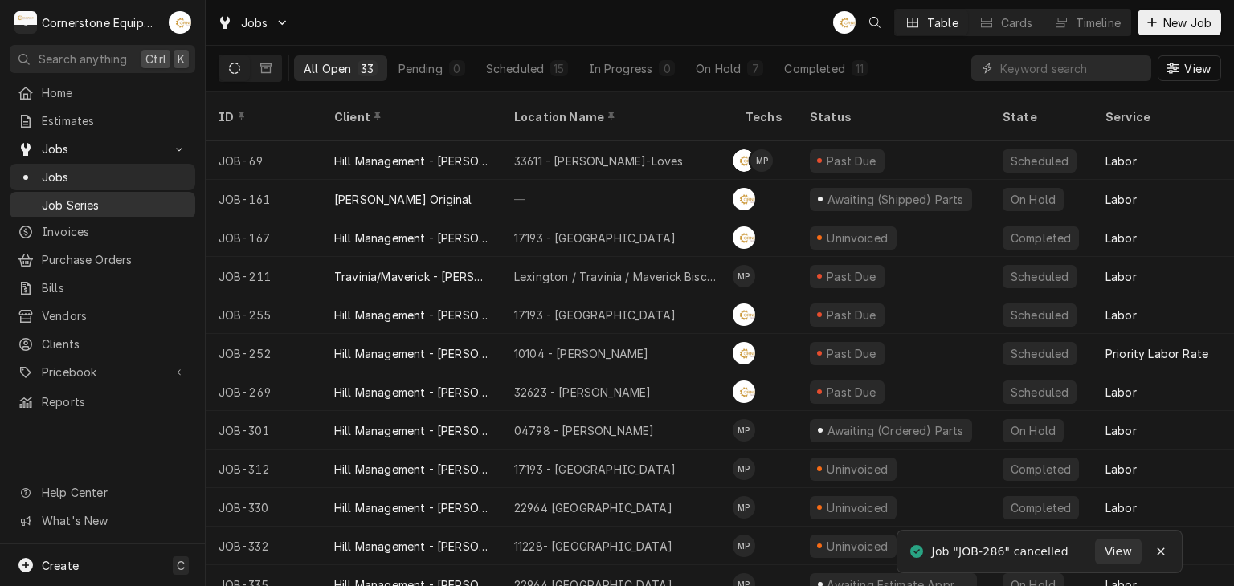
click at [57, 195] on div "Job Series" at bounding box center [102, 205] width 179 height 20
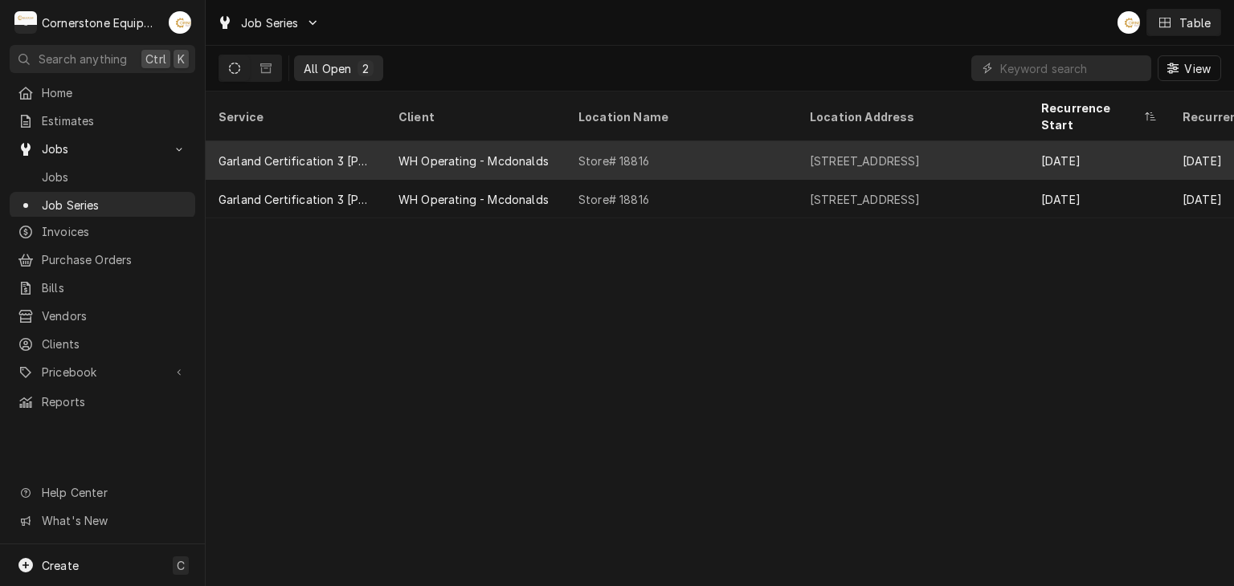
click at [453, 149] on div "WH Operating - Mcdonalds" at bounding box center [475, 160] width 180 height 39
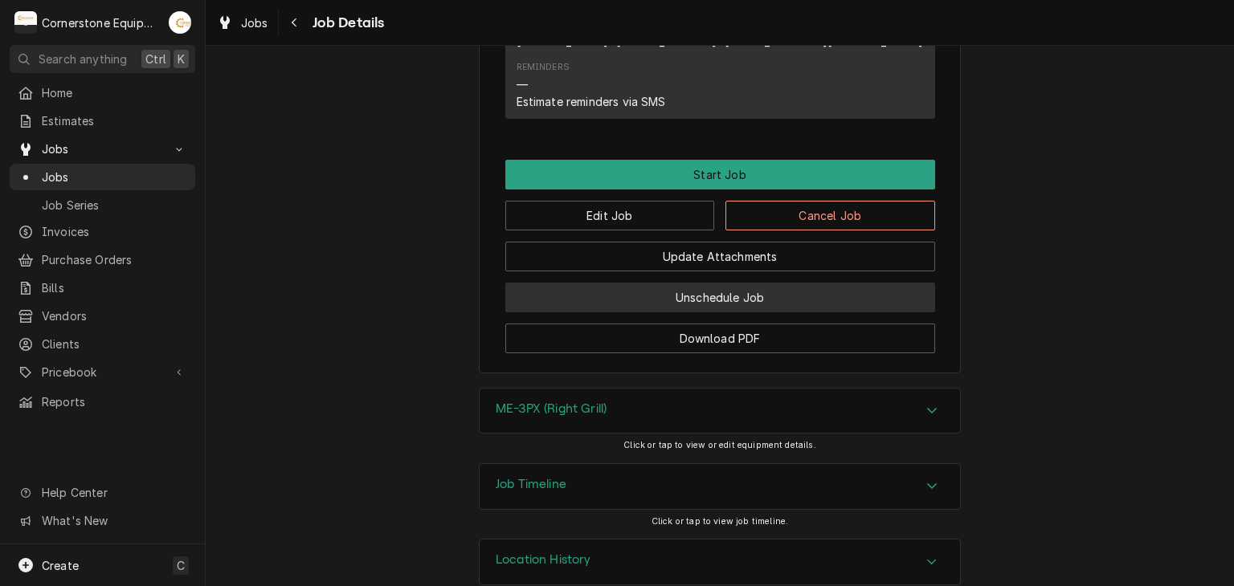
scroll to position [1120, 0]
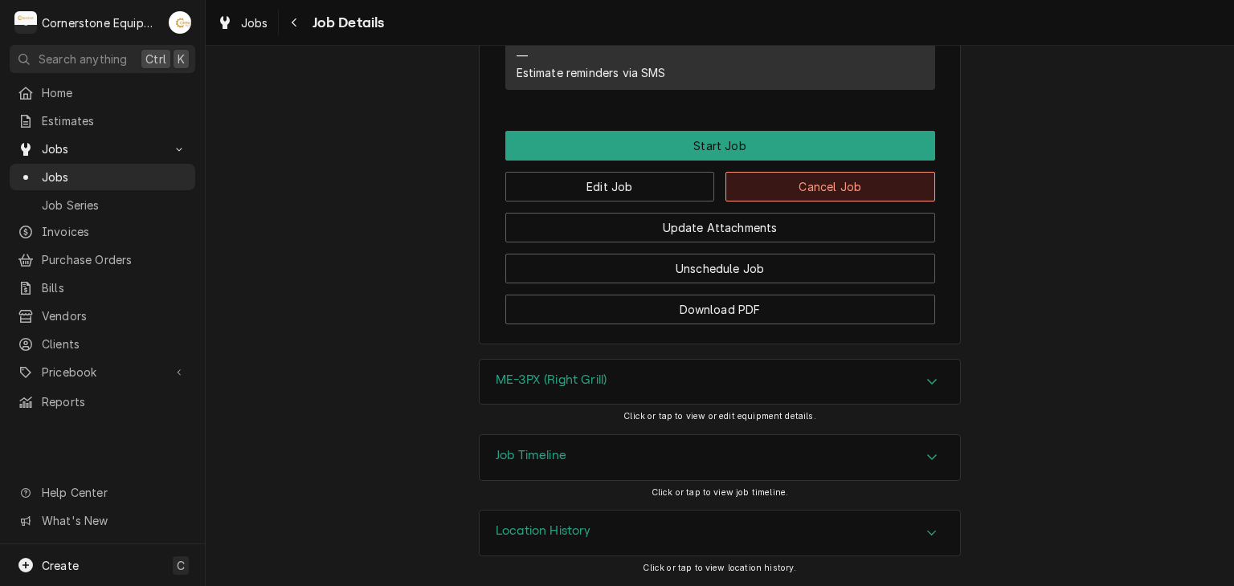
click at [794, 200] on button "Cancel Job" at bounding box center [830, 187] width 210 height 30
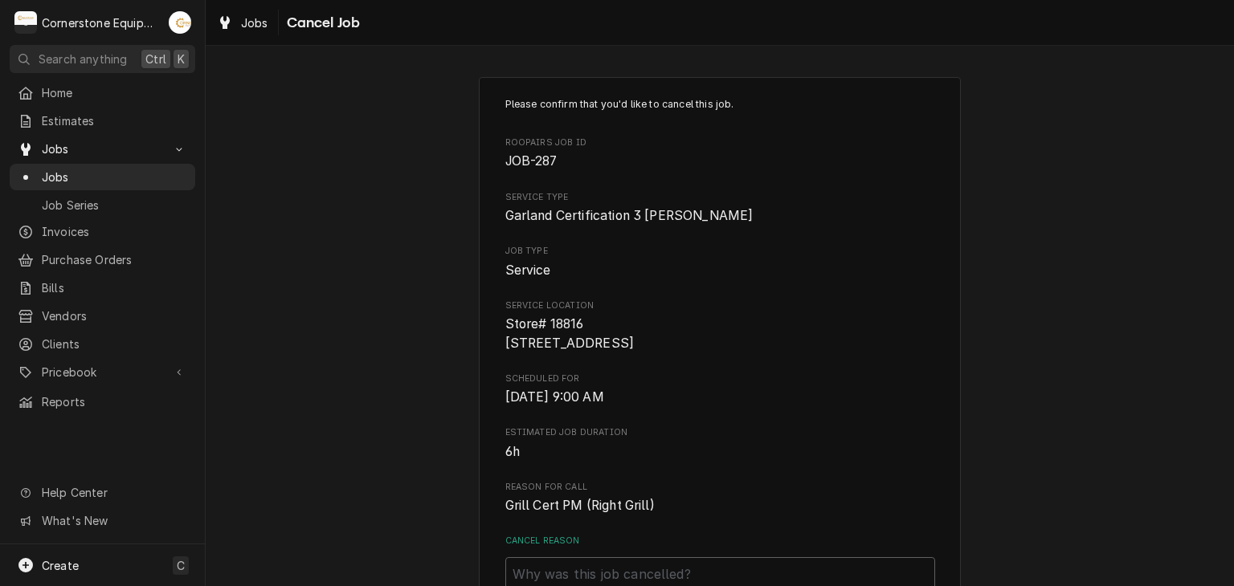
scroll to position [159, 0]
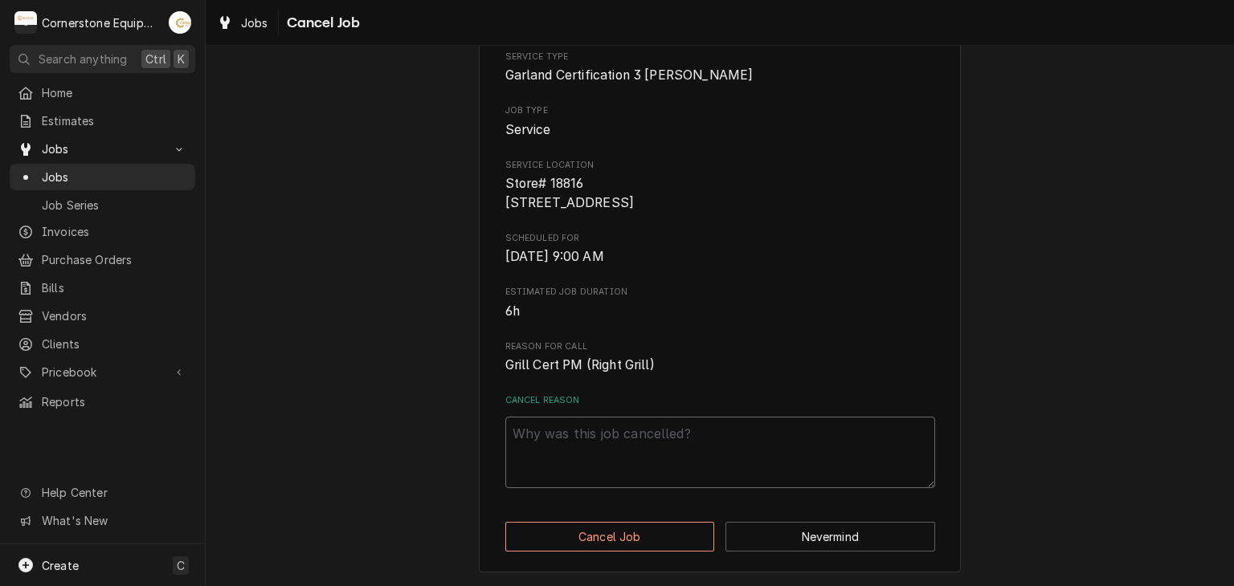
click at [597, 479] on textarea "Cancel Reason" at bounding box center [720, 453] width 430 height 72
type textarea "x"
type textarea "n"
type textarea "x"
type textarea "n/"
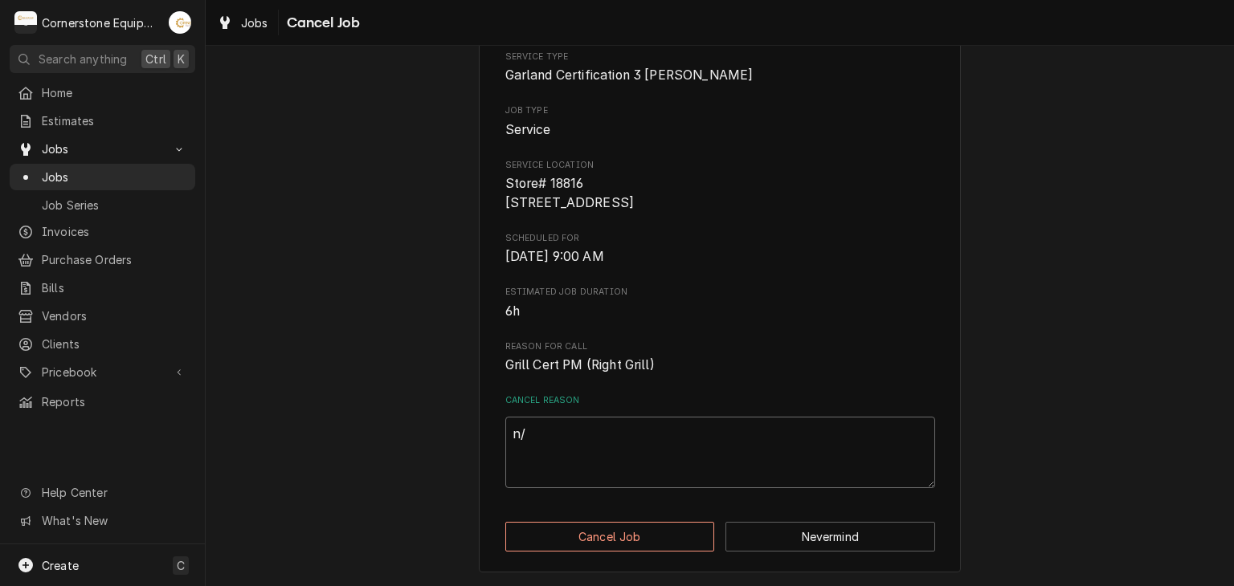
type textarea "x"
type textarea "n/a"
click at [625, 533] on button "Cancel Job" at bounding box center [610, 537] width 210 height 30
type textarea "x"
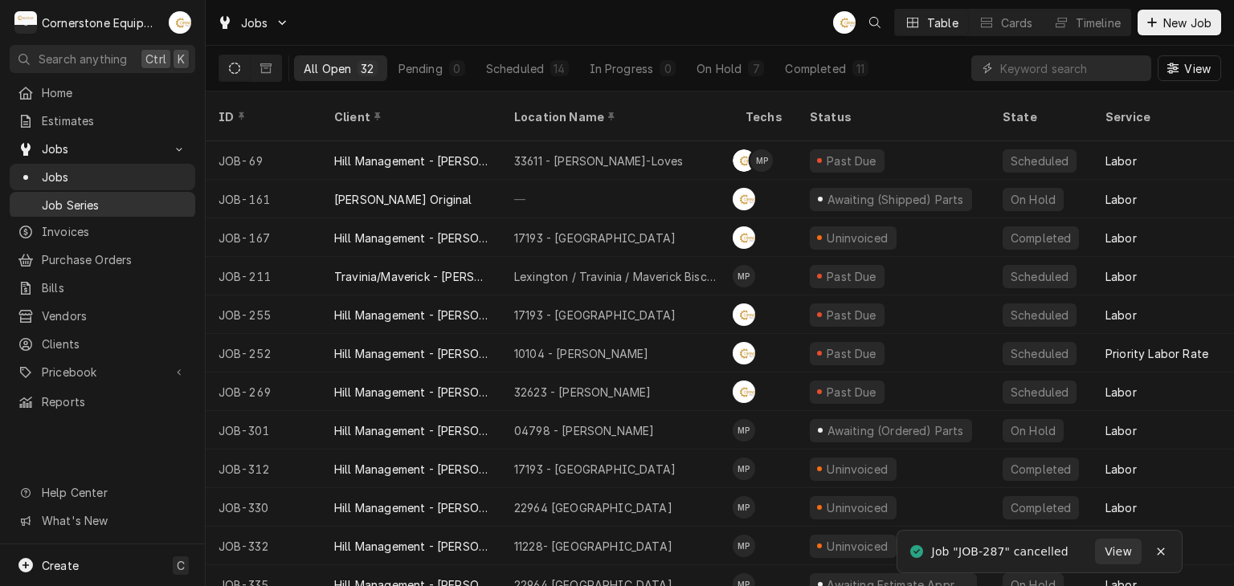
click at [43, 202] on span "Job Series" at bounding box center [114, 205] width 145 height 17
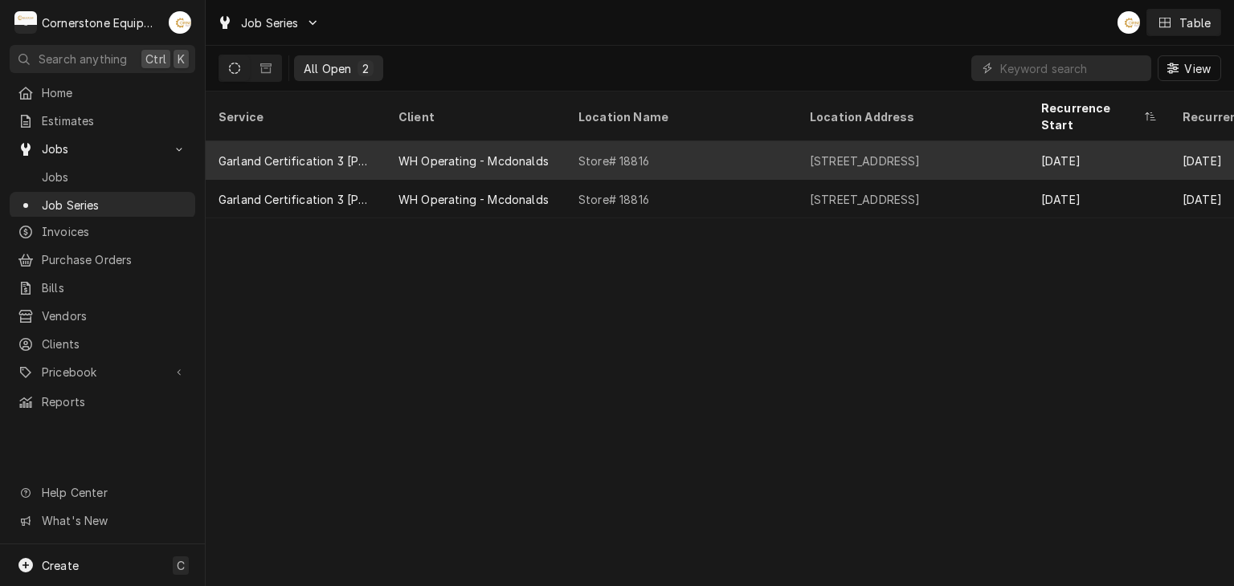
click at [385, 141] on div "Garland Certification 3 [PERSON_NAME]" at bounding box center [296, 160] width 180 height 39
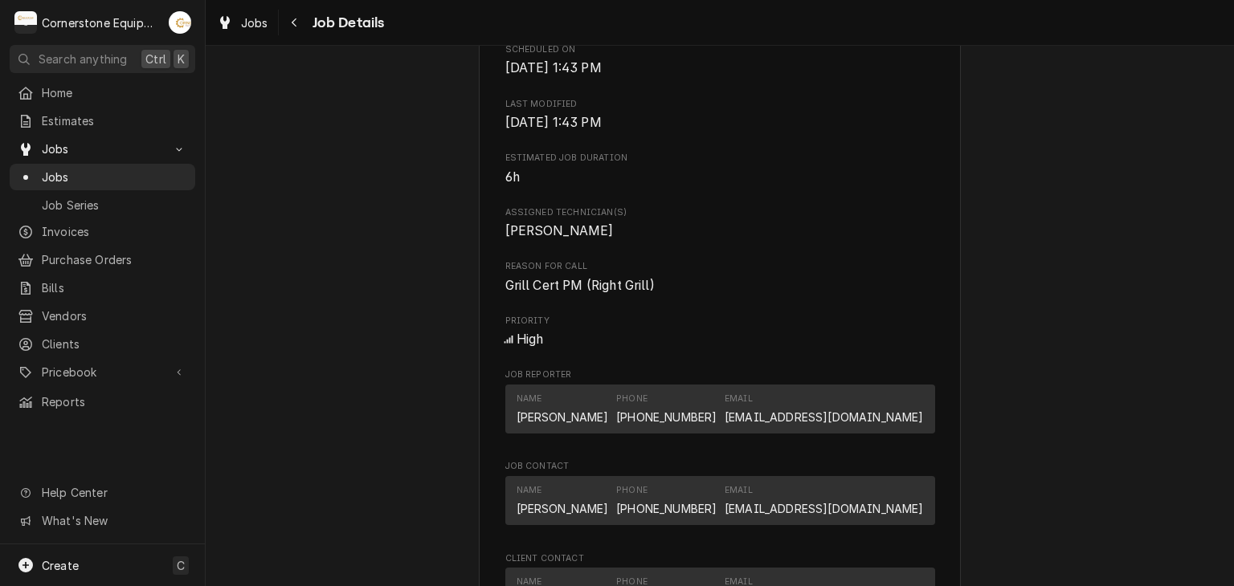
scroll to position [1120, 0]
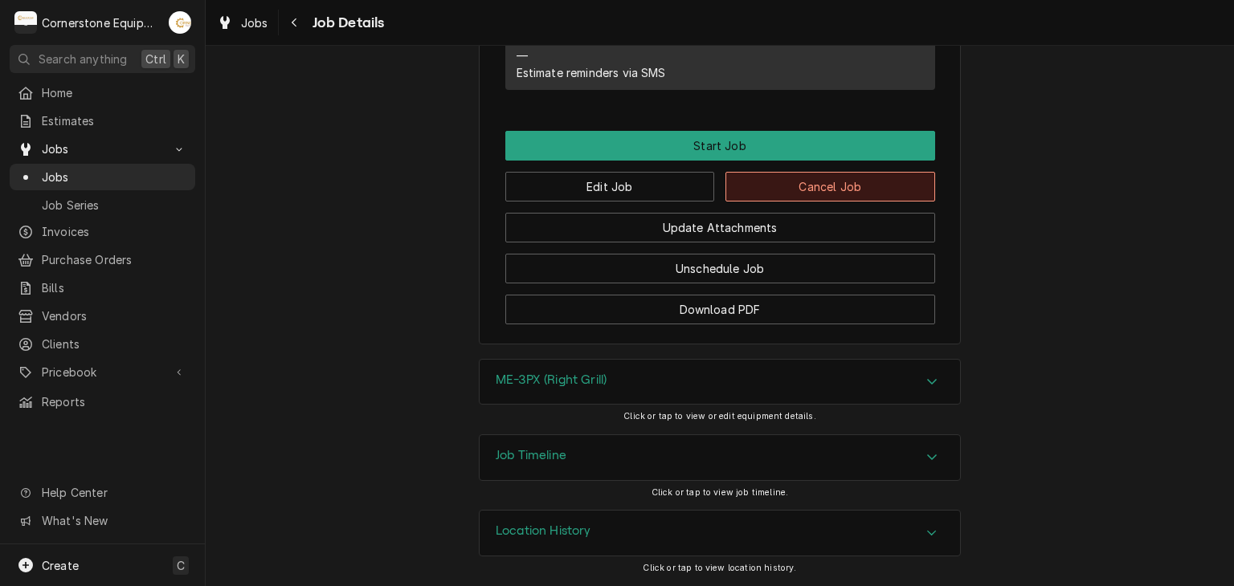
click at [829, 182] on button "Cancel Job" at bounding box center [830, 187] width 210 height 30
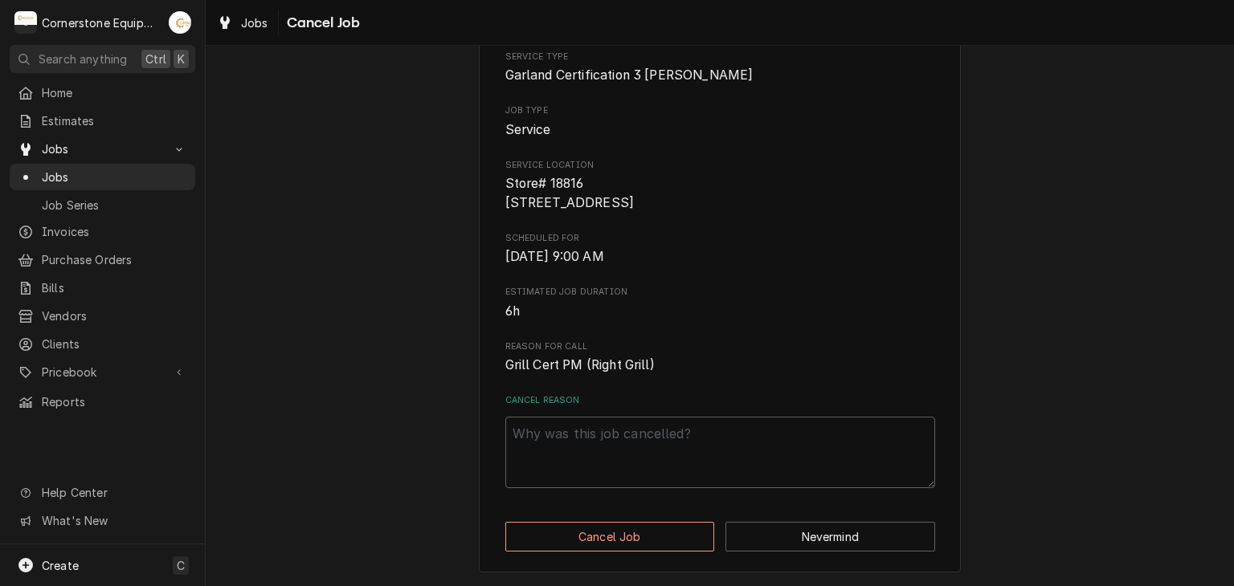
scroll to position [159, 0]
click at [616, 455] on textarea "Cancel Reason" at bounding box center [720, 453] width 430 height 72
type textarea "x"
type textarea "n"
type textarea "x"
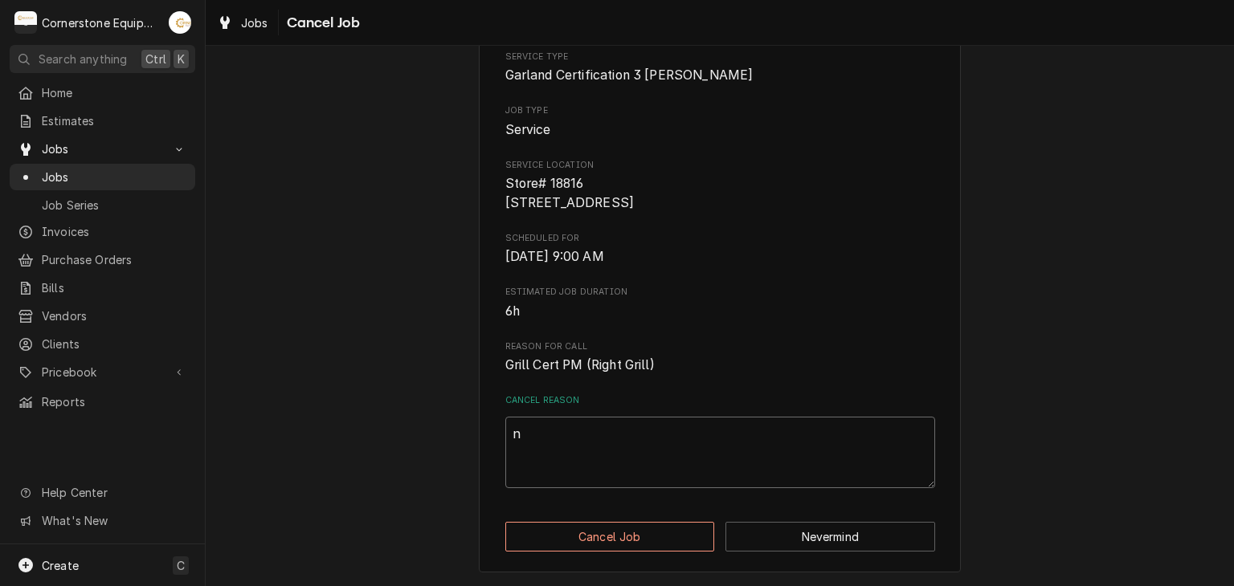
type textarea "n/"
type textarea "x"
type textarea "n/a"
drag, startPoint x: 619, startPoint y: 497, endPoint x: 625, endPoint y: 518, distance: 21.6
click at [618, 501] on div "Please confirm that you'd like to cancel this job. Roopairs Job ID JOB-288 Serv…" at bounding box center [720, 255] width 482 height 636
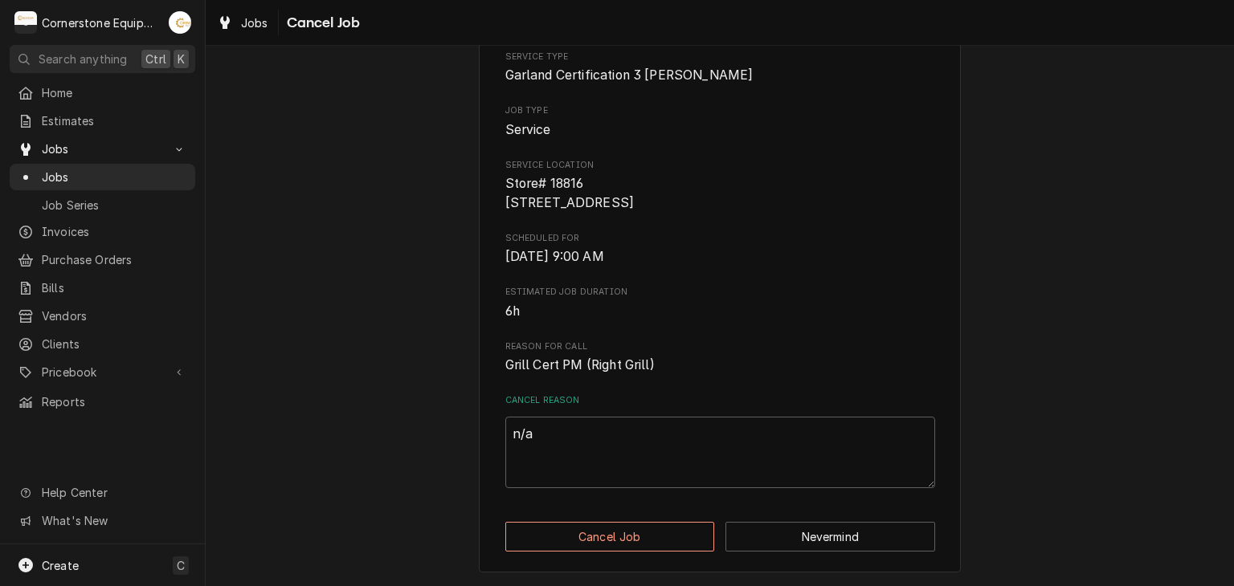
click at [625, 518] on div "Please confirm that you'd like to cancel this job. Roopairs Job ID JOB-288 Serv…" at bounding box center [720, 255] width 482 height 636
click at [627, 522] on button "Cancel Job" at bounding box center [610, 537] width 210 height 30
type textarea "x"
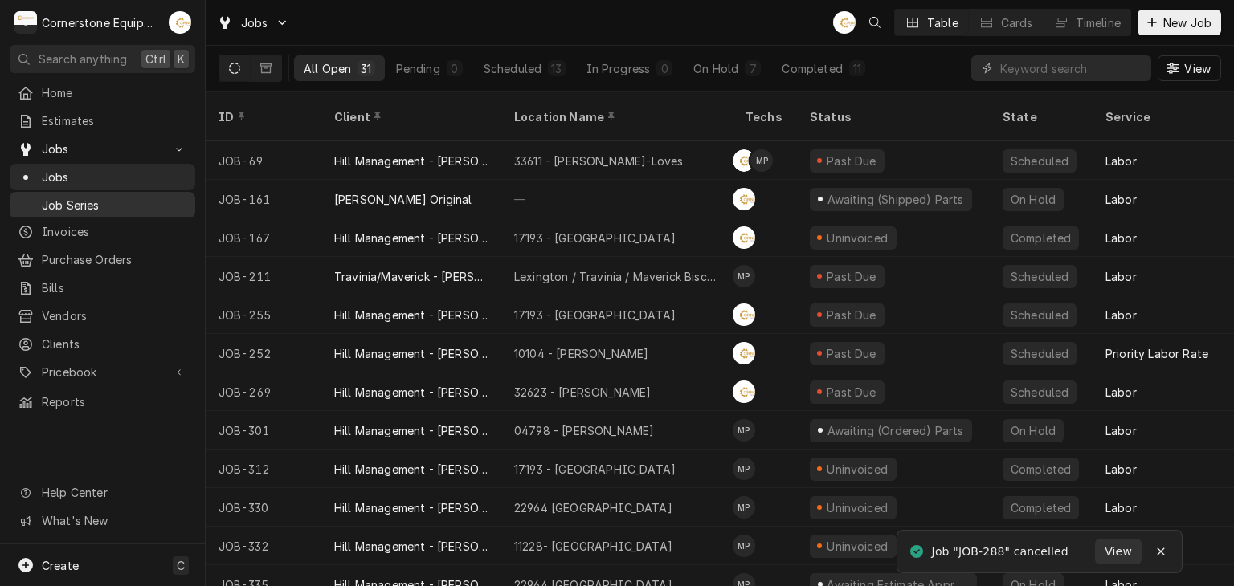
click at [145, 197] on span "Job Series" at bounding box center [114, 205] width 145 height 17
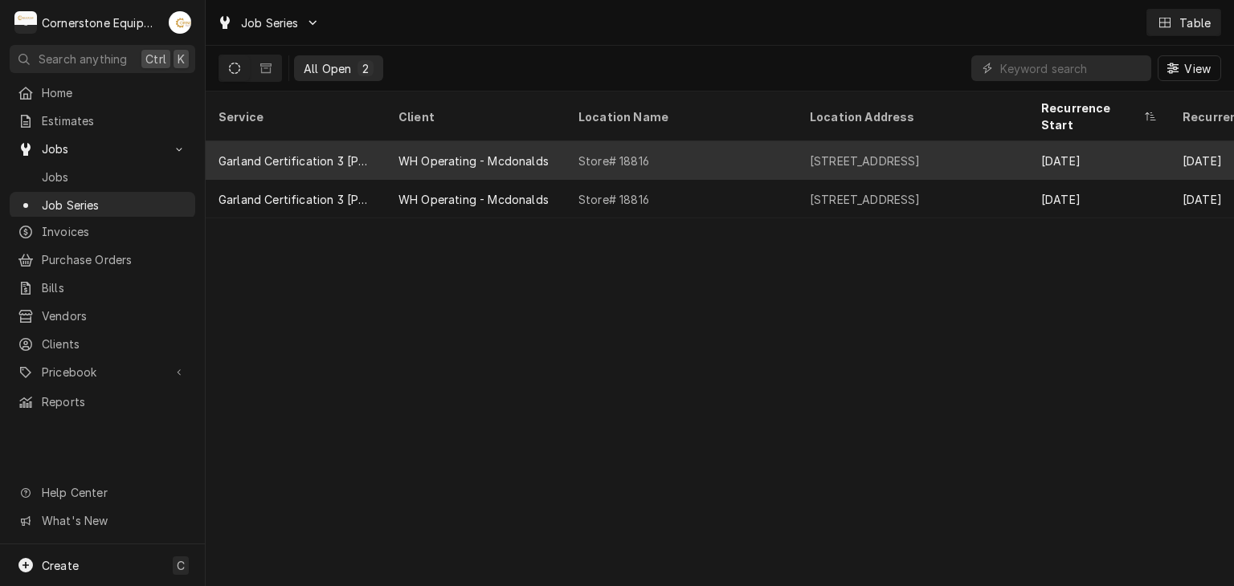
click at [453, 153] on div "WH Operating - Mcdonalds" at bounding box center [473, 161] width 150 height 17
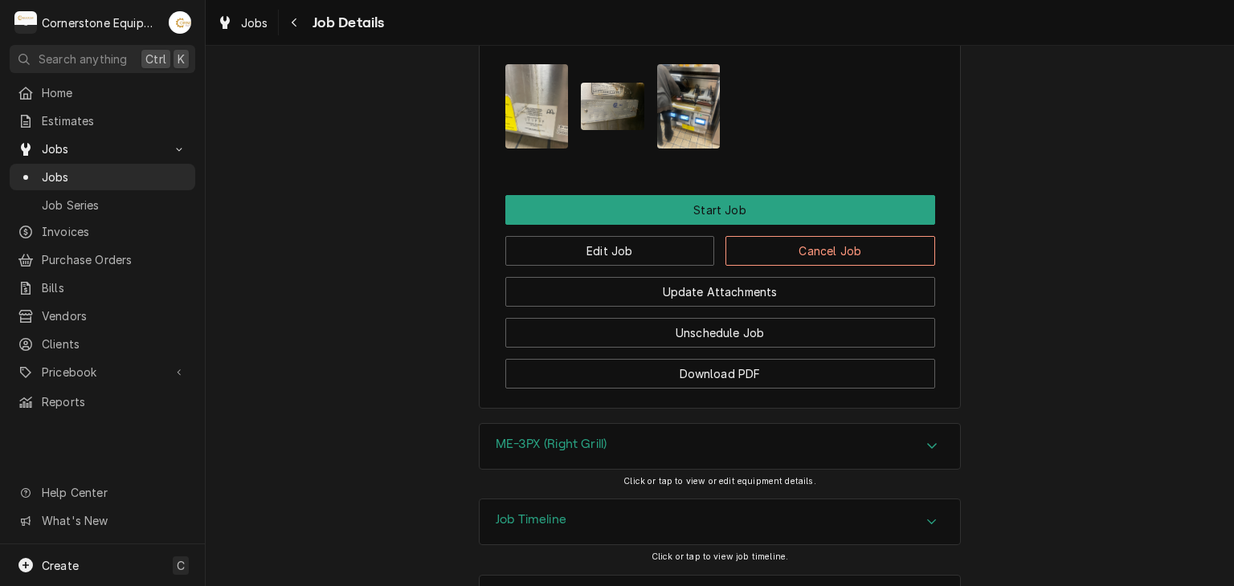
scroll to position [1266, 0]
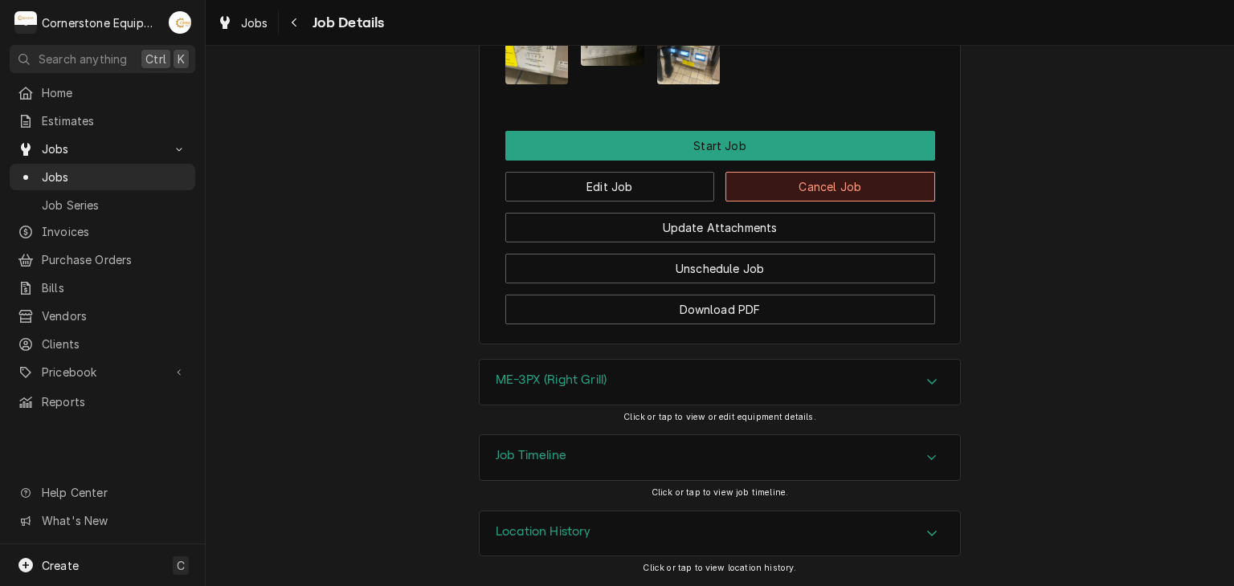
click at [777, 194] on button "Cancel Job" at bounding box center [830, 187] width 210 height 30
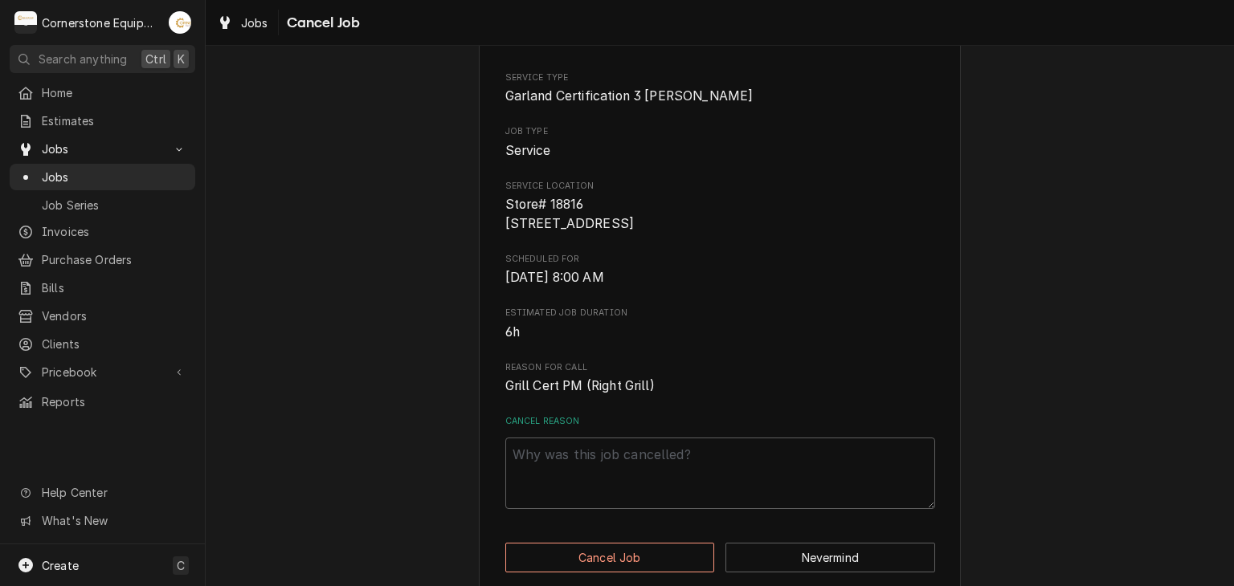
scroll to position [159, 0]
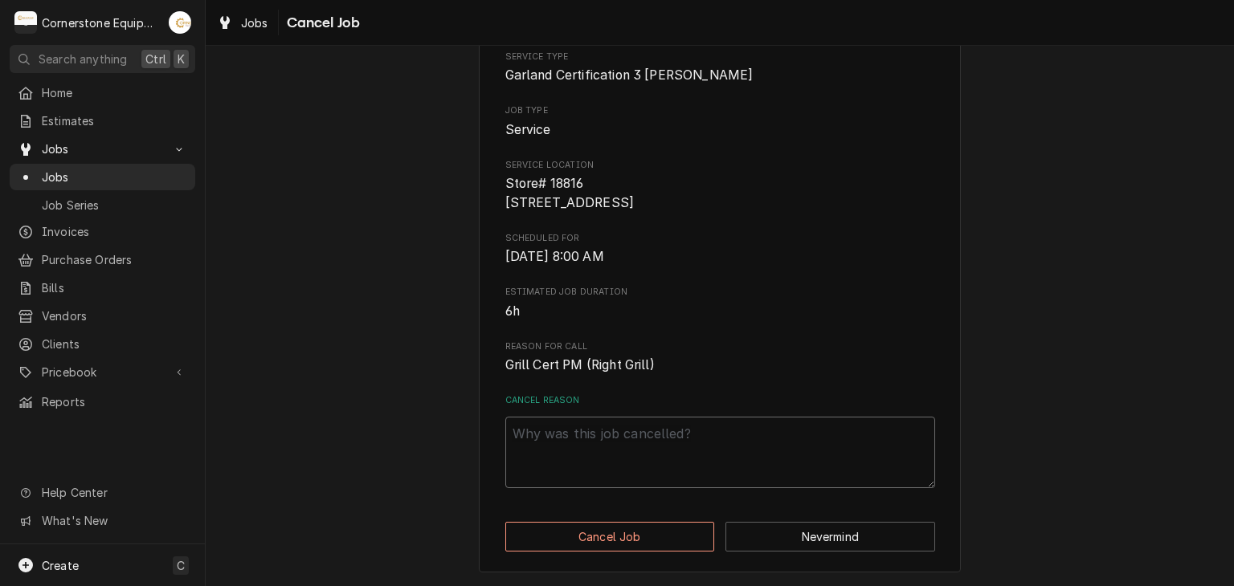
click at [610, 466] on textarea "Cancel Reason" at bounding box center [720, 453] width 430 height 72
type textarea "x"
type textarea "n"
type textarea "x"
type textarea "n/"
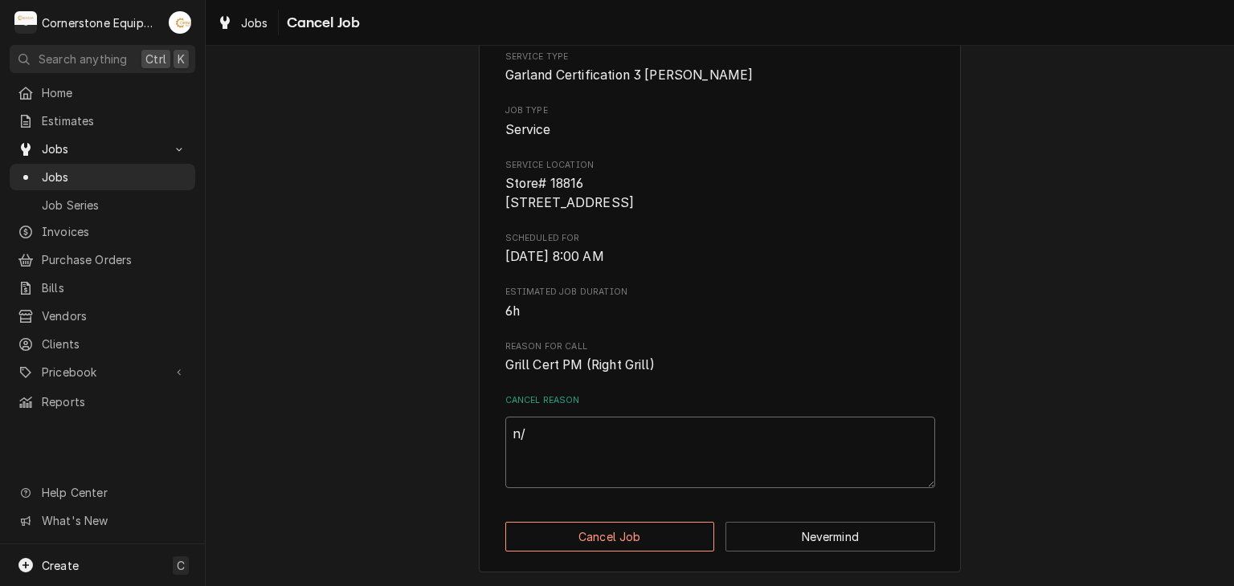
type textarea "x"
type textarea "n/a"
type textarea "x"
type textarea "n/a"
click at [505, 522] on button "Cancel Job" at bounding box center [610, 537] width 210 height 30
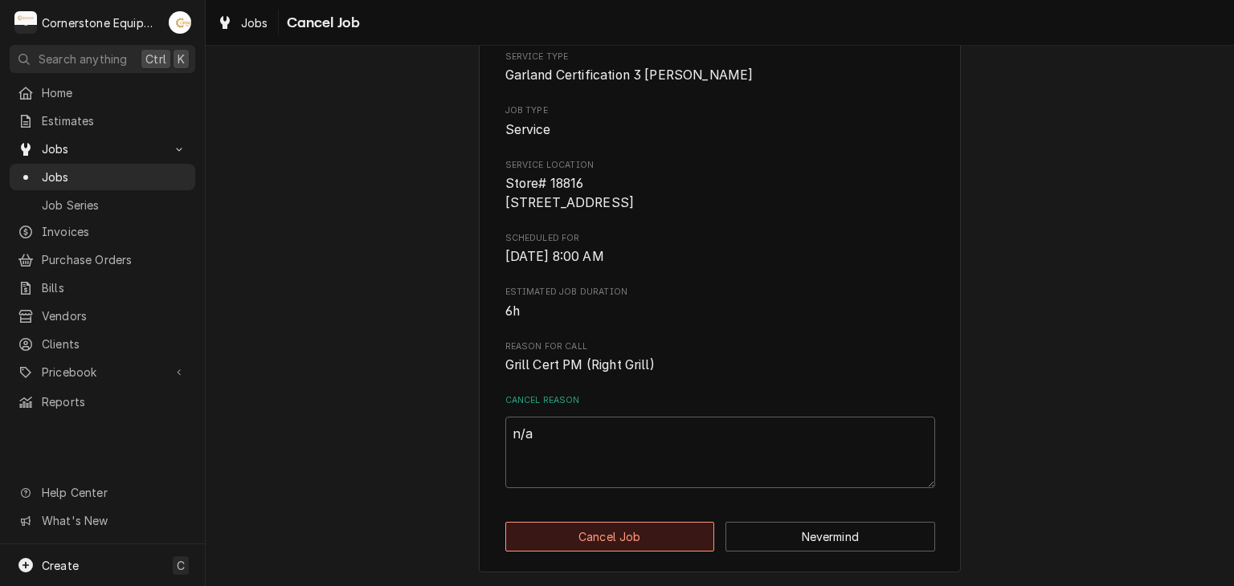
type textarea "x"
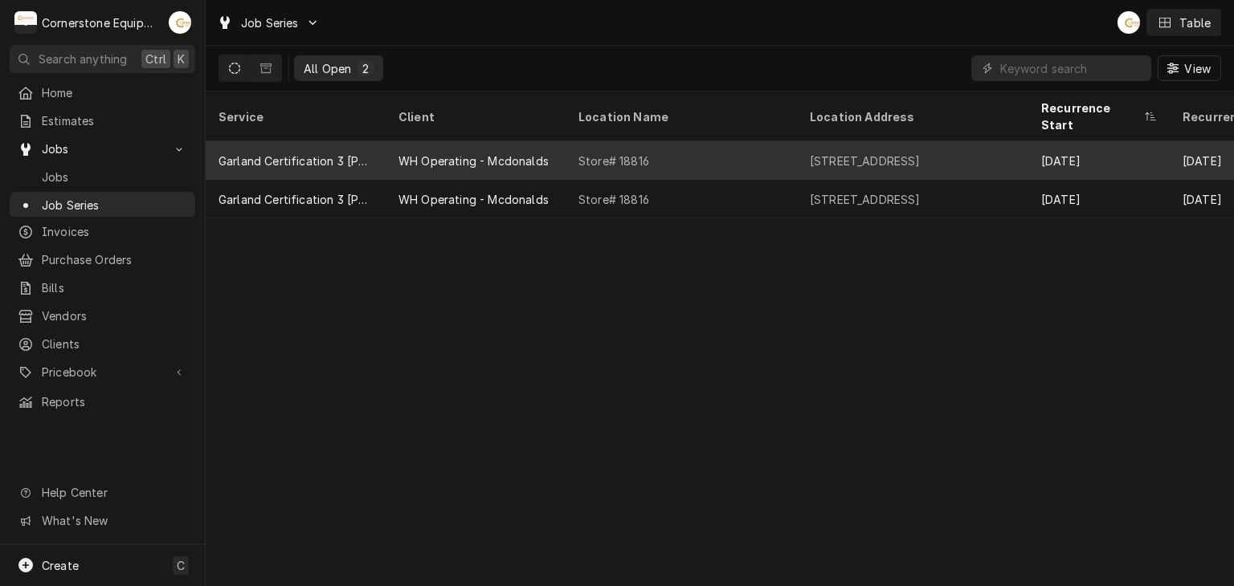
click at [433, 153] on div "WH Operating - Mcdonalds" at bounding box center [473, 161] width 150 height 17
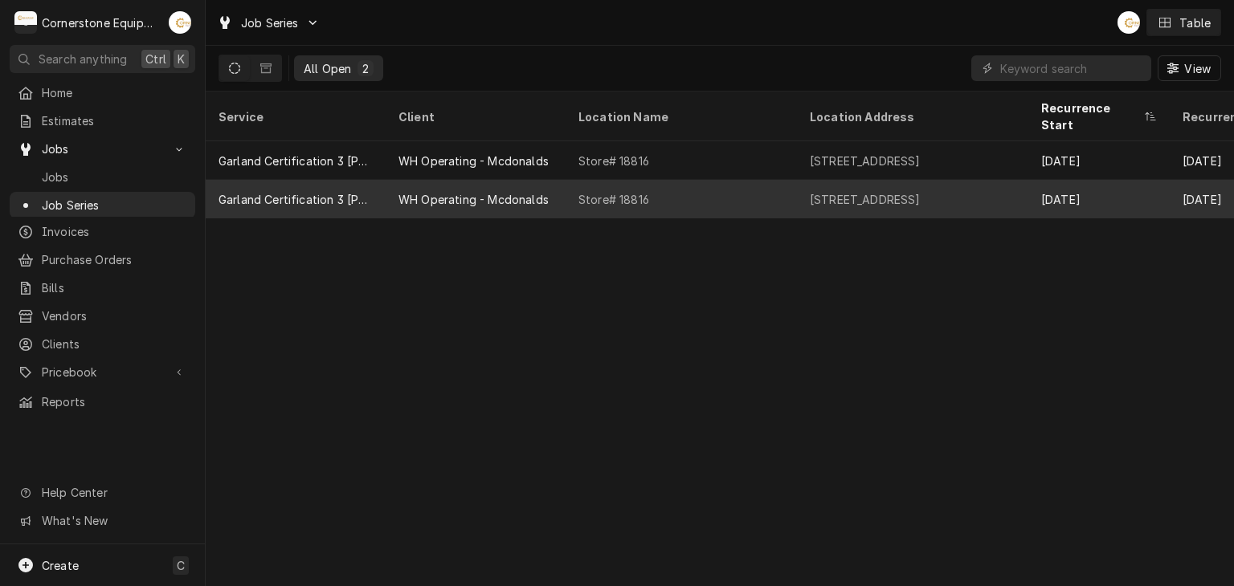
click at [414, 191] on div "WH Operating - Mcdonalds" at bounding box center [473, 199] width 150 height 17
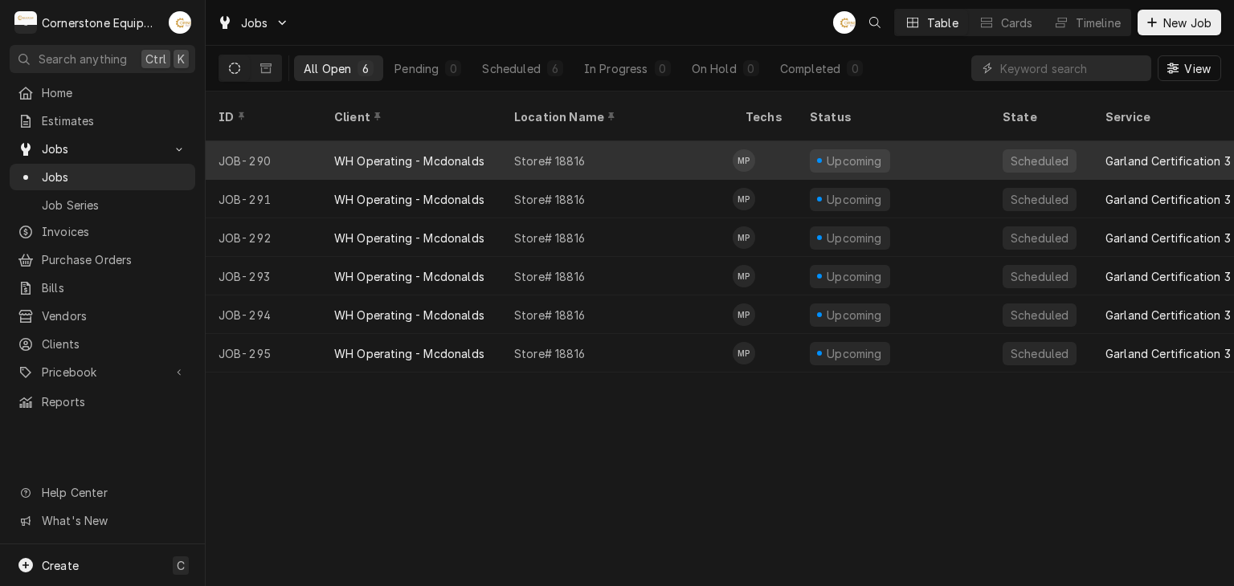
click at [569, 152] on div "Store# 18816" at bounding box center [616, 160] width 231 height 39
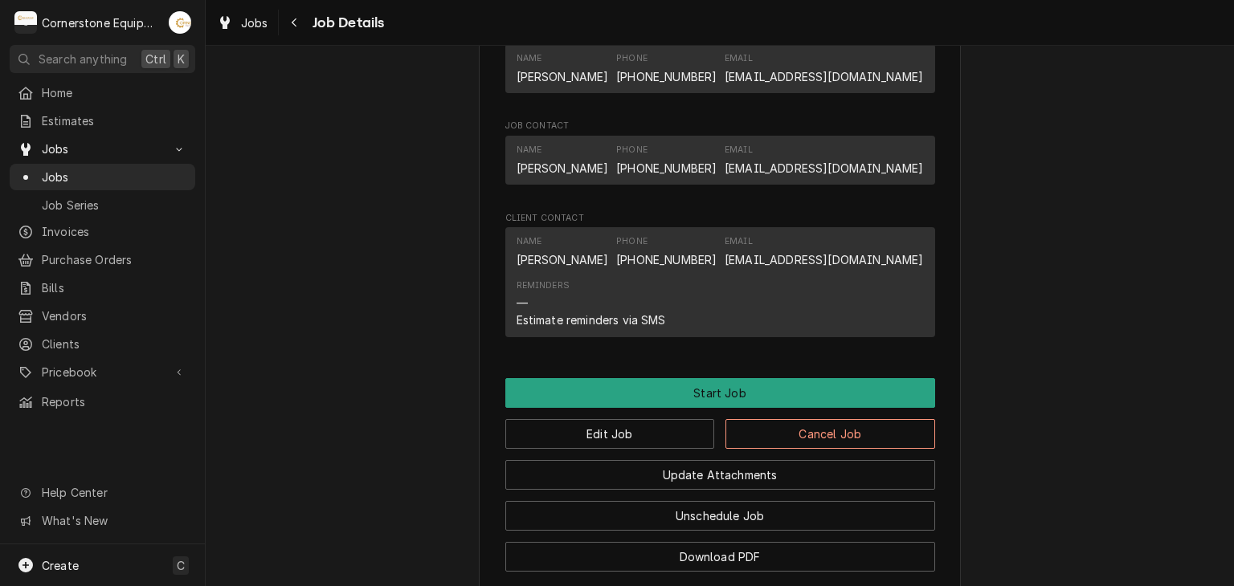
scroll to position [1120, 0]
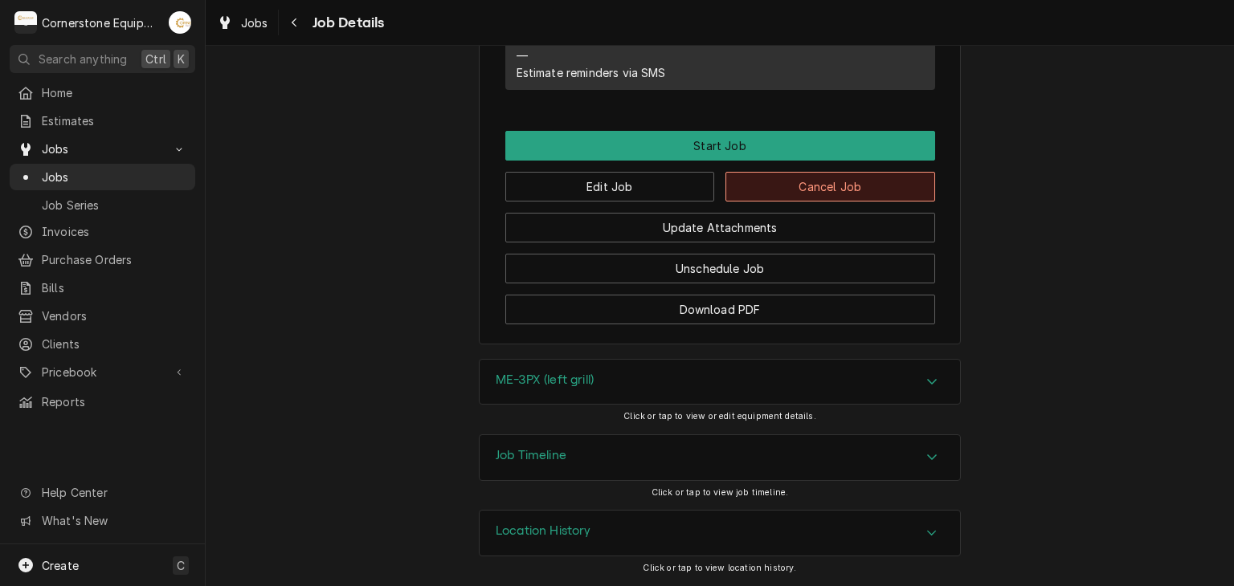
click at [785, 180] on button "Cancel Job" at bounding box center [830, 187] width 210 height 30
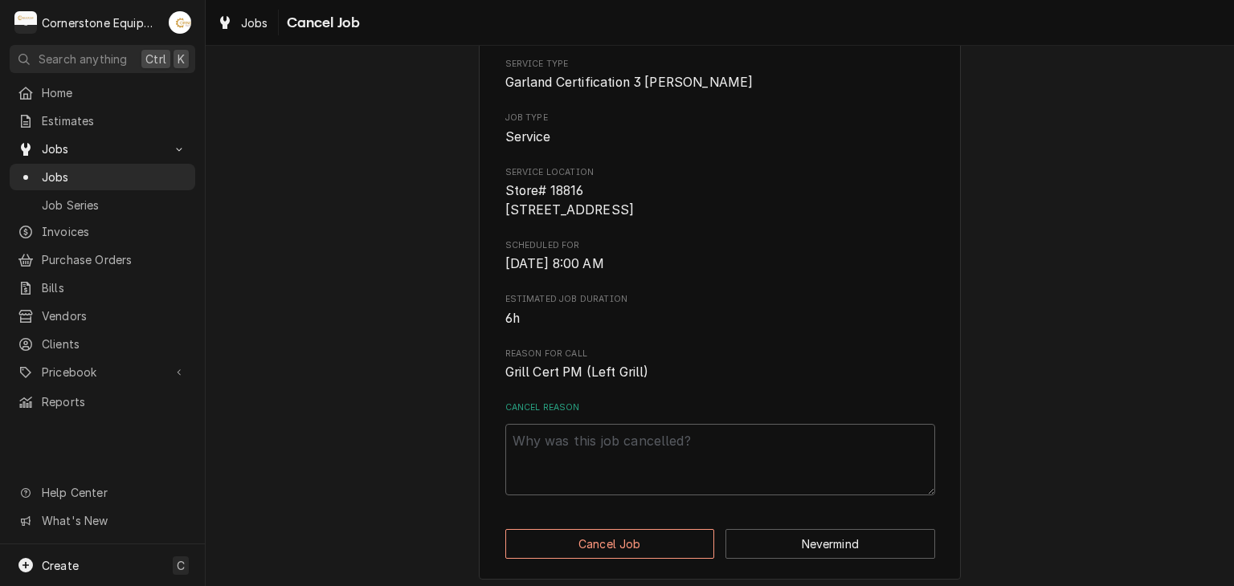
scroll to position [159, 0]
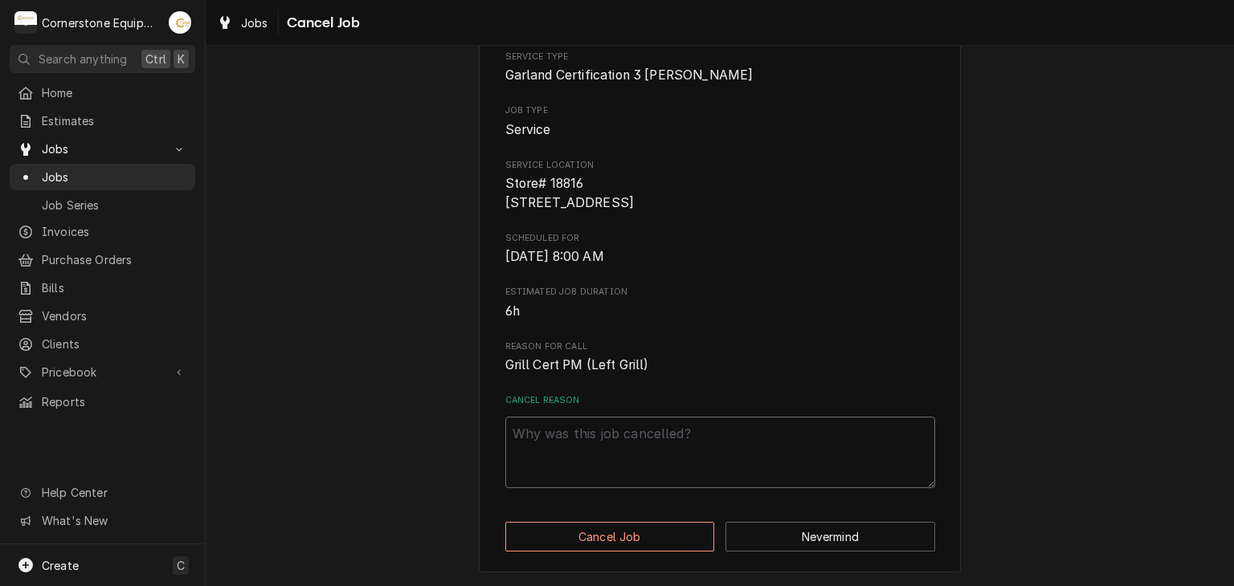
click at [601, 448] on textarea "Cancel Reason" at bounding box center [720, 453] width 430 height 72
type textarea "x"
type textarea "n"
type textarea "x"
type textarea "n/"
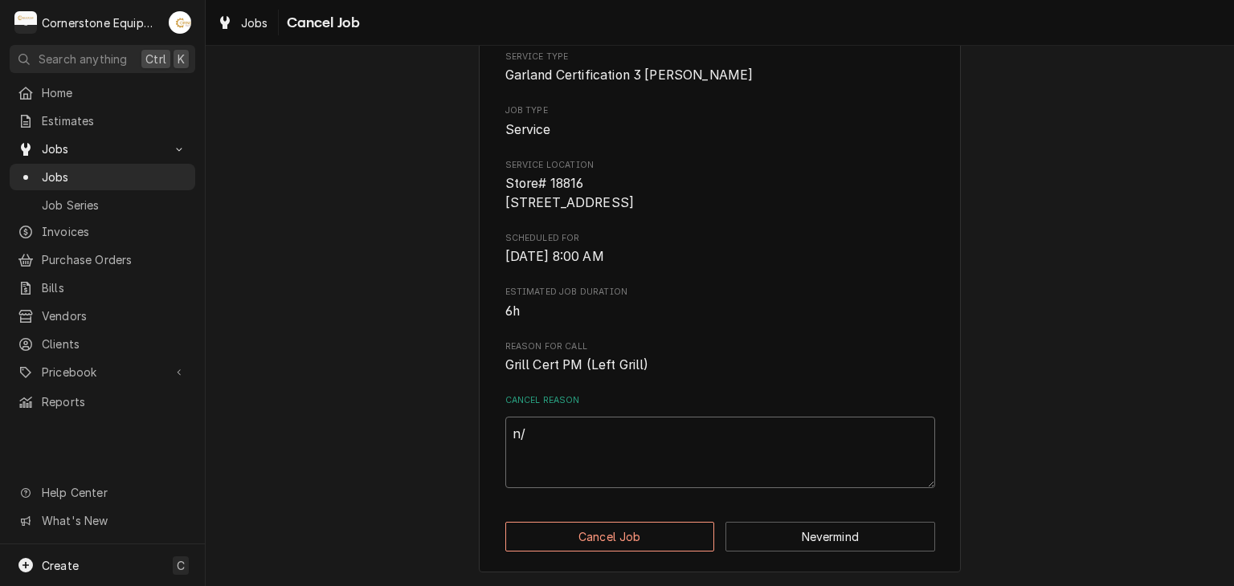
type textarea "x"
type textarea "n/a"
click at [639, 539] on button "Cancel Job" at bounding box center [610, 537] width 210 height 30
type textarea "x"
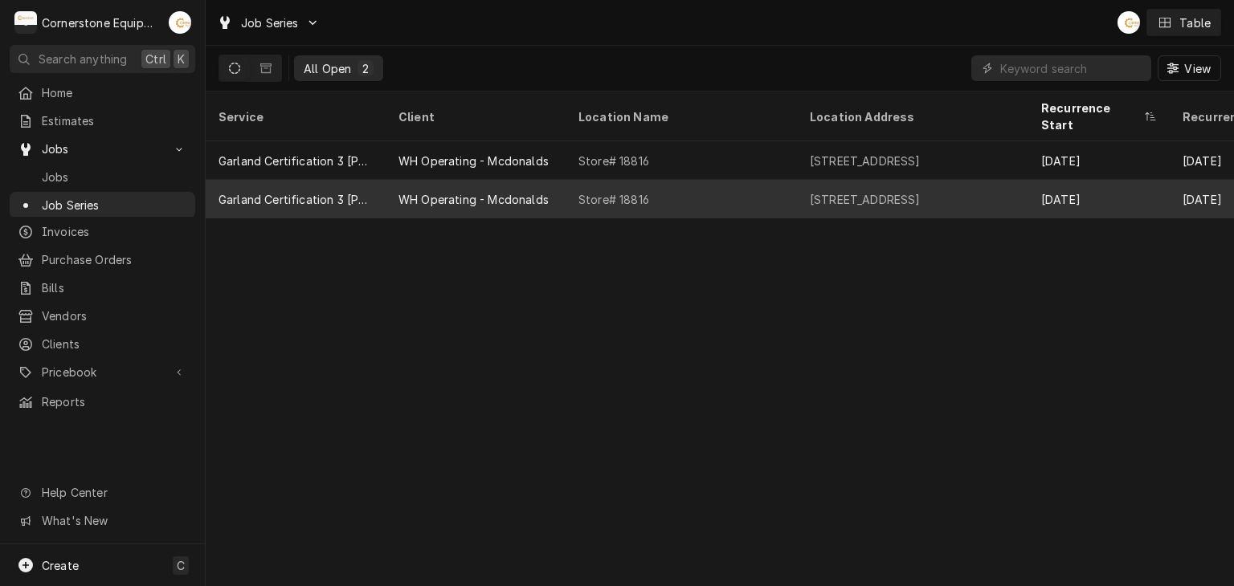
click at [512, 180] on div "WH Operating - Mcdonalds" at bounding box center [475, 199] width 180 height 39
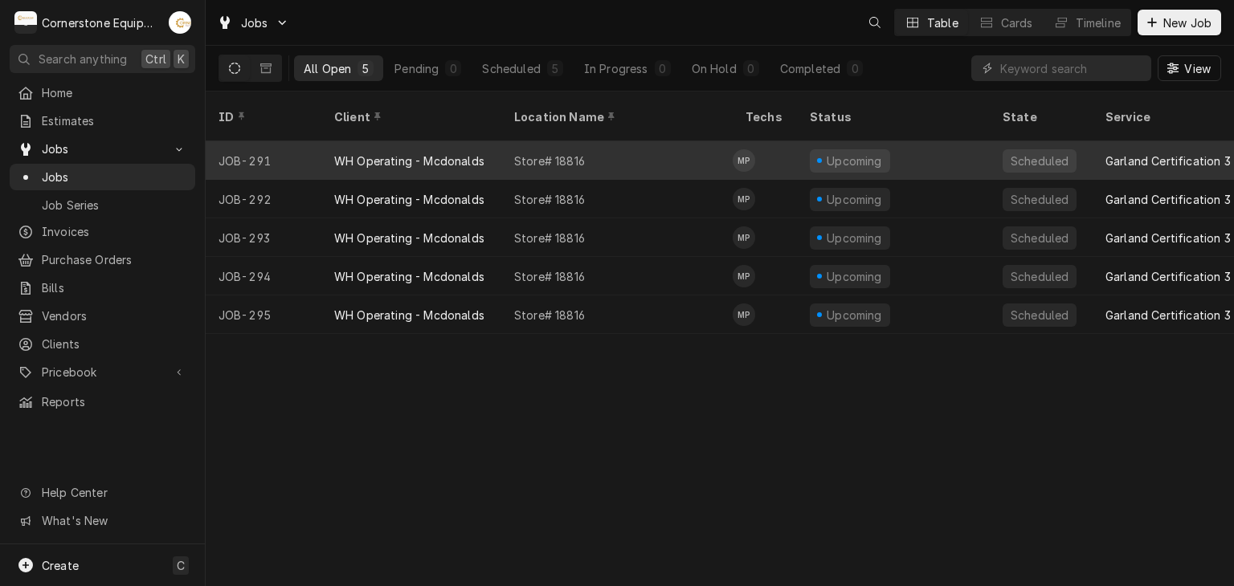
click at [525, 153] on div "Store# 18816" at bounding box center [549, 161] width 71 height 17
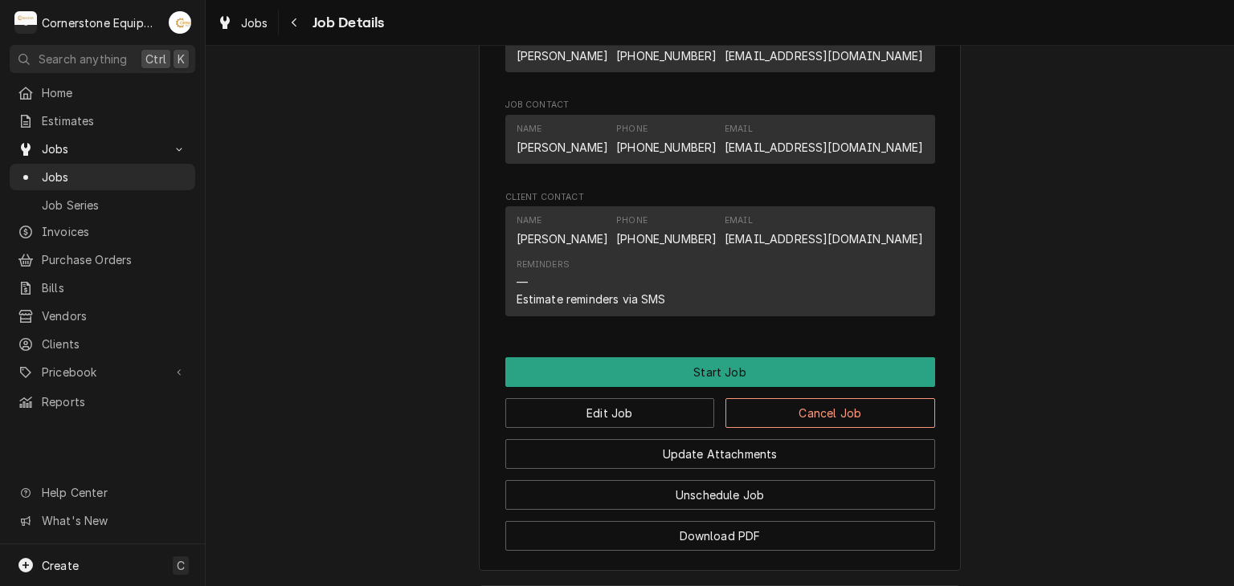
scroll to position [1120, 0]
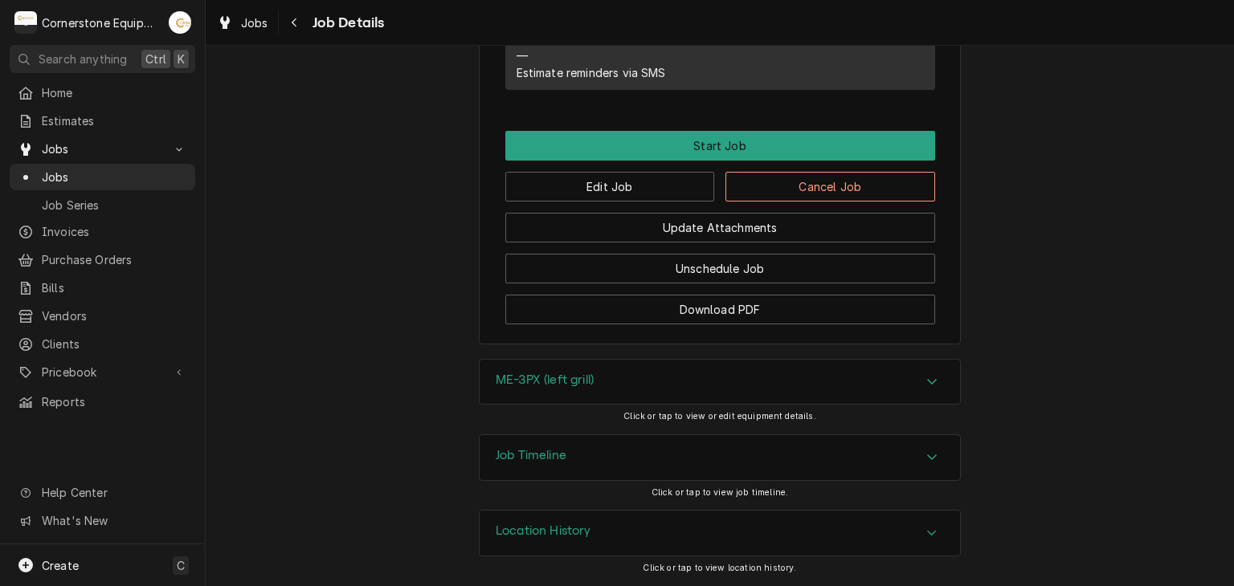
click at [775, 171] on div "Edit Job Cancel Job" at bounding box center [720, 181] width 430 height 41
click at [775, 186] on button "Cancel Job" at bounding box center [830, 187] width 210 height 30
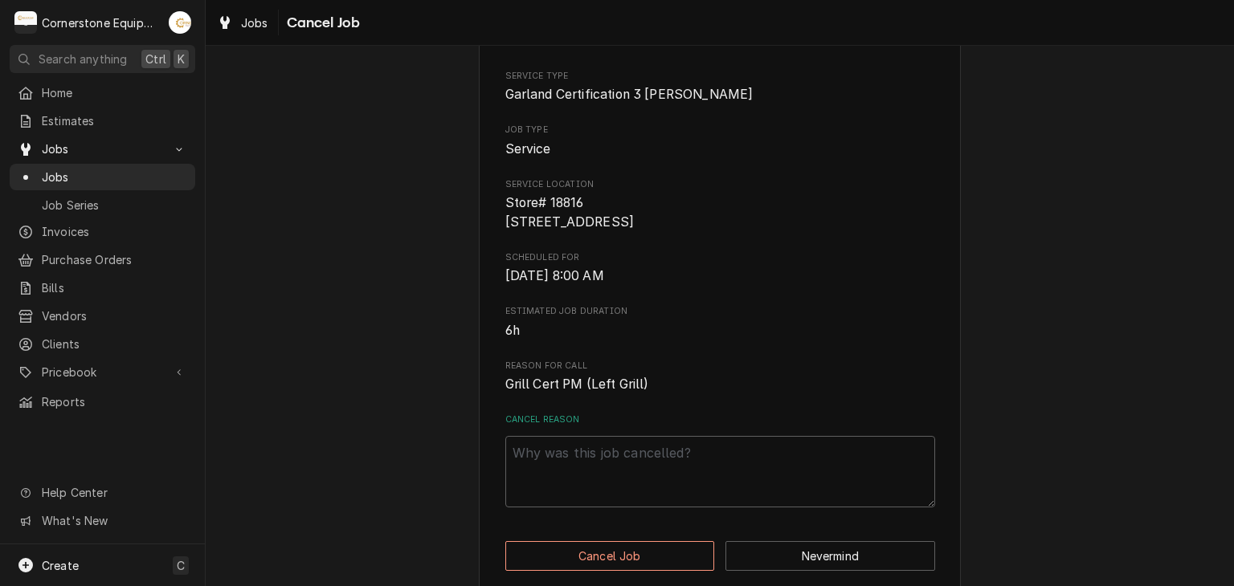
scroll to position [159, 0]
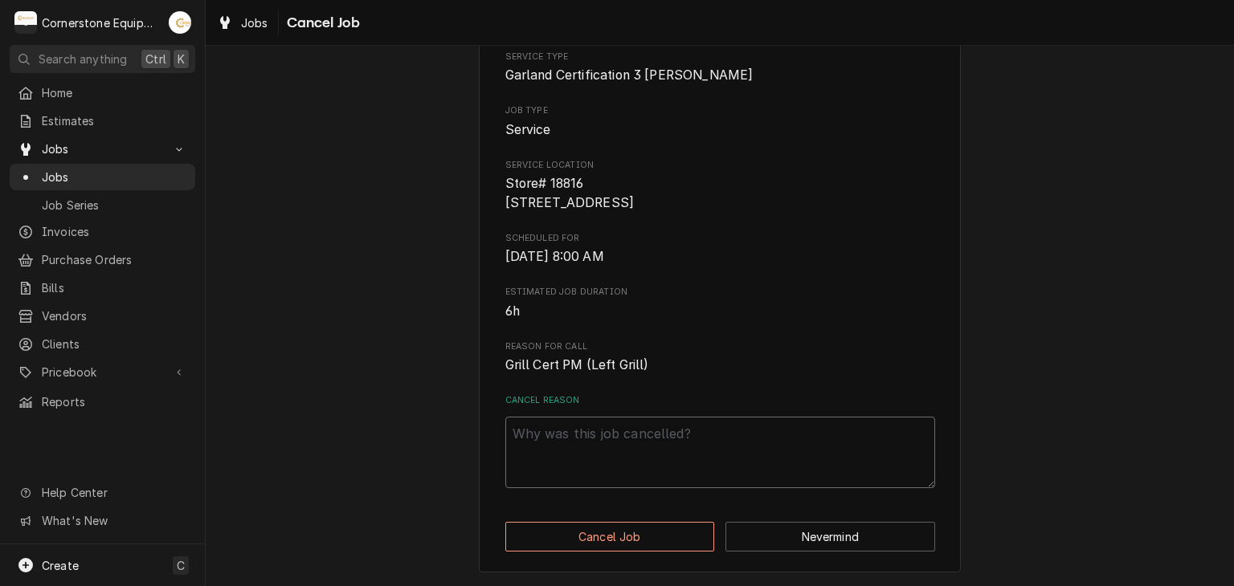
click at [595, 463] on textarea "Cancel Reason" at bounding box center [720, 453] width 430 height 72
type textarea "x"
type textarea "n"
type textarea "x"
type textarea "n/"
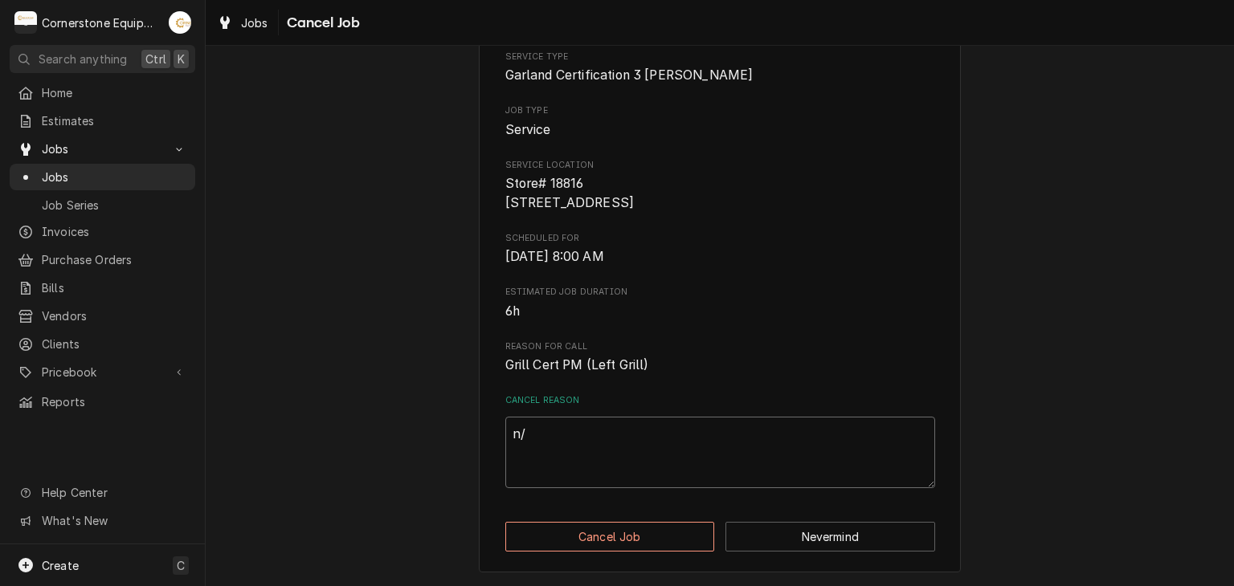
type textarea "x"
type textarea "n/a"
click at [614, 533] on button "Cancel Job" at bounding box center [610, 537] width 210 height 30
type textarea "x"
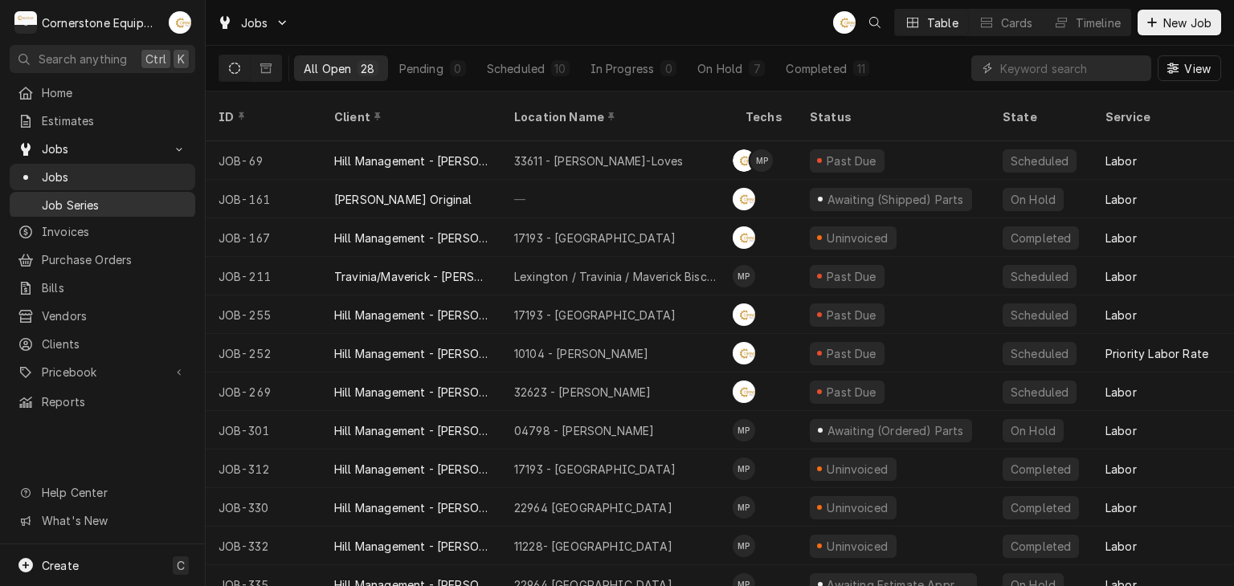
click at [125, 197] on span "Job Series" at bounding box center [114, 205] width 145 height 17
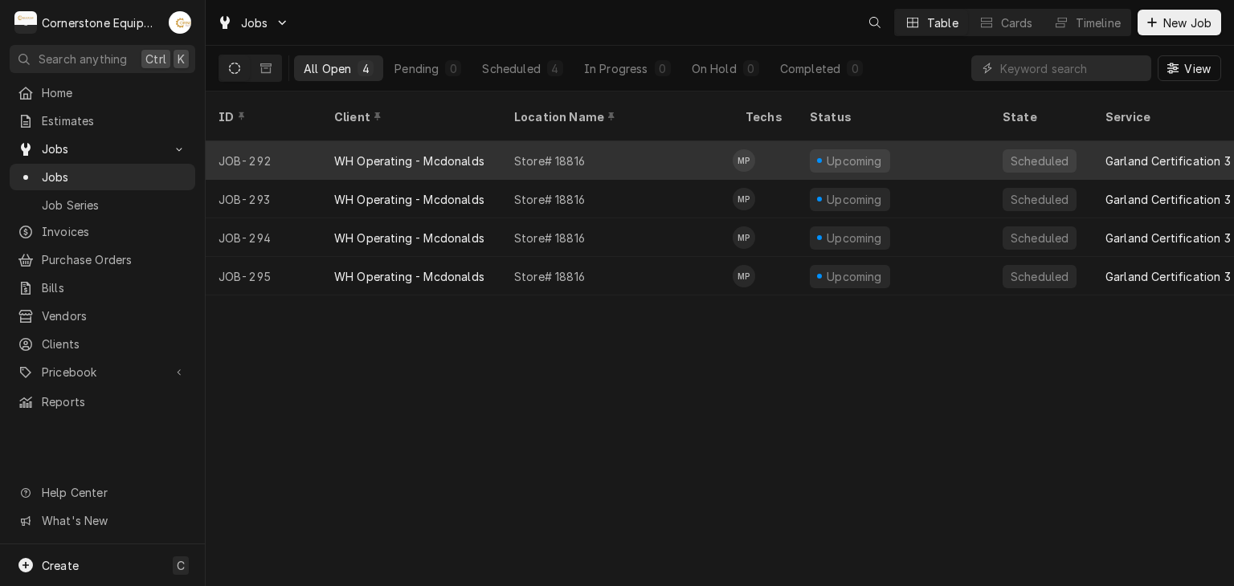
click at [578, 149] on div "Store# 18816" at bounding box center [616, 160] width 231 height 39
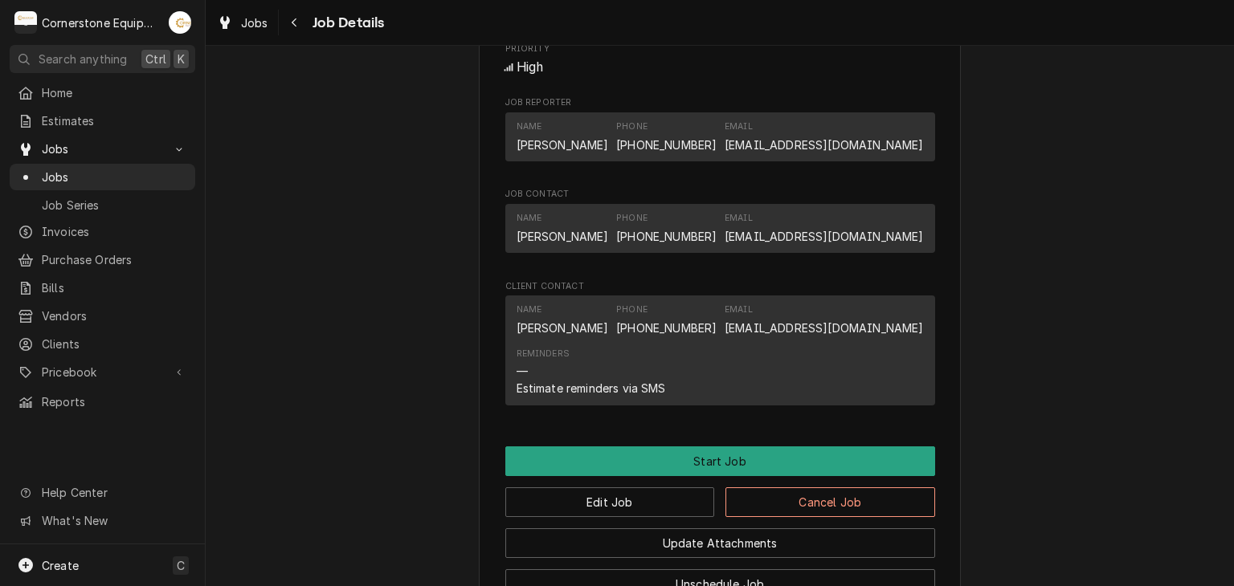
scroll to position [1120, 0]
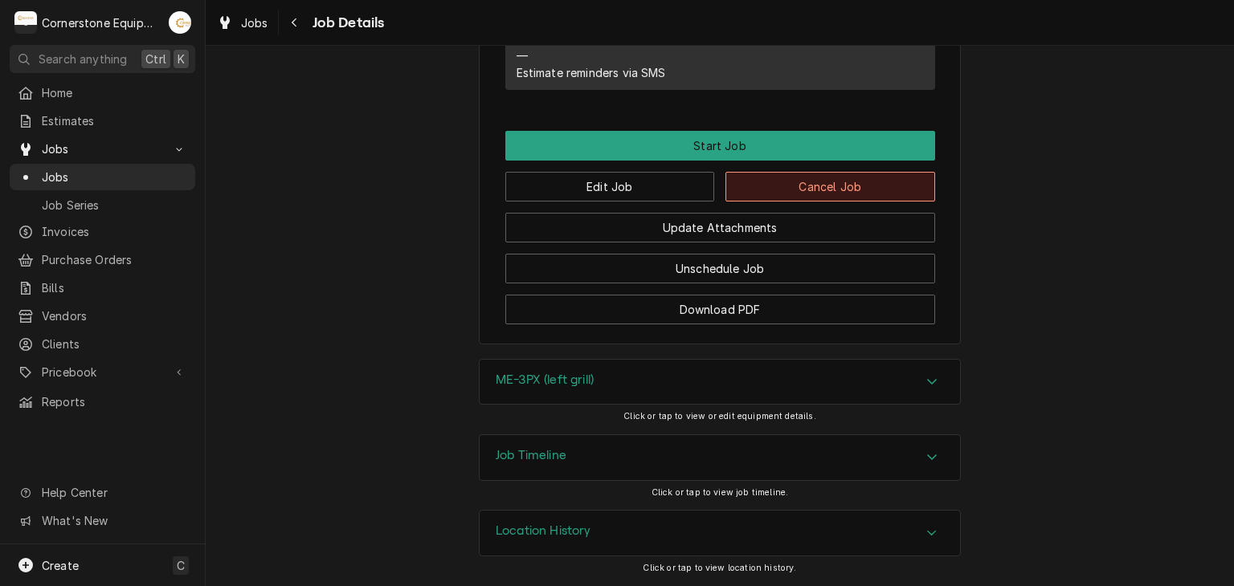
click at [800, 193] on button "Cancel Job" at bounding box center [830, 187] width 210 height 30
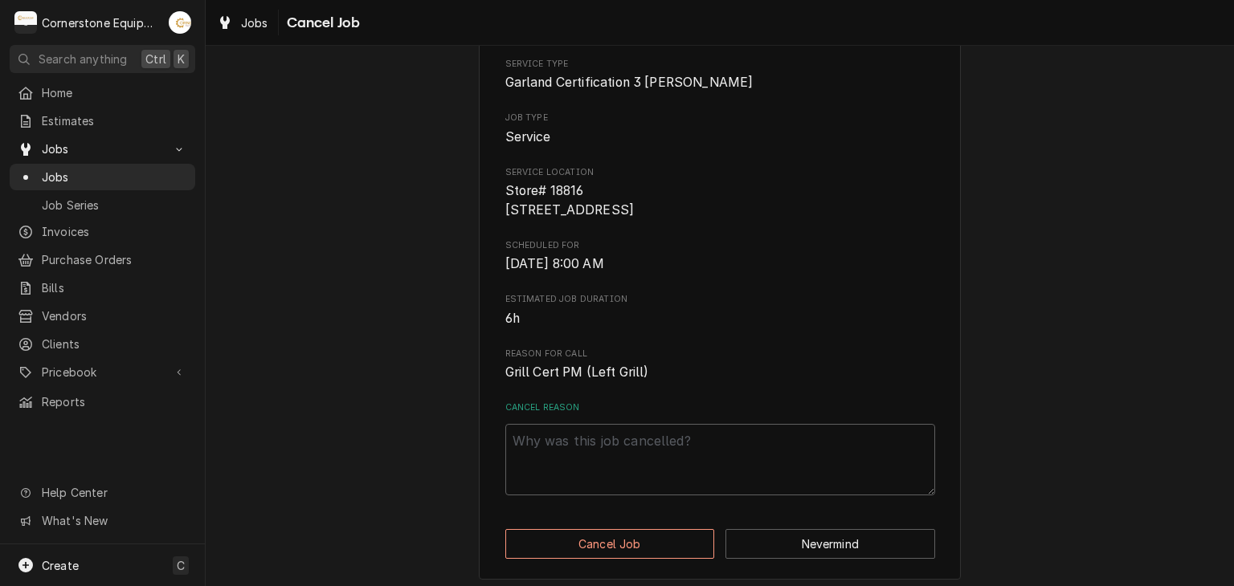
scroll to position [159, 0]
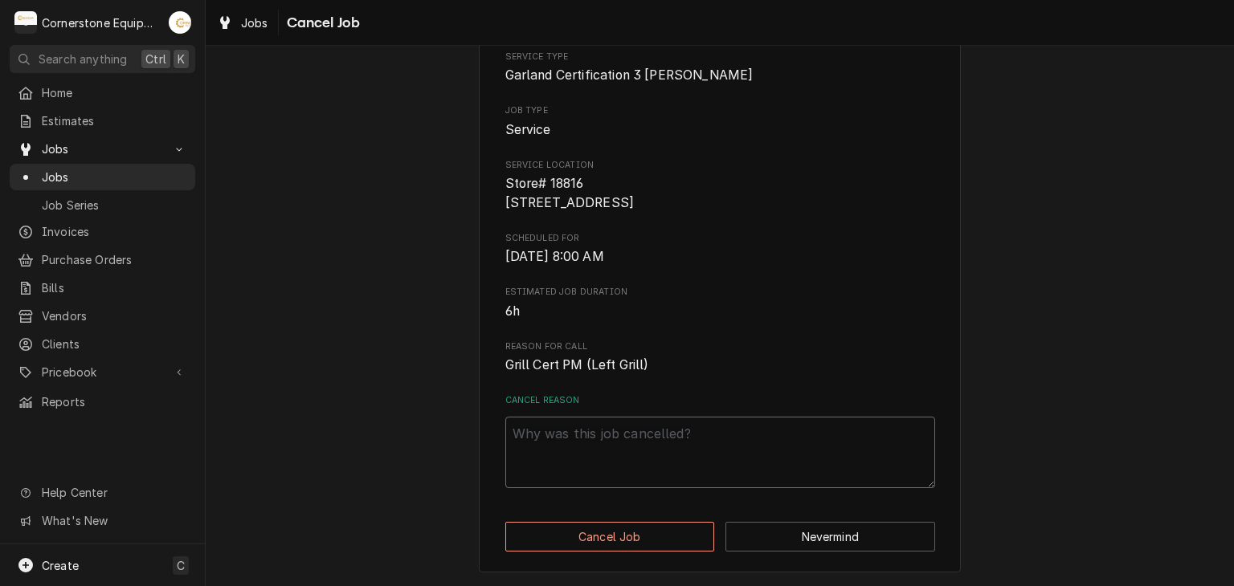
click at [585, 471] on textarea "Cancel Reason" at bounding box center [720, 453] width 430 height 72
type textarea "x"
type textarea "n"
type textarea "x"
type textarea "n."
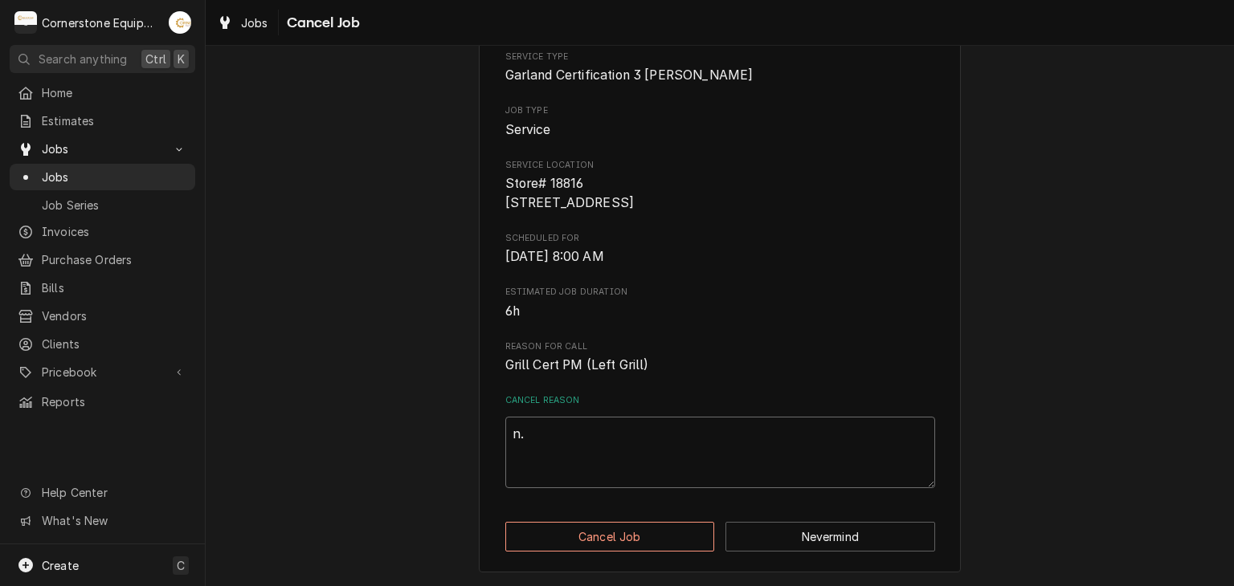
type textarea "x"
type textarea "n.a"
type textarea "x"
type textarea "n."
type textarea "x"
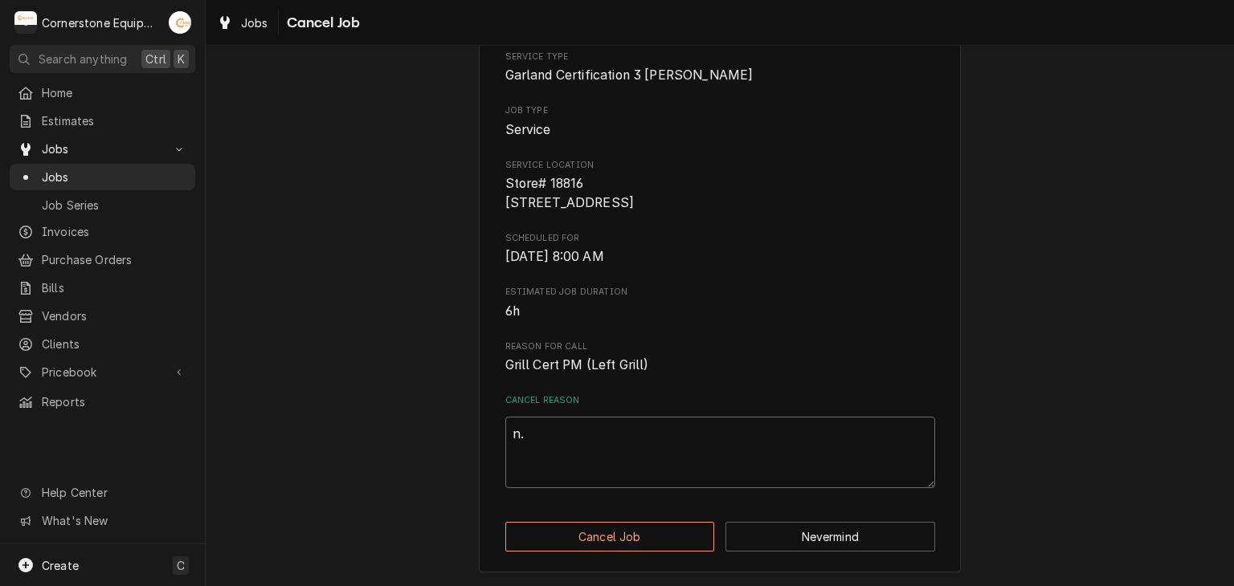
type textarea "n.-"
type textarea "x"
type textarea "n.-/"
type textarea "x"
type textarea "n.-/a"
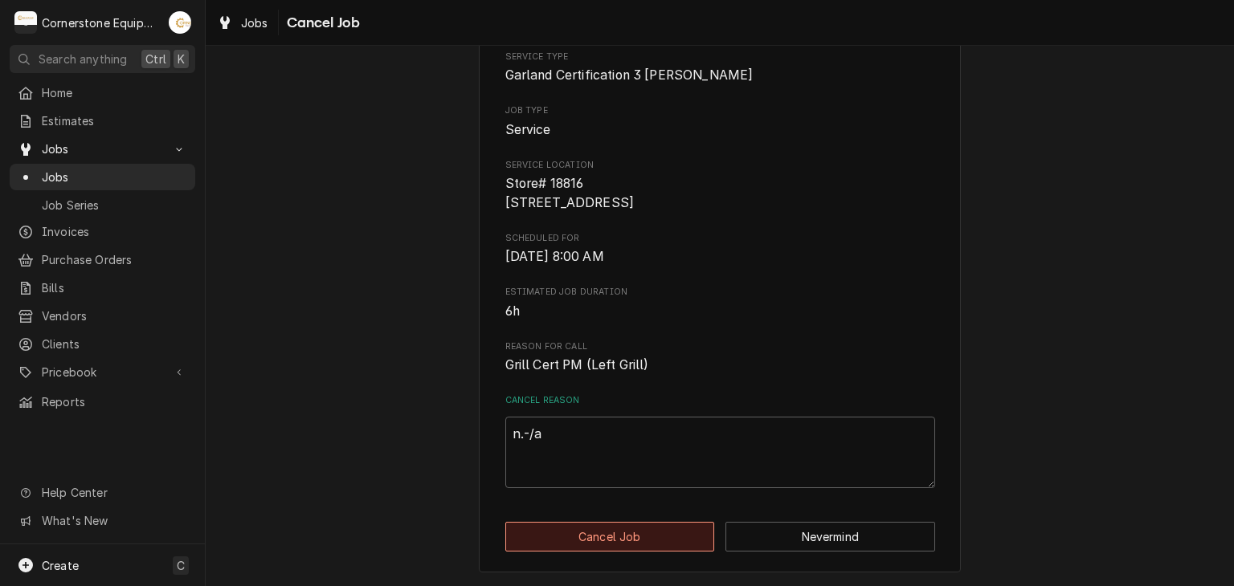
click at [598, 540] on button "Cancel Job" at bounding box center [610, 537] width 210 height 30
type textarea "x"
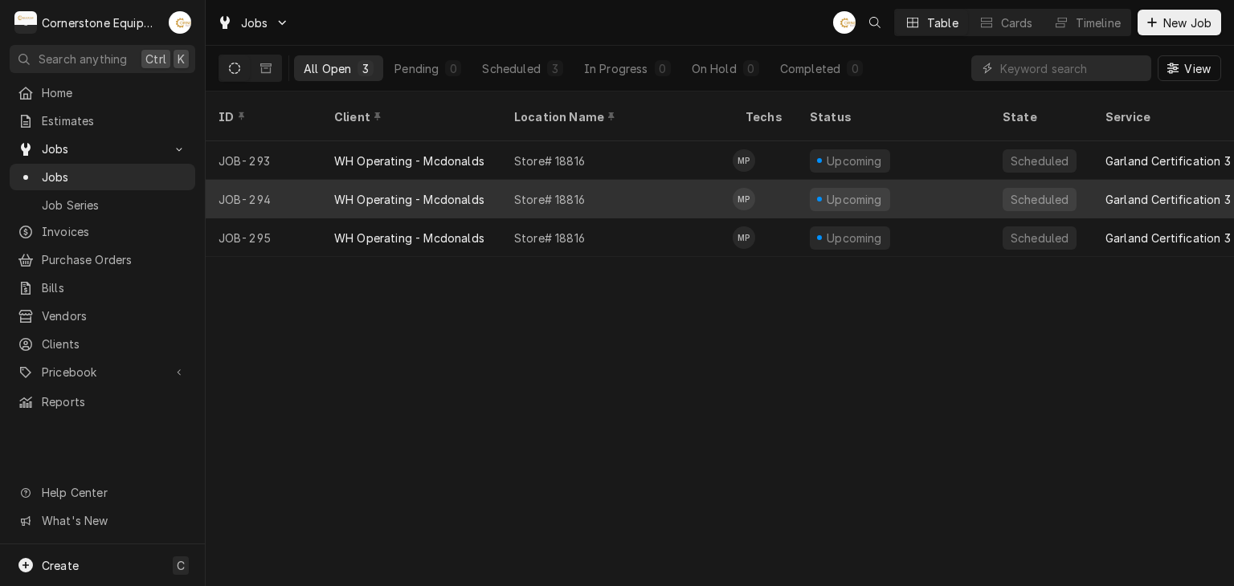
click at [431, 180] on div "WH Operating - Mcdonalds" at bounding box center [411, 199] width 180 height 39
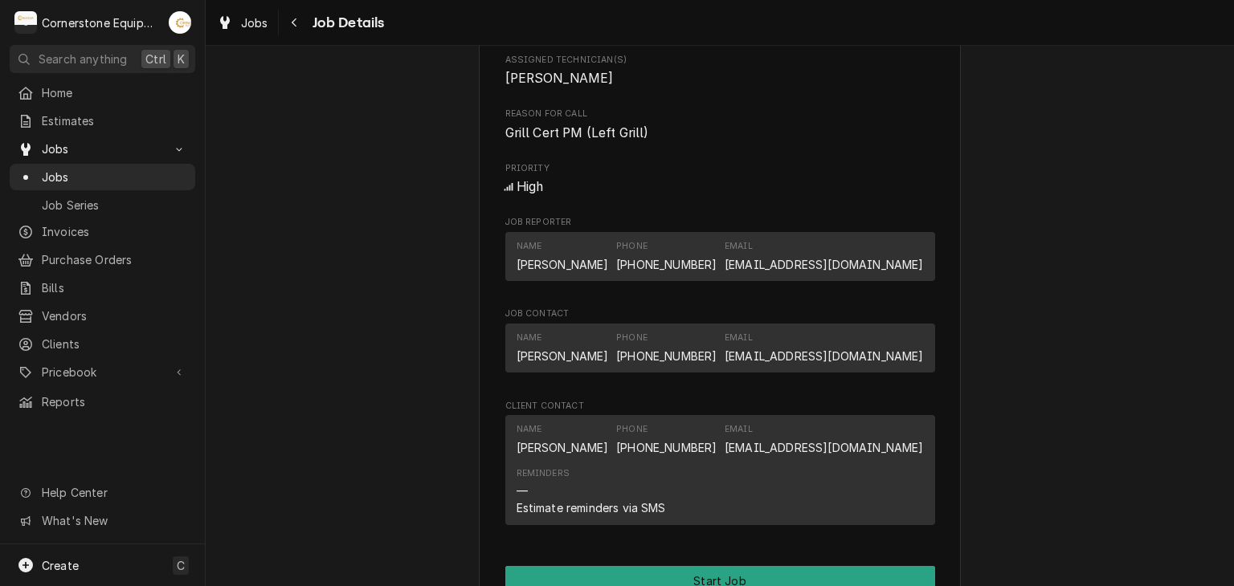
scroll to position [964, 0]
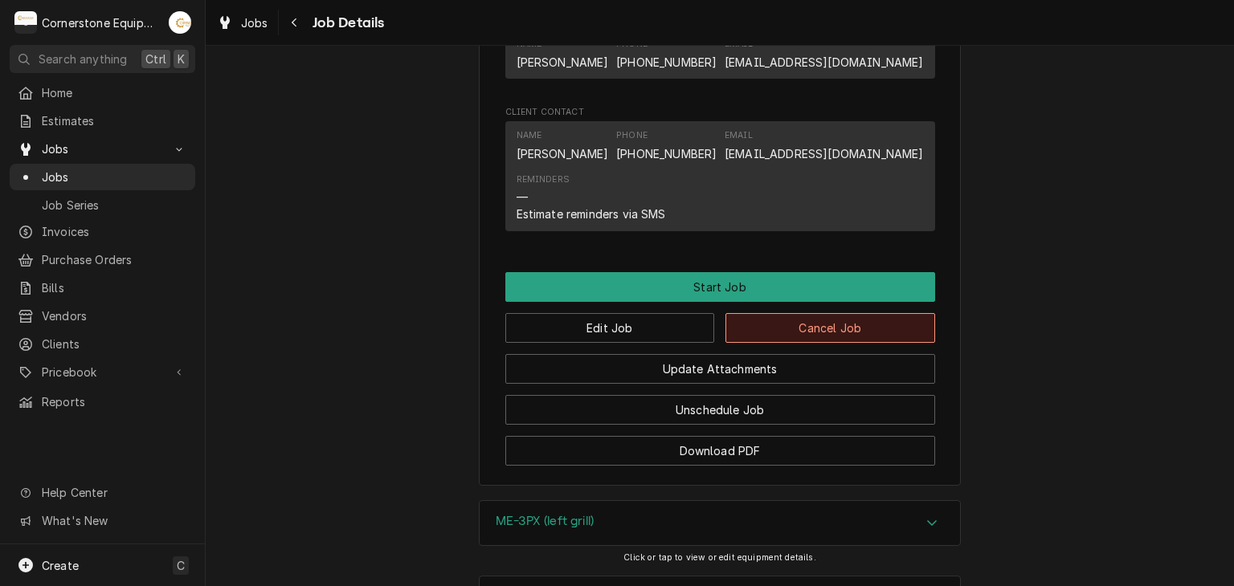
click at [776, 332] on button "Cancel Job" at bounding box center [830, 328] width 210 height 30
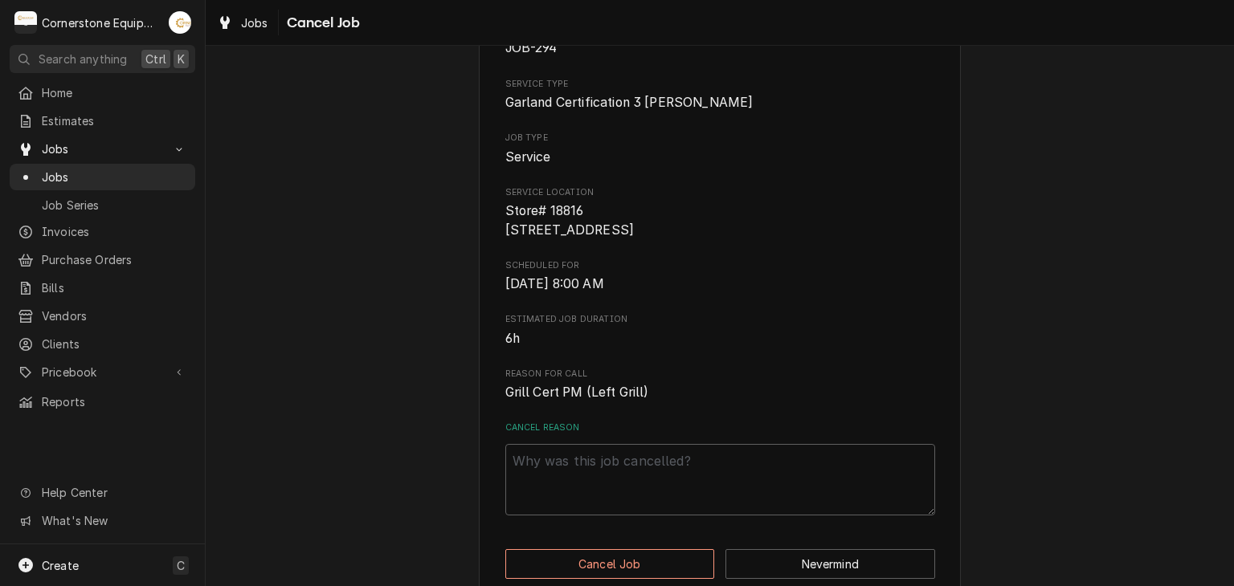
scroll to position [159, 0]
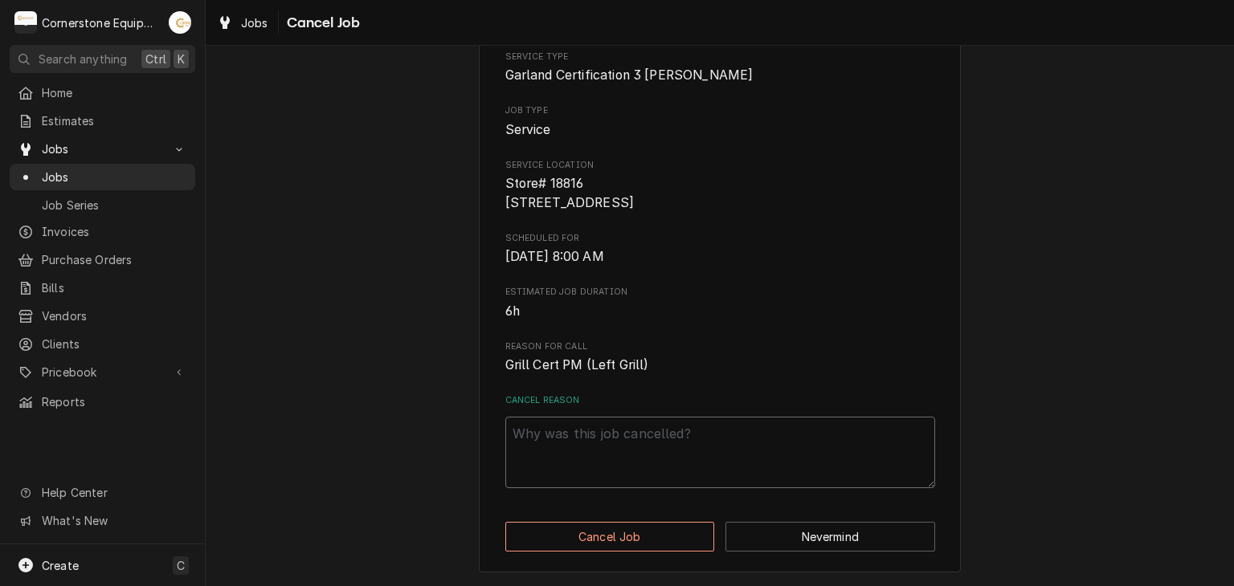
click at [644, 444] on textarea "Cancel Reason" at bounding box center [720, 453] width 430 height 72
type textarea "x"
type textarea "n"
type textarea "x"
type textarea "n/"
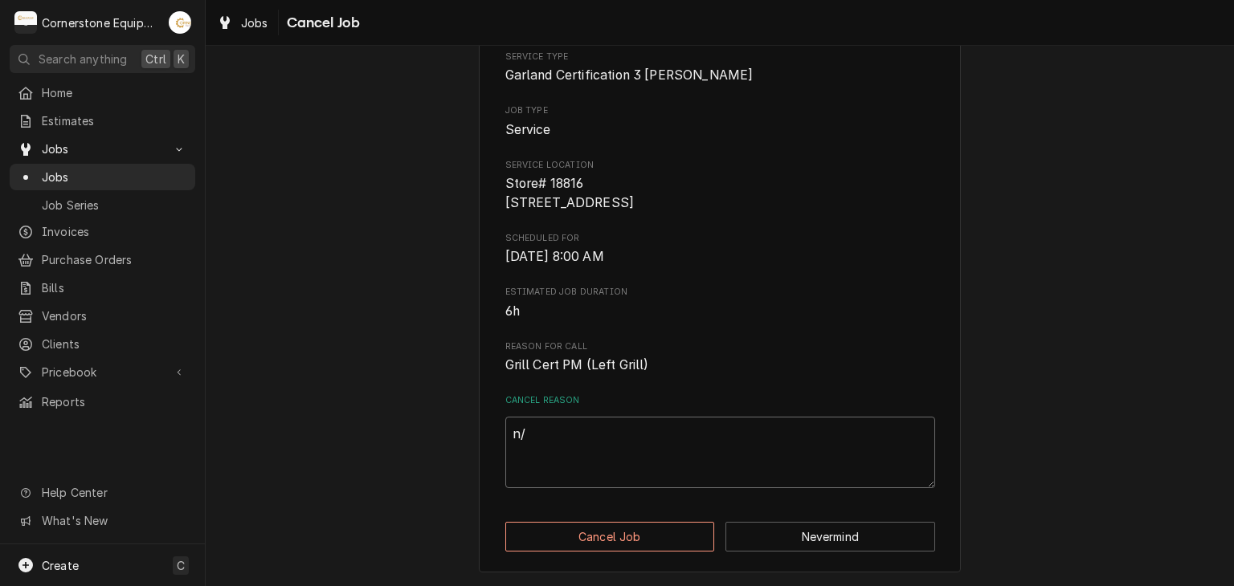
type textarea "x"
type textarea "n/a"
click at [636, 534] on button "Cancel Job" at bounding box center [610, 537] width 210 height 30
type textarea "x"
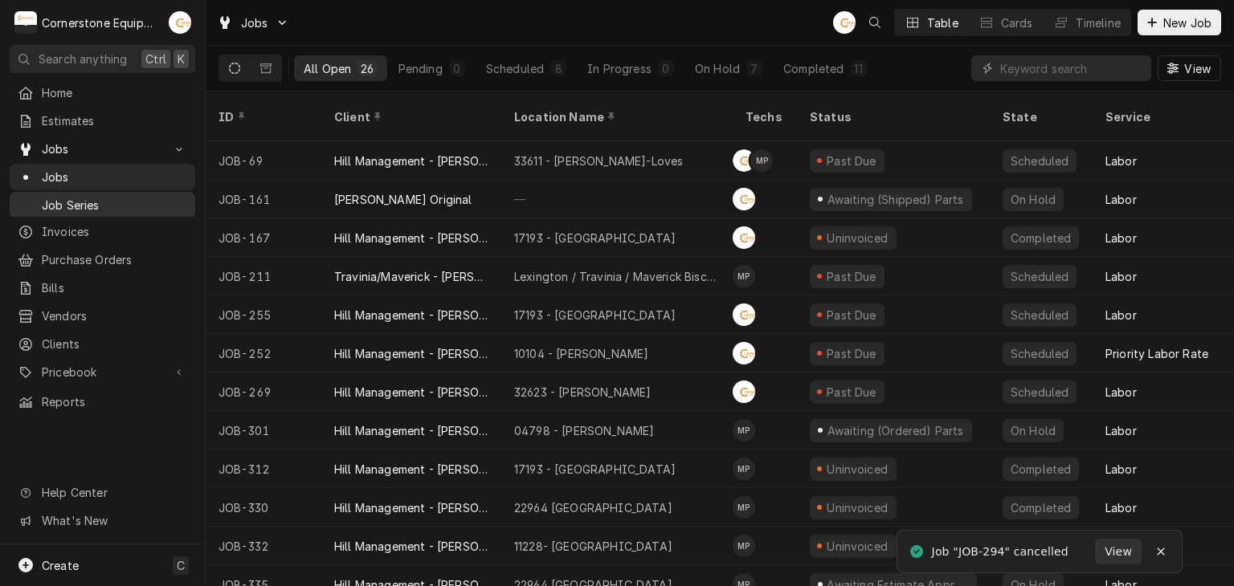
click at [147, 197] on span "Job Series" at bounding box center [114, 205] width 145 height 17
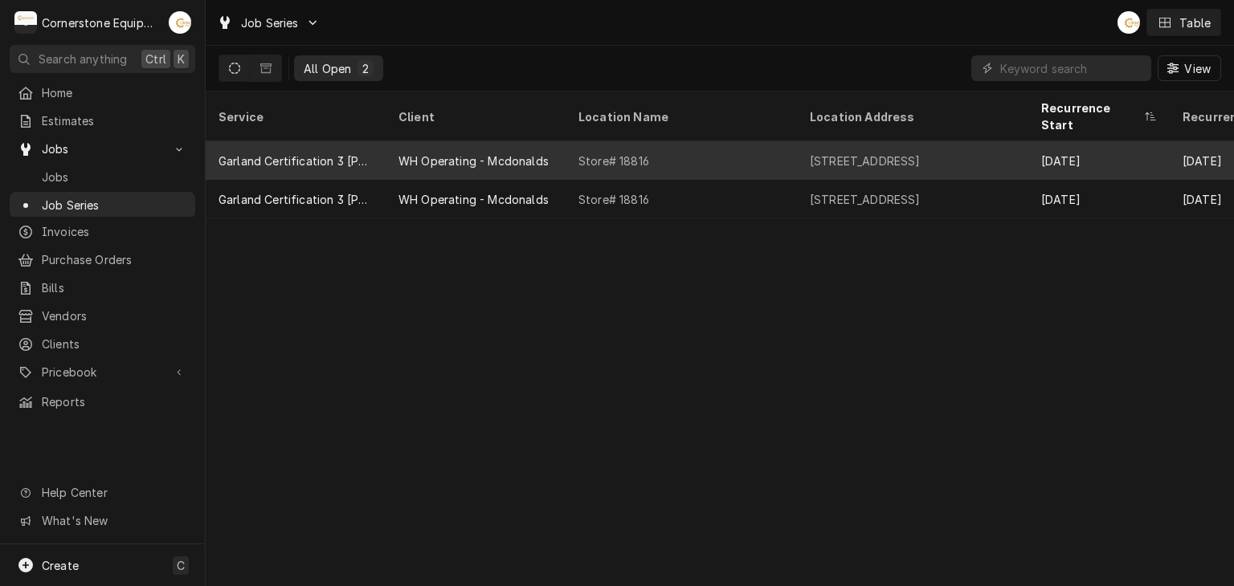
click at [544, 153] on div "WH Operating - Mcdonalds" at bounding box center [475, 160] width 180 height 39
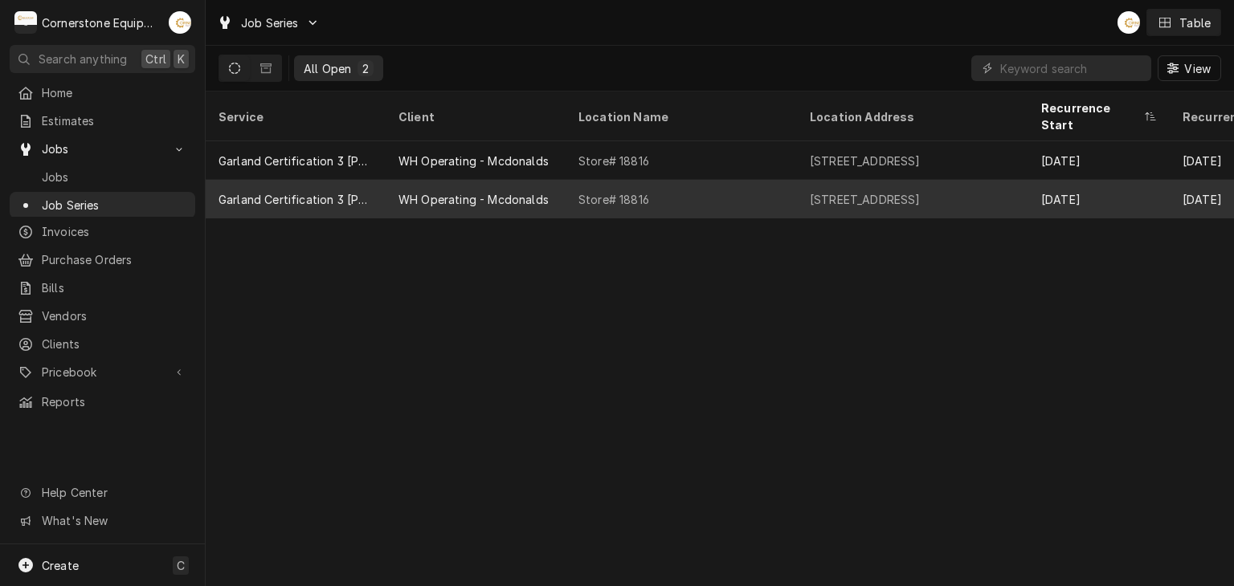
click at [471, 191] on div "WH Operating - Mcdonalds" at bounding box center [473, 199] width 150 height 17
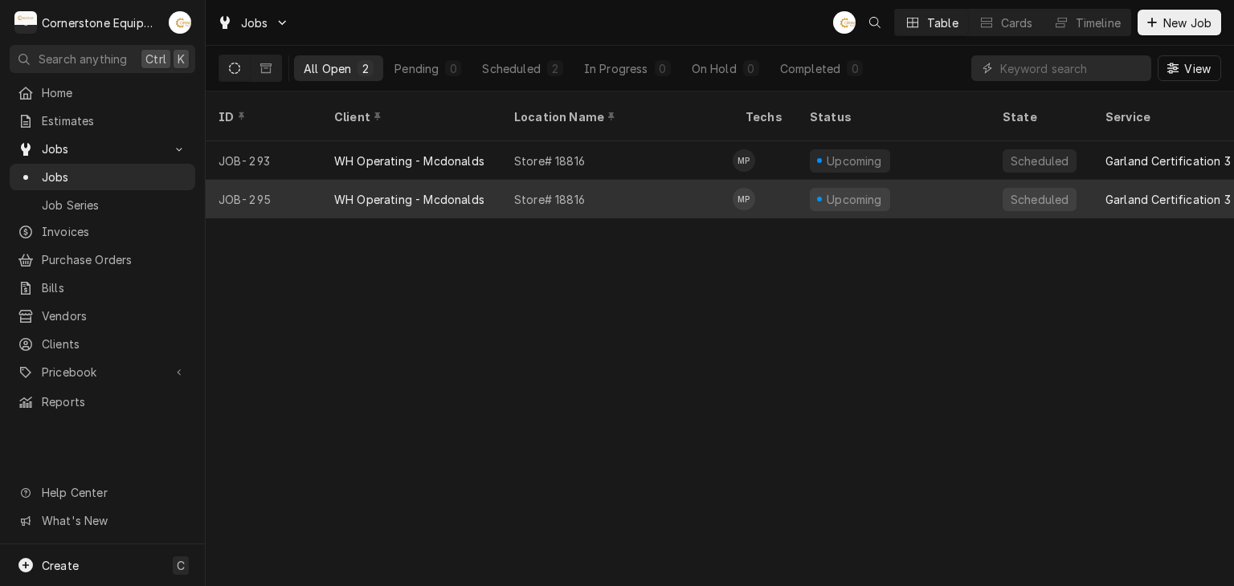
click at [558, 191] on div "Store# 18816" at bounding box center [549, 199] width 71 height 17
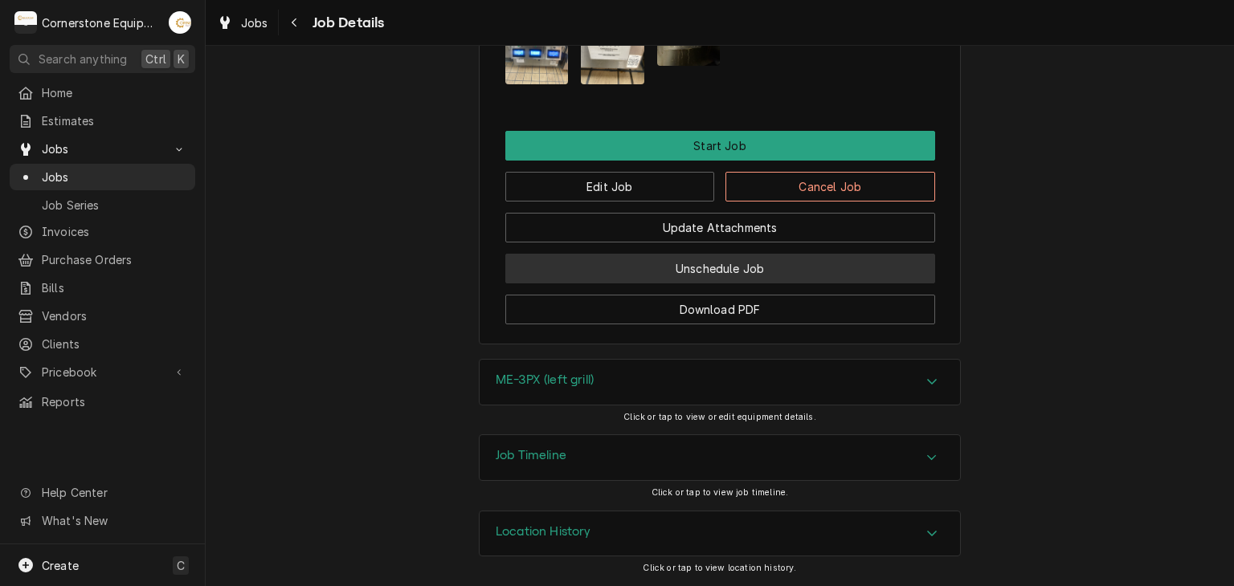
scroll to position [1266, 0]
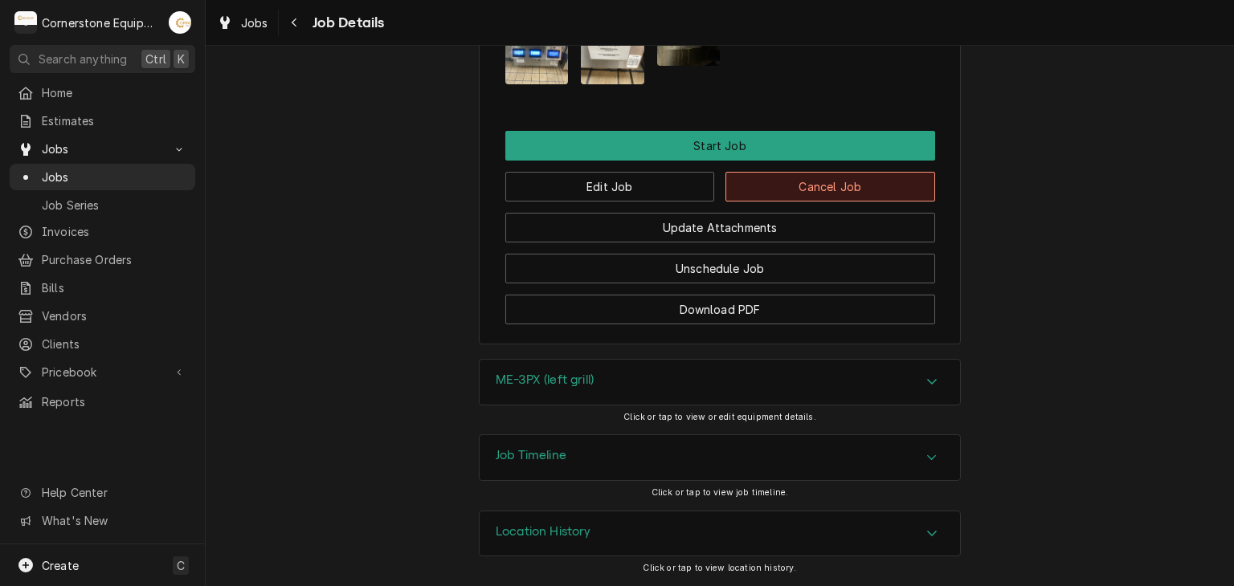
click at [743, 186] on button "Cancel Job" at bounding box center [830, 187] width 210 height 30
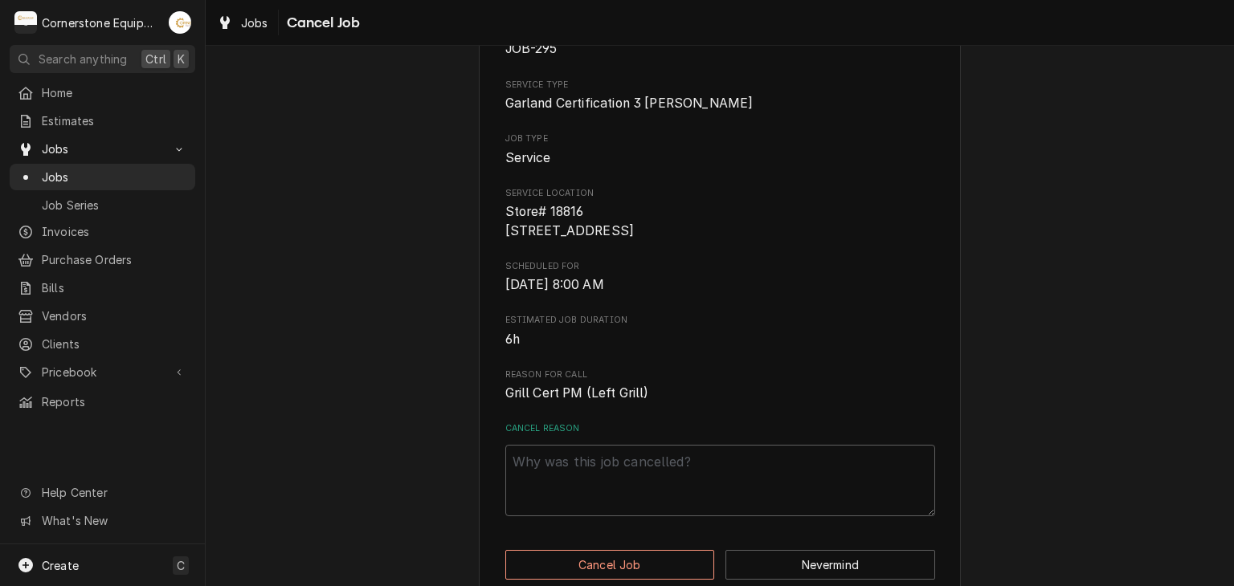
scroll to position [159, 0]
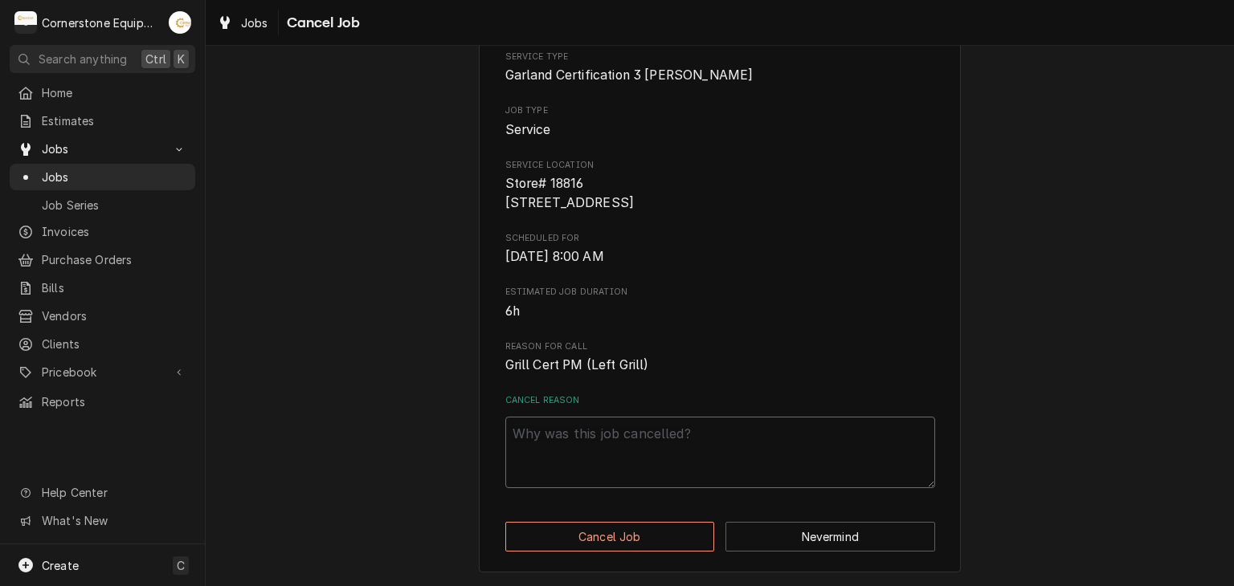
click at [675, 428] on textarea "Cancel Reason" at bounding box center [720, 453] width 430 height 72
type textarea "x"
type textarea "n"
type textarea "x"
type textarea "n/"
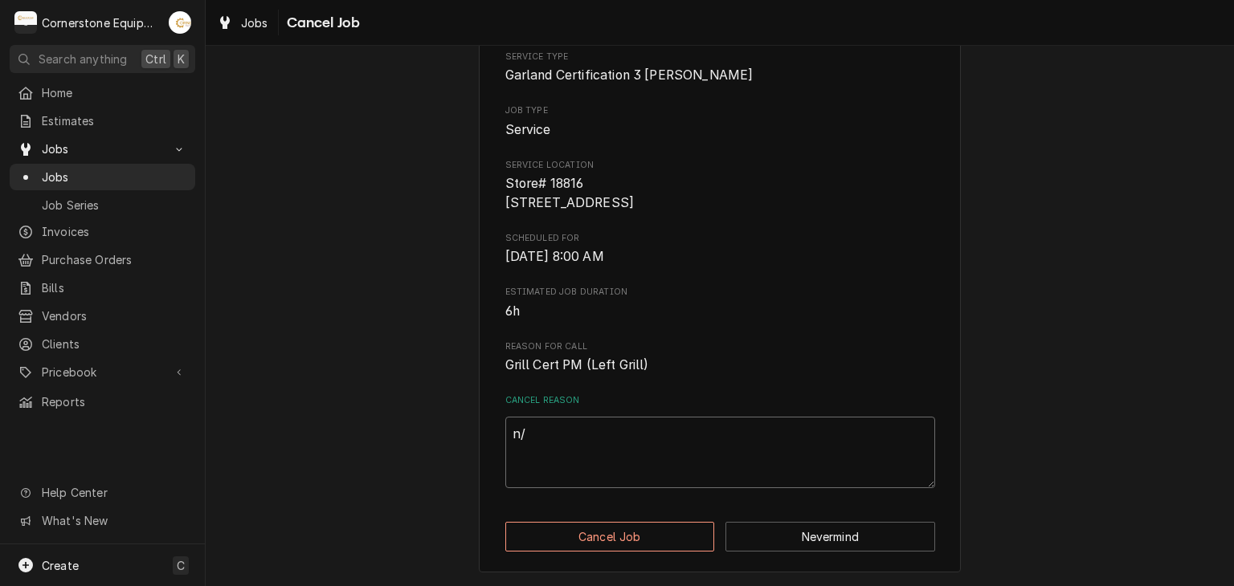
type textarea "x"
type textarea "n/a"
drag, startPoint x: 671, startPoint y: 563, endPoint x: 673, endPoint y: 540, distance: 22.6
click at [671, 551] on div "Please confirm that you'd like to cancel this job. Roopairs Job ID JOB-295 Serv…" at bounding box center [720, 255] width 482 height 636
click at [674, 538] on button "Cancel Job" at bounding box center [610, 537] width 210 height 30
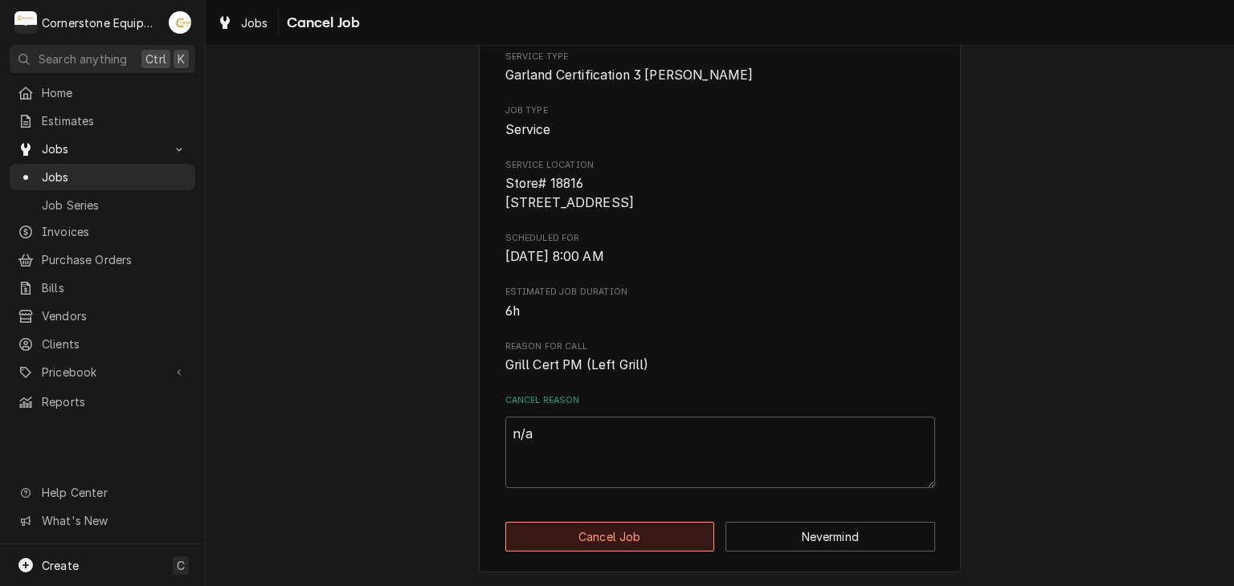
type textarea "x"
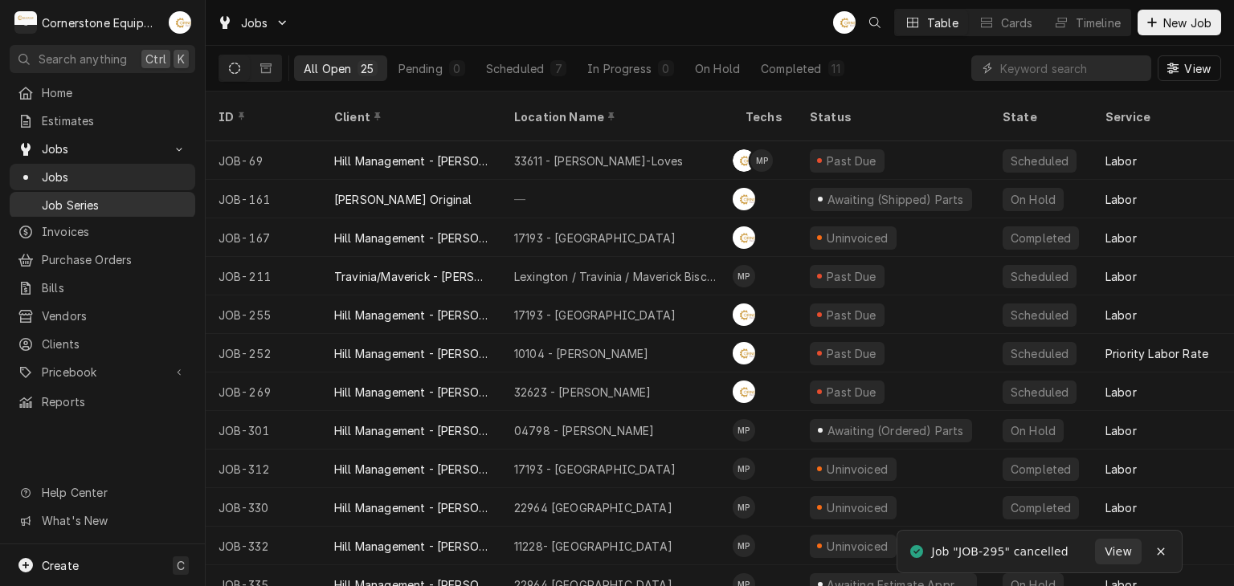
click at [143, 198] on span "Job Series" at bounding box center [114, 205] width 145 height 17
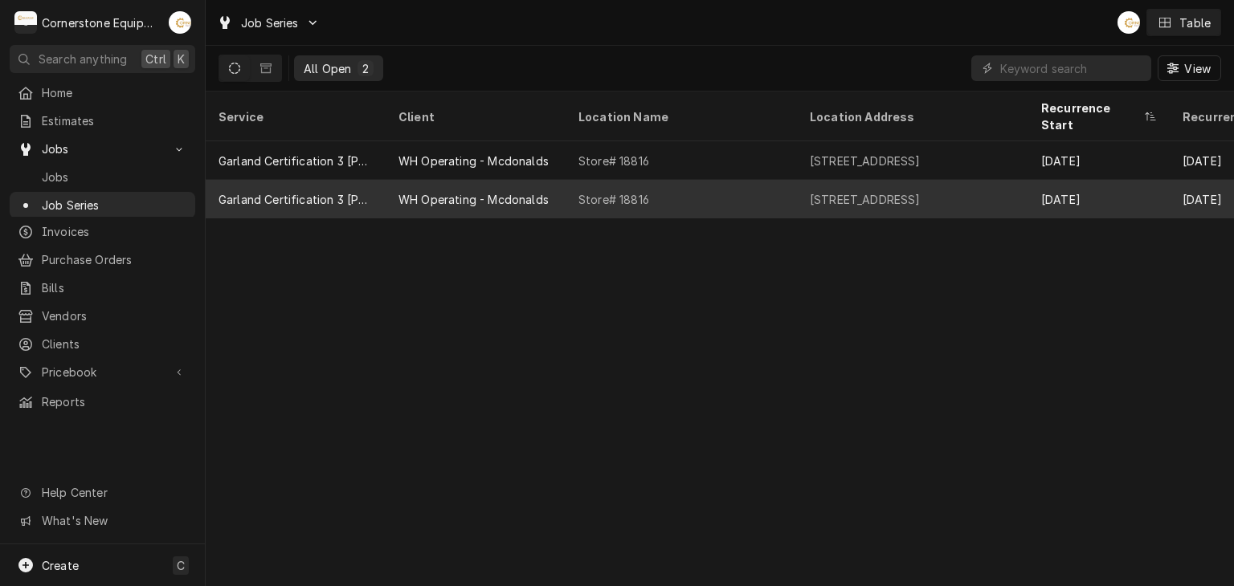
click at [553, 185] on div "WH Operating - Mcdonalds" at bounding box center [475, 199] width 180 height 39
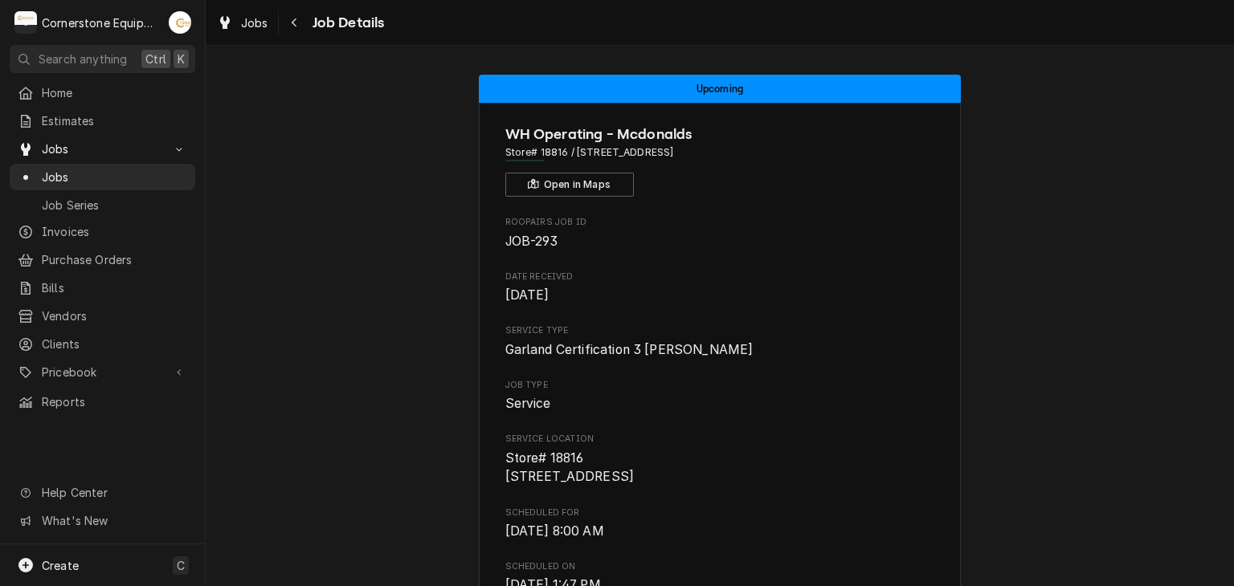
scroll to position [964, 0]
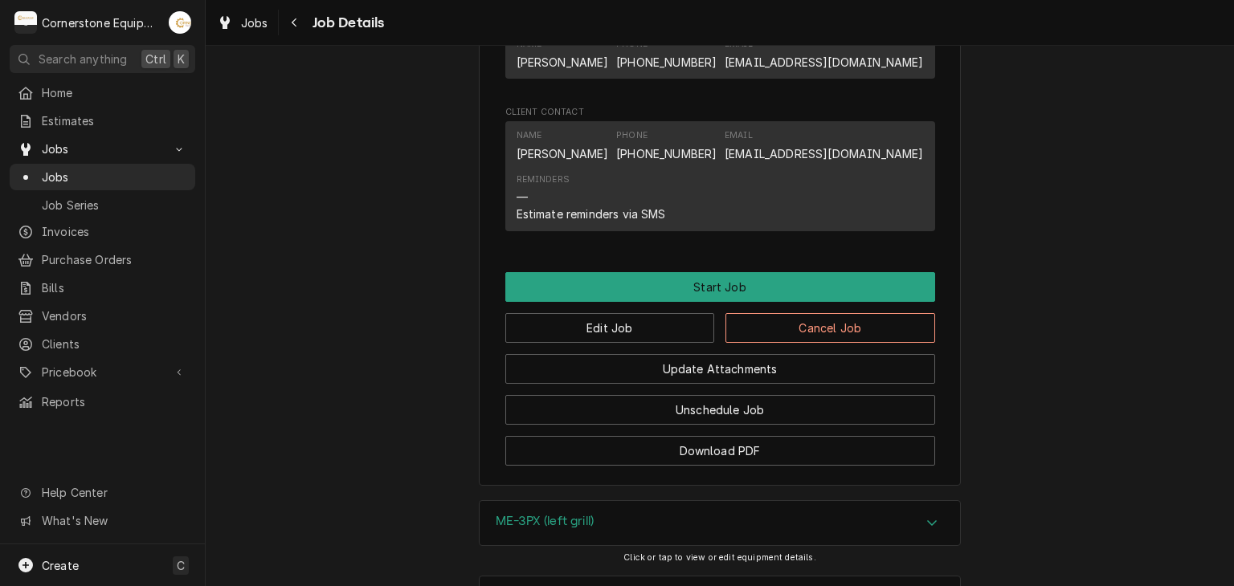
click at [777, 362] on div "Update Attachments" at bounding box center [720, 363] width 430 height 41
click at [777, 343] on button "Cancel Job" at bounding box center [830, 328] width 210 height 30
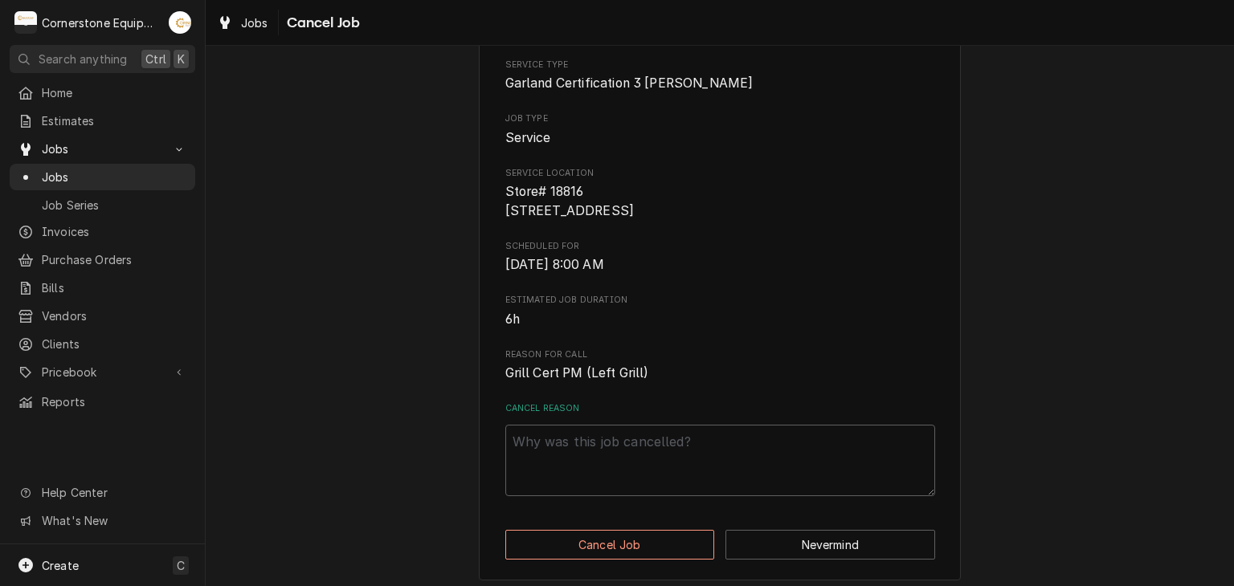
scroll to position [159, 0]
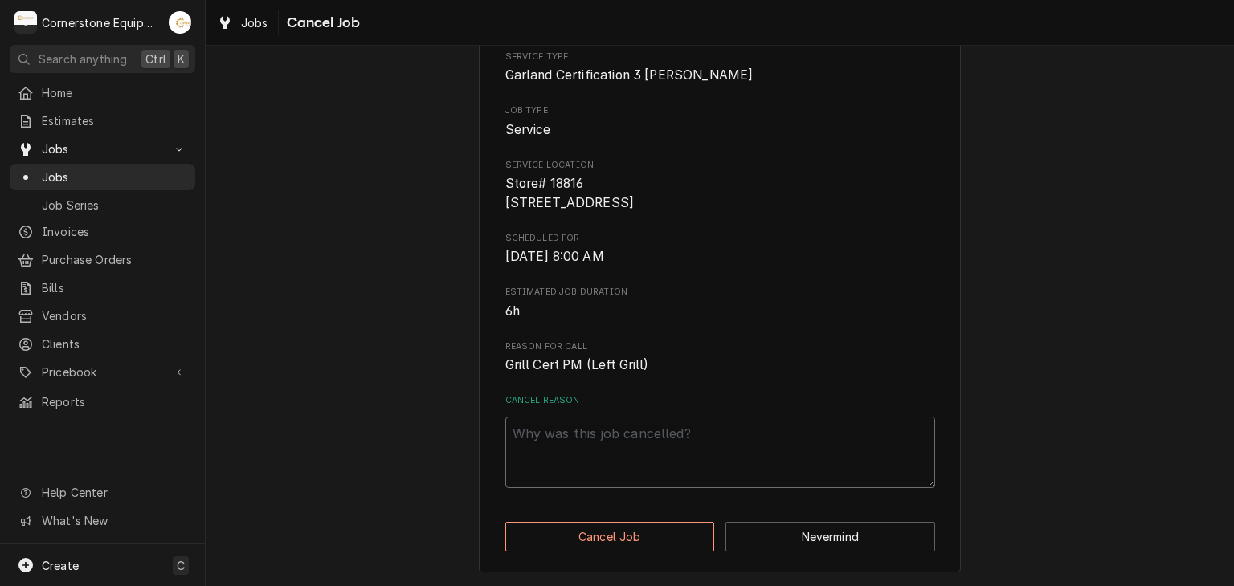
click at [671, 455] on textarea "Cancel Reason" at bounding box center [720, 453] width 430 height 72
type textarea "x"
type textarea "n"
type textarea "x"
type textarea "n/"
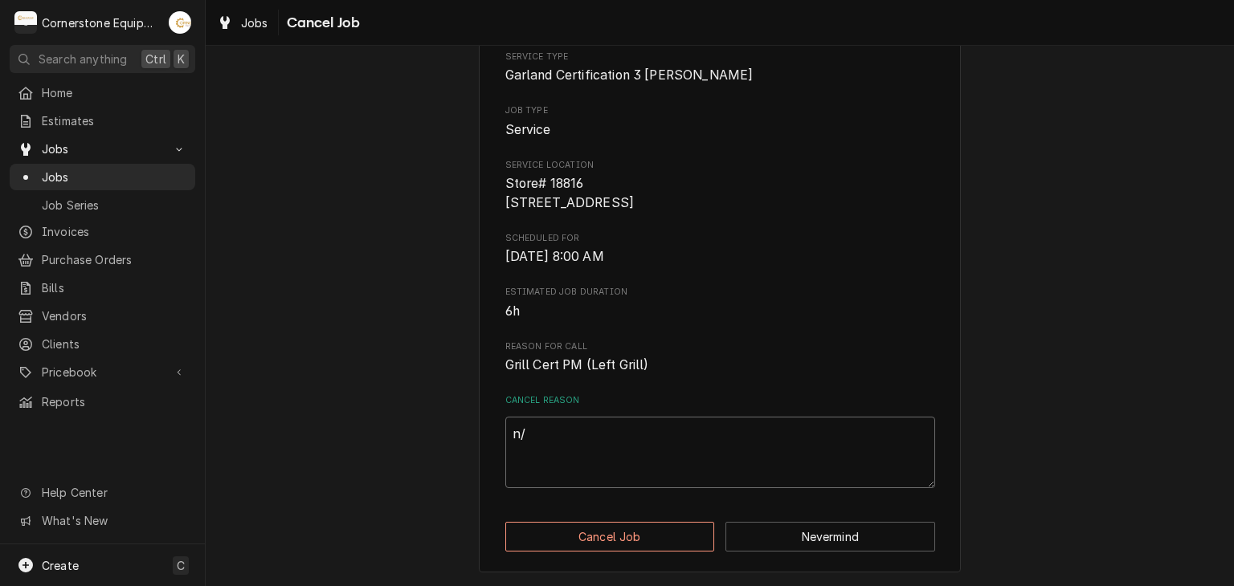
type textarea "x"
type textarea "n/a"
click at [614, 524] on button "Cancel Job" at bounding box center [610, 537] width 210 height 30
type textarea "x"
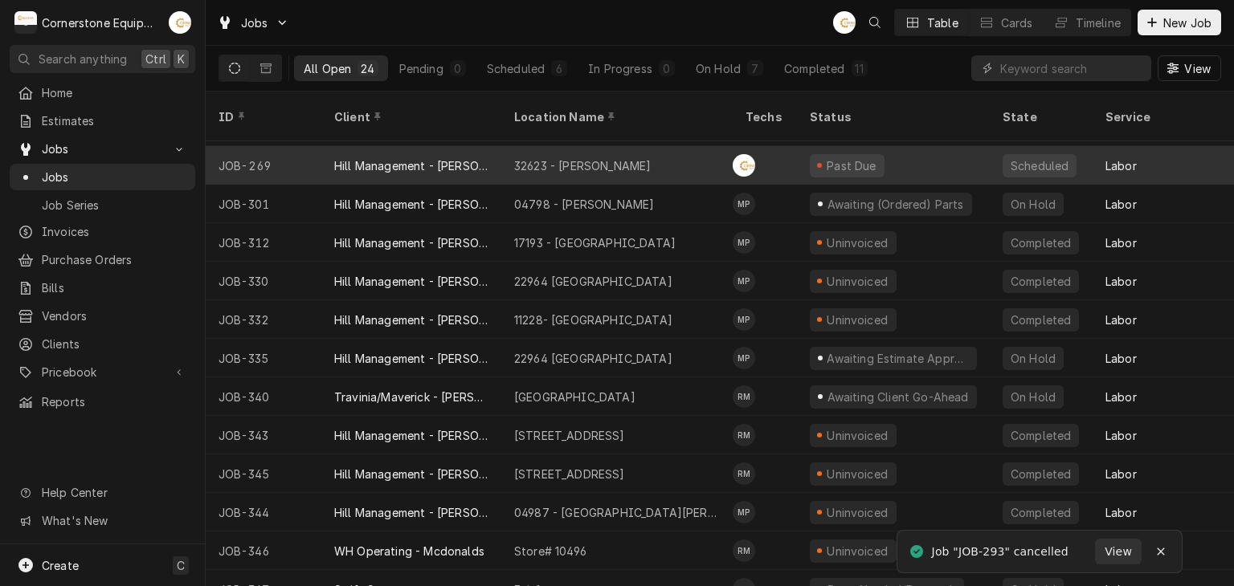
scroll to position [242, 0]
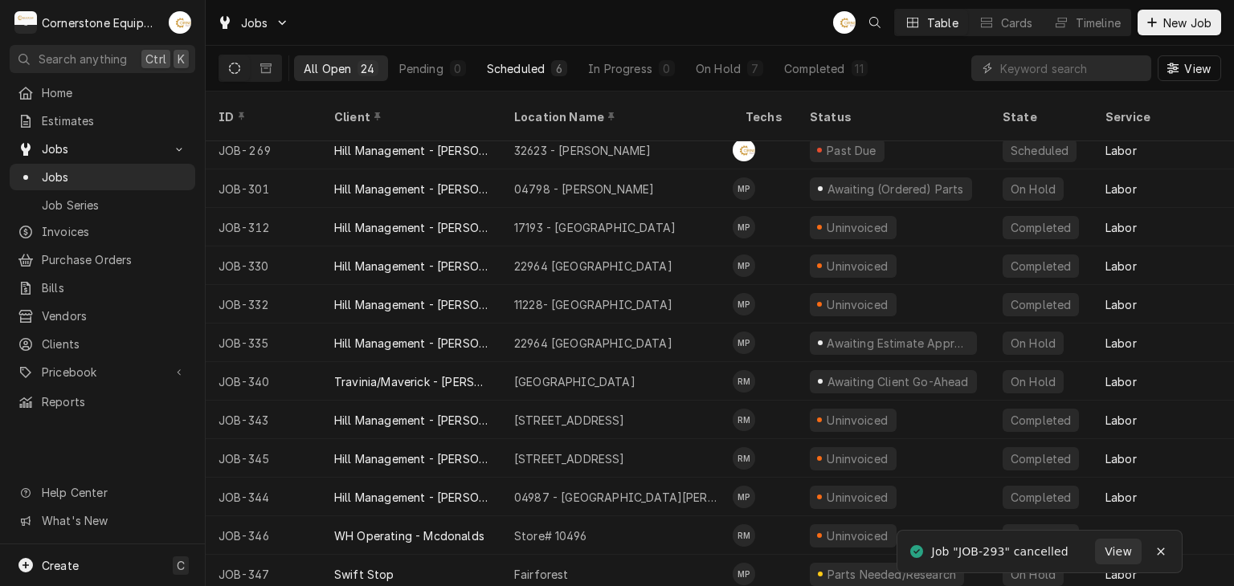
click at [560, 67] on div "6" at bounding box center [559, 68] width 10 height 17
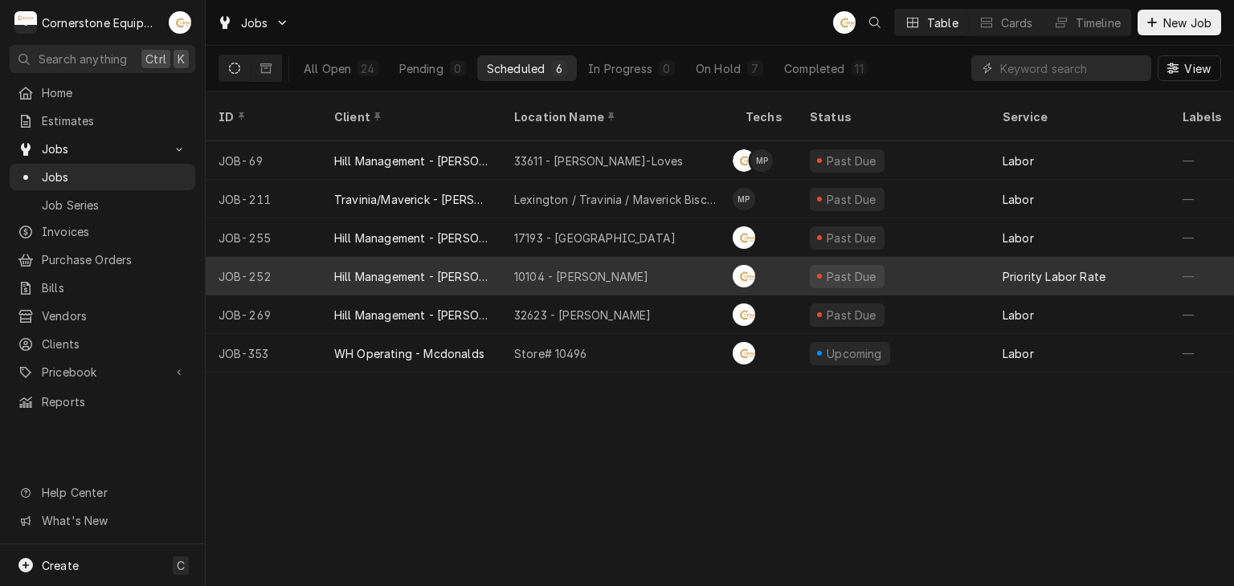
click at [521, 257] on div "10104 - Laurens Rd" at bounding box center [616, 276] width 231 height 39
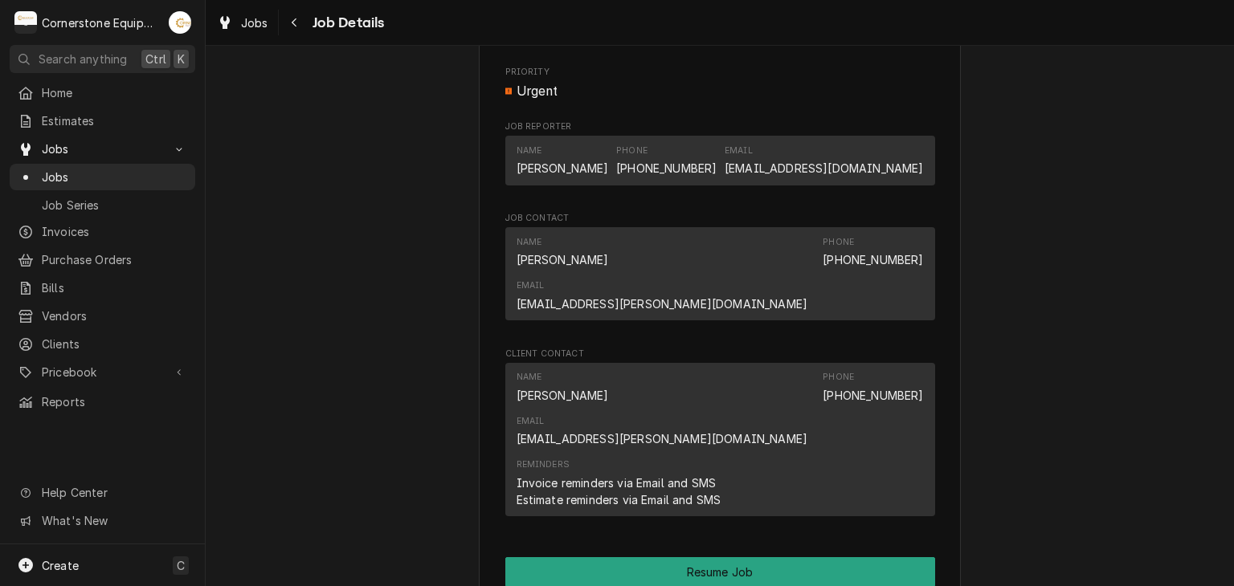
scroll to position [642, 0]
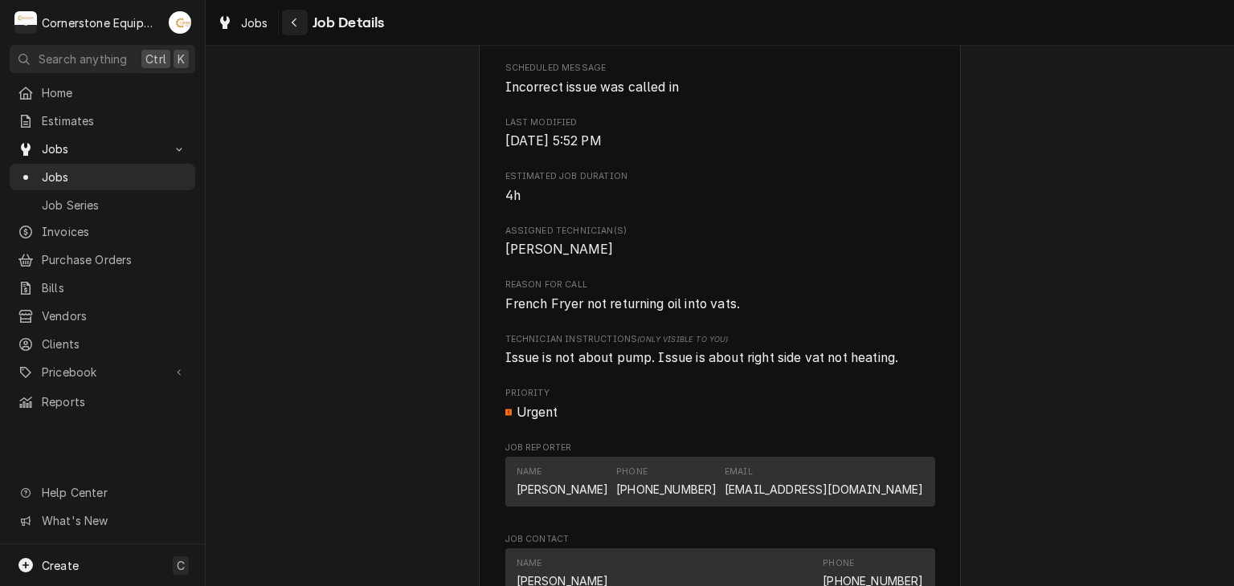
click at [292, 25] on icon "Navigate back" at bounding box center [294, 22] width 7 height 11
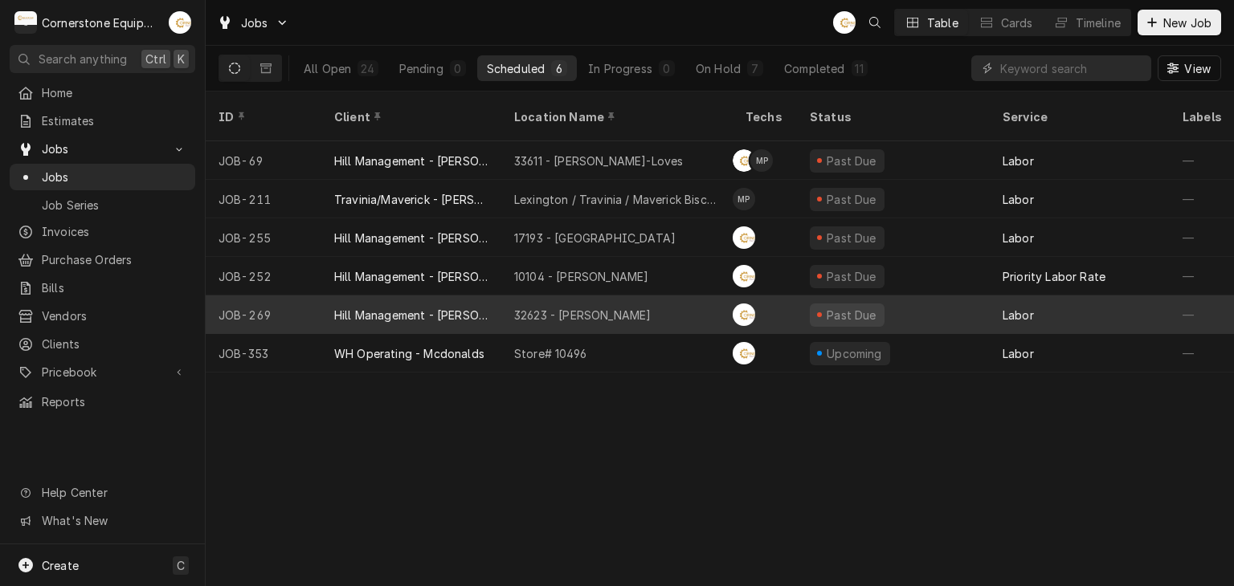
click at [619, 296] on div "32623 - Taylors" at bounding box center [616, 315] width 231 height 39
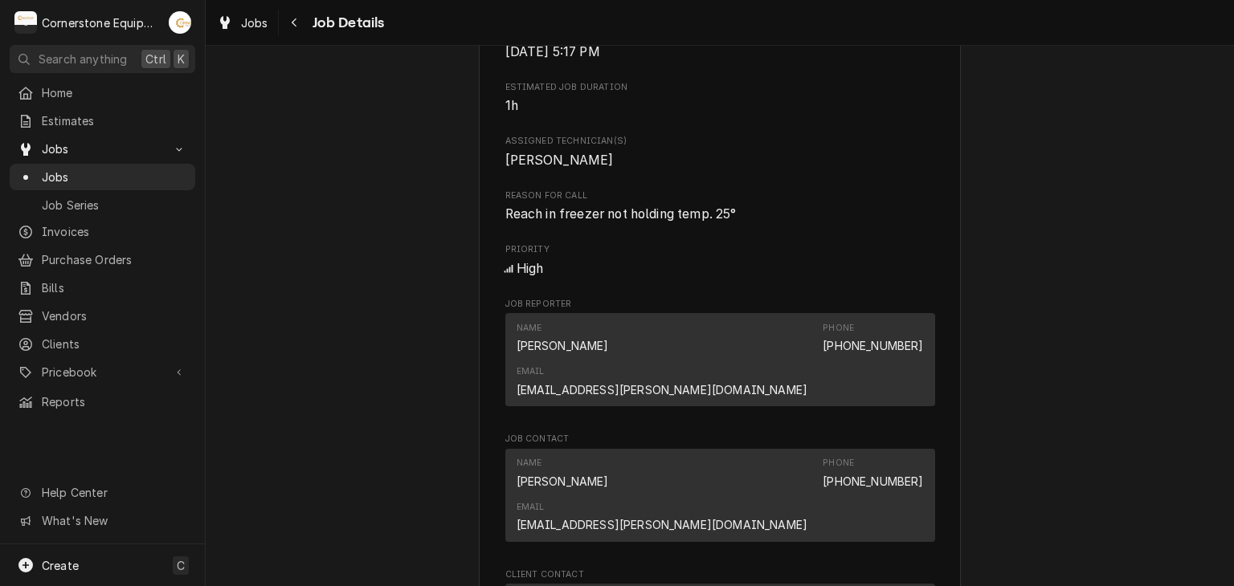
scroll to position [1340, 0]
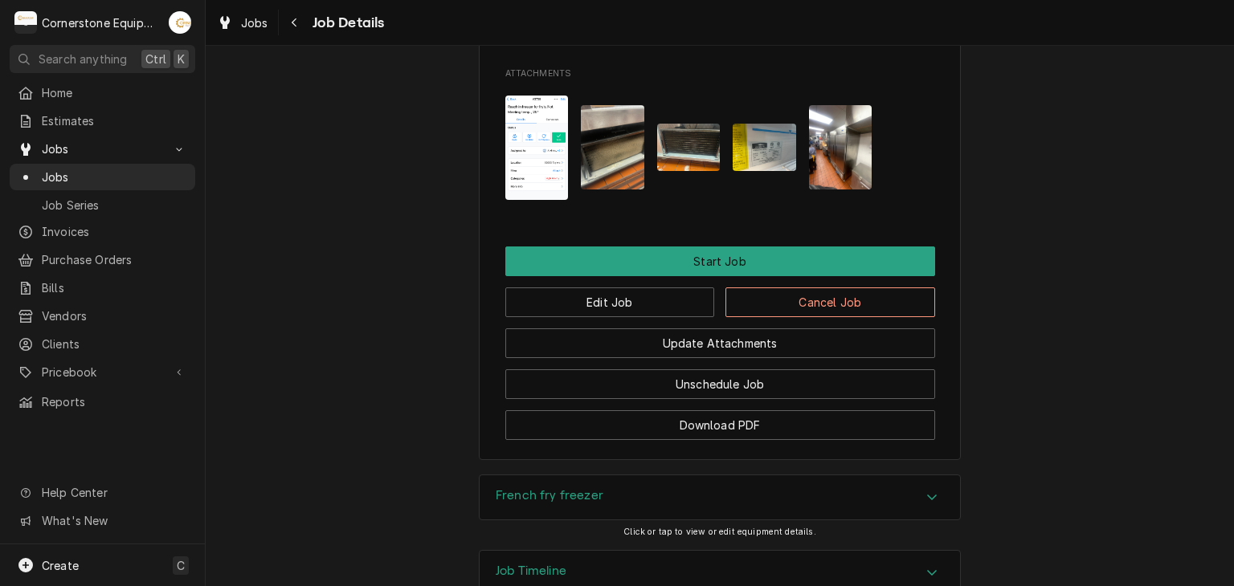
click at [784, 527] on span "Click or tap to view or edit equipment details." at bounding box center [719, 532] width 193 height 10
click at [781, 475] on div "French fry freezer" at bounding box center [719, 498] width 480 height 46
click at [781, 475] on div "French fry freezer" at bounding box center [719, 497] width 480 height 45
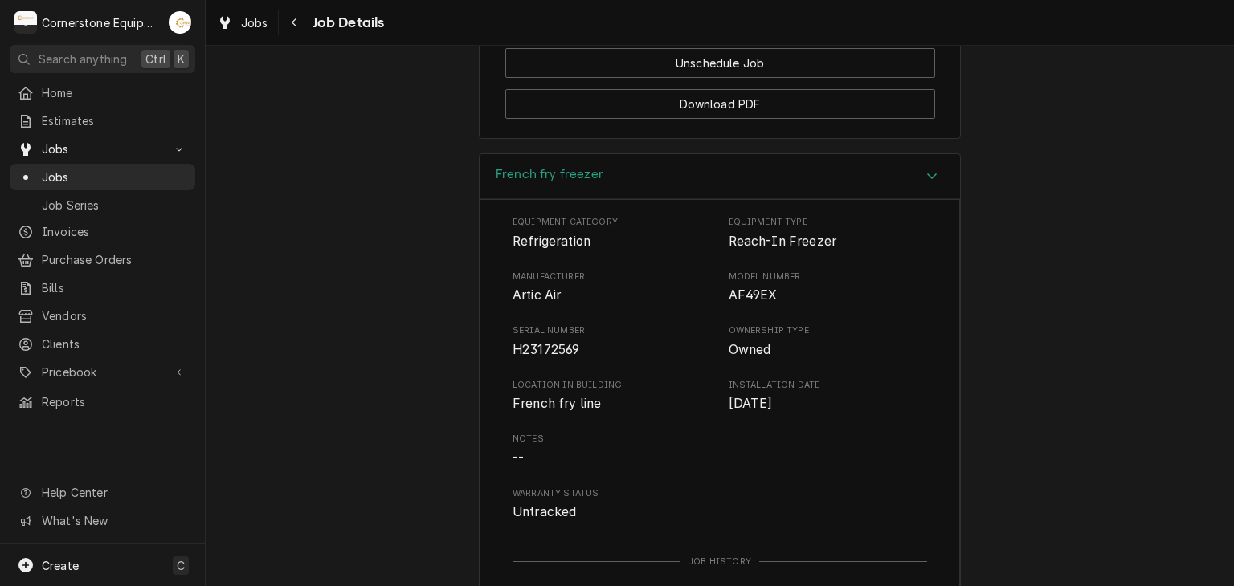
scroll to position [1799, 0]
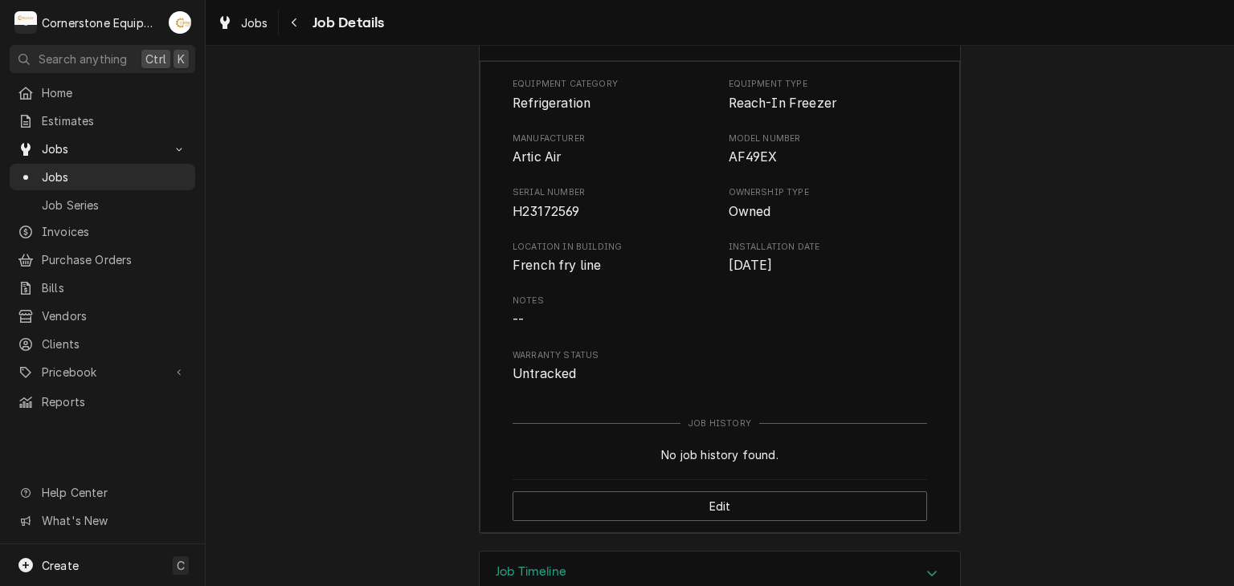
click at [780, 552] on div "Job Timeline" at bounding box center [719, 574] width 480 height 45
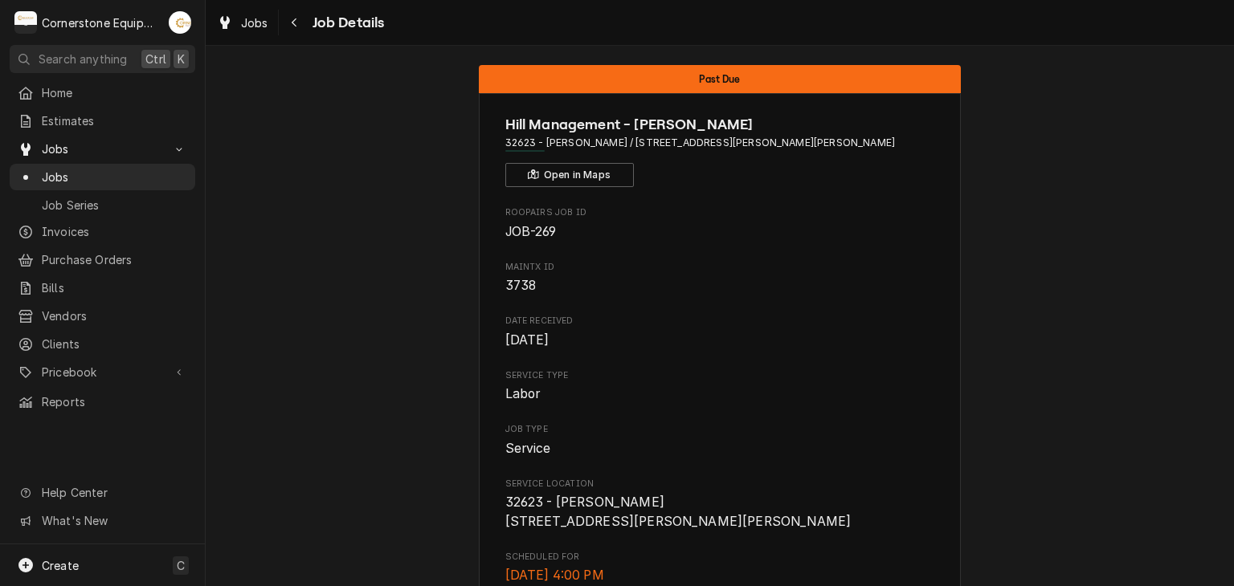
scroll to position [0, 0]
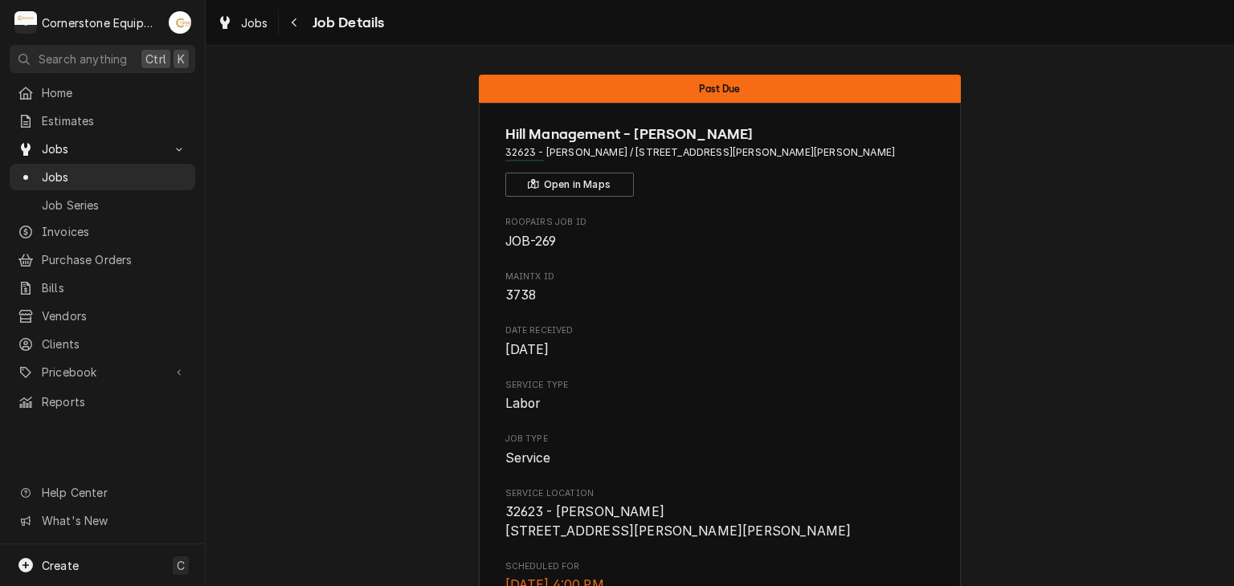
click at [311, 27] on span "Job Details" at bounding box center [346, 23] width 77 height 22
click at [299, 18] on div "Navigate back" at bounding box center [295, 22] width 16 height 16
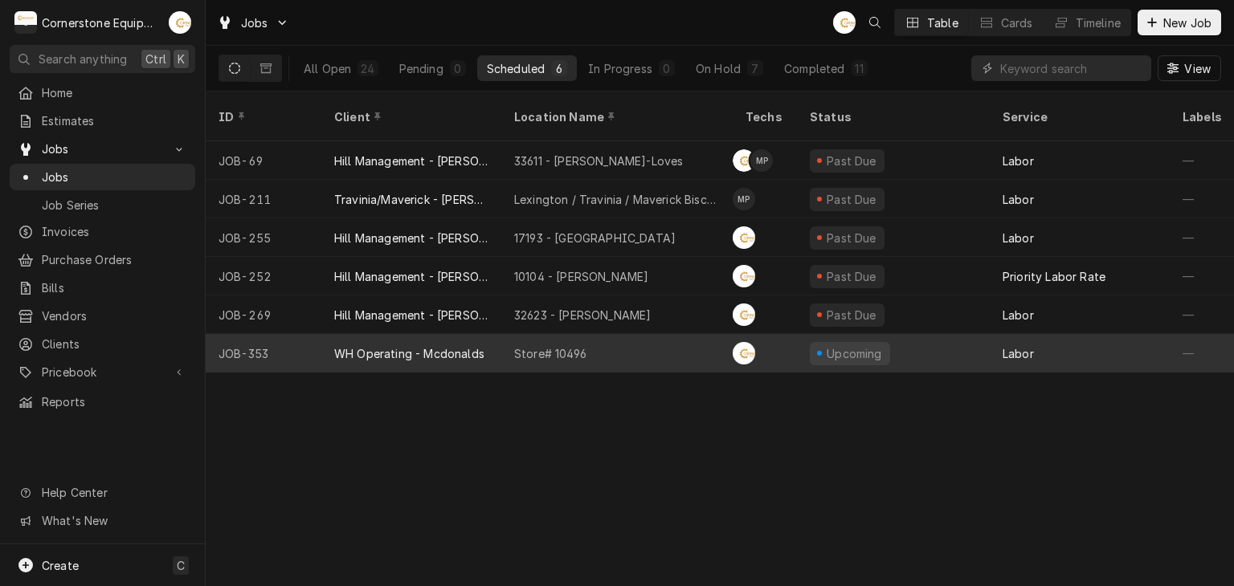
click at [685, 341] on div "Store# 10496" at bounding box center [616, 353] width 231 height 39
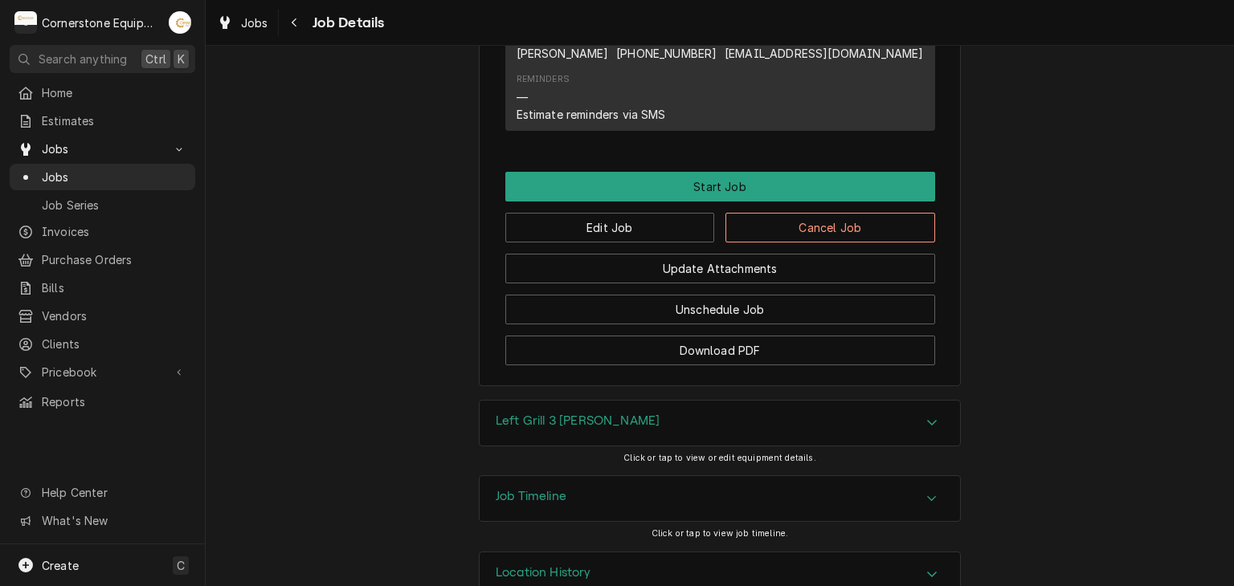
scroll to position [1209, 0]
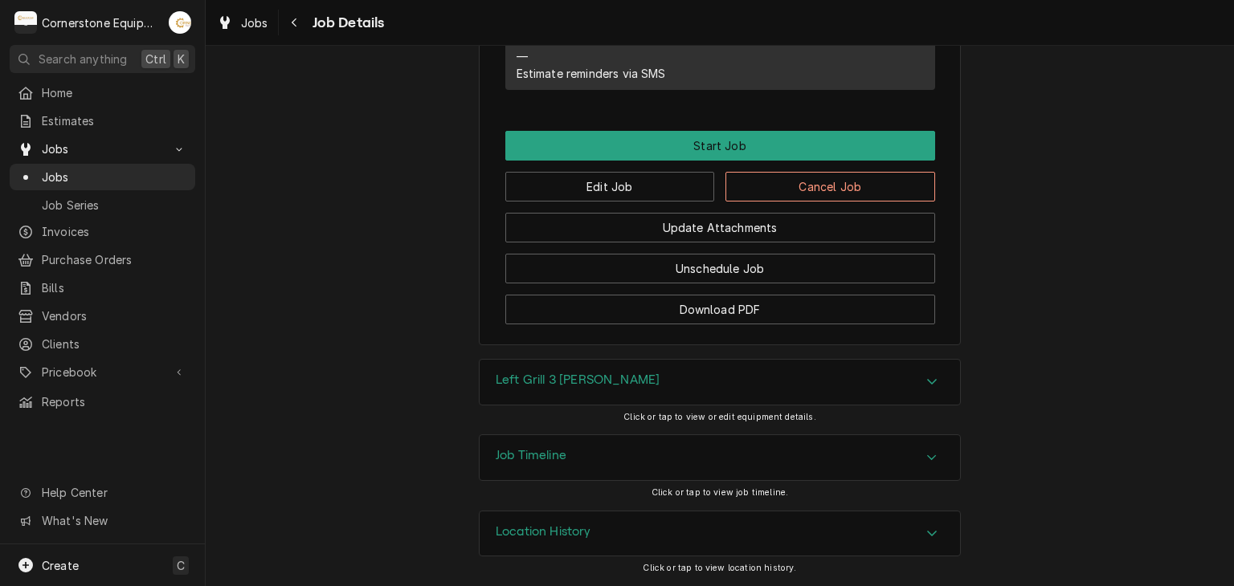
click at [278, 20] on div "Jobs Job Details" at bounding box center [296, 23] width 173 height 27
click at [291, 18] on icon "Navigate back" at bounding box center [294, 22] width 7 height 11
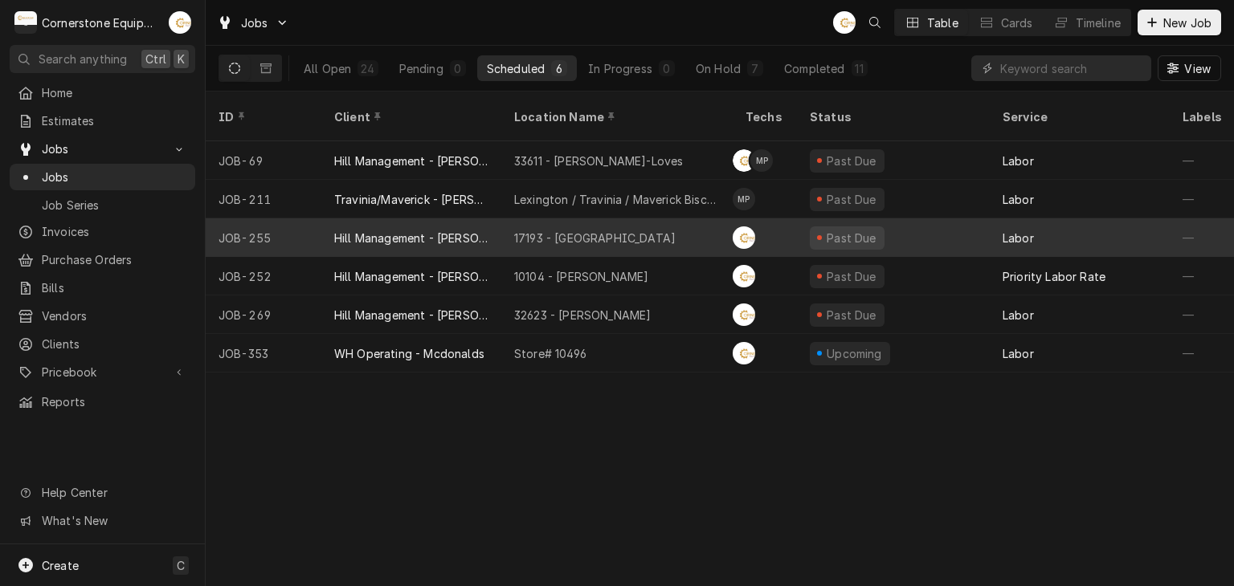
click at [632, 230] on div "17193 - [GEOGRAPHIC_DATA]" at bounding box center [594, 238] width 161 height 17
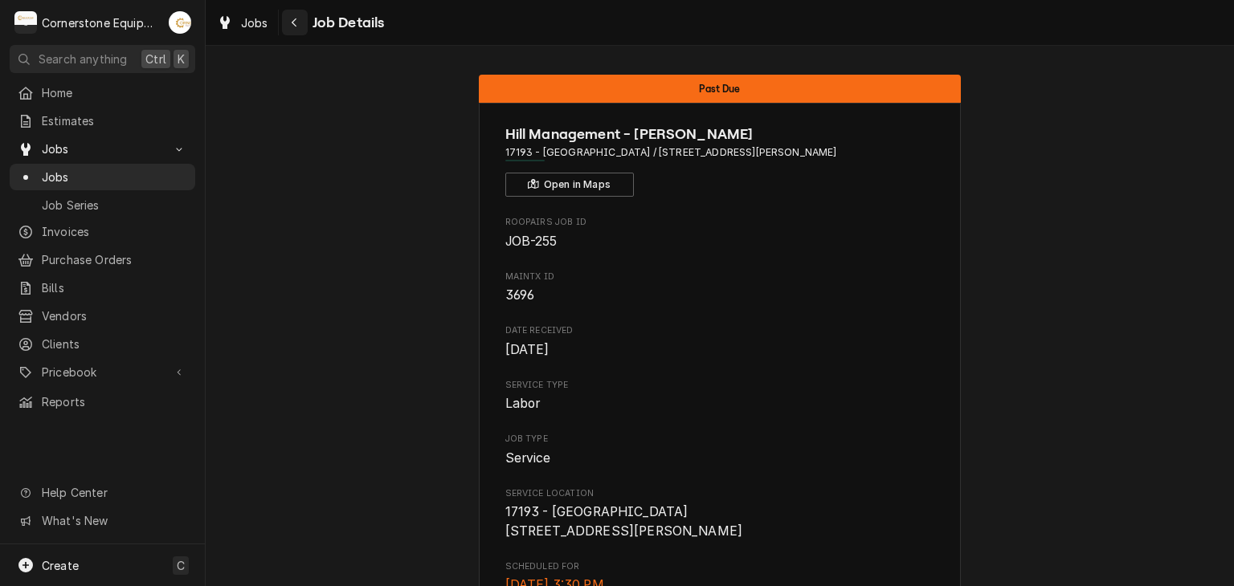
click at [291, 22] on icon "Navigate back" at bounding box center [294, 22] width 7 height 11
